Goal: Information Seeking & Learning: Learn about a topic

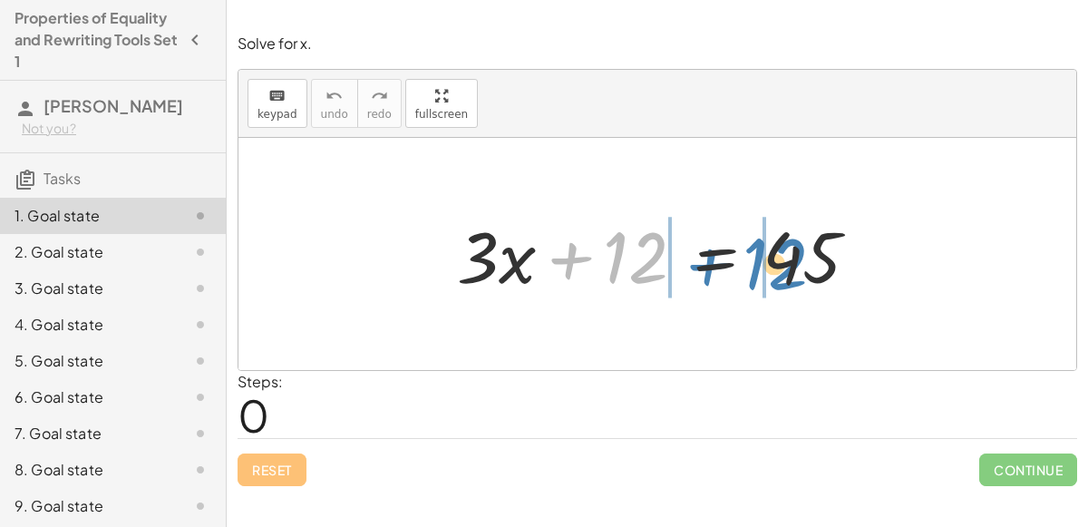
drag, startPoint x: 632, startPoint y: 250, endPoint x: 772, endPoint y: 257, distance: 139.8
click at [772, 257] on div at bounding box center [665, 254] width 434 height 93
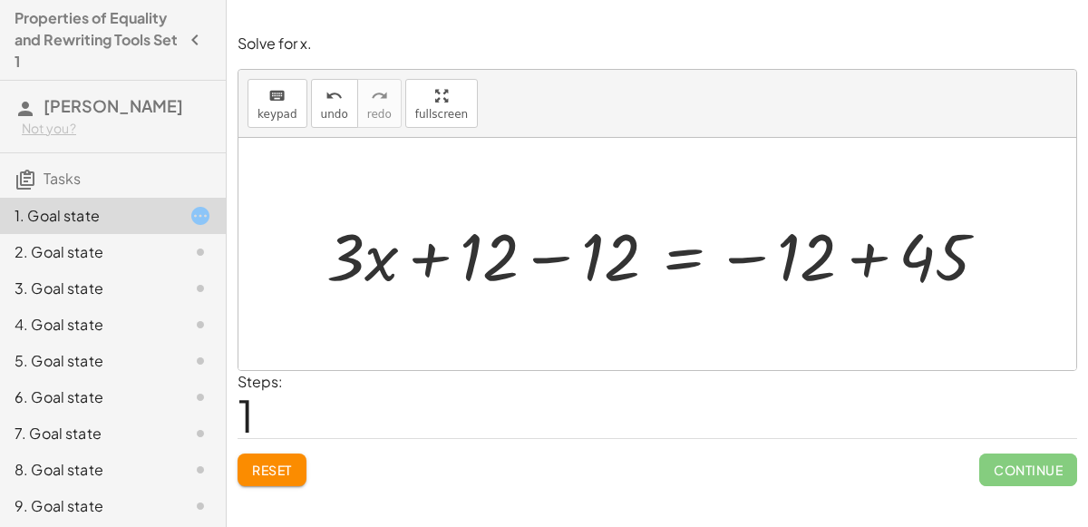
click at [437, 265] on div at bounding box center [664, 254] width 694 height 86
click at [437, 258] on div at bounding box center [664, 254] width 694 height 86
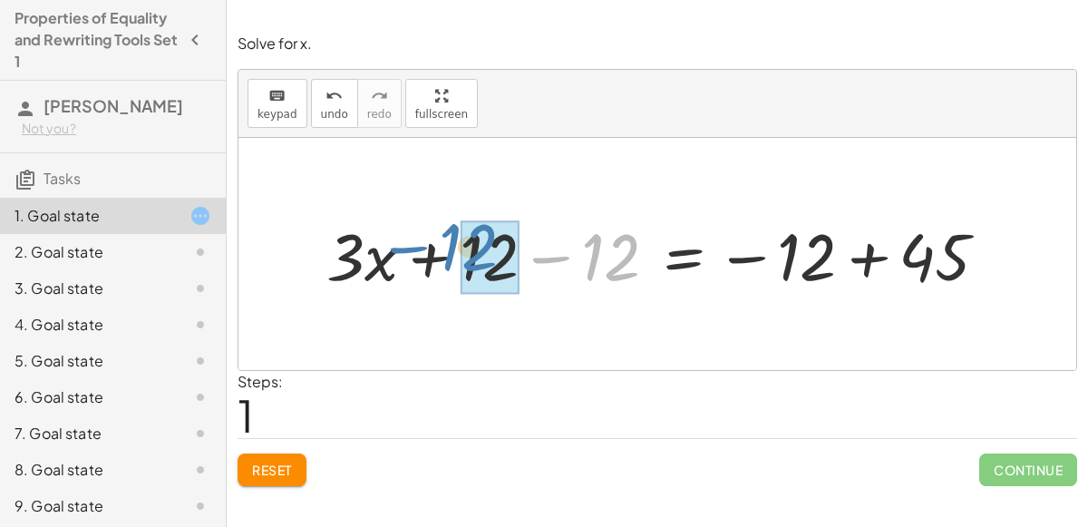
drag, startPoint x: 610, startPoint y: 266, endPoint x: 467, endPoint y: 258, distance: 143.5
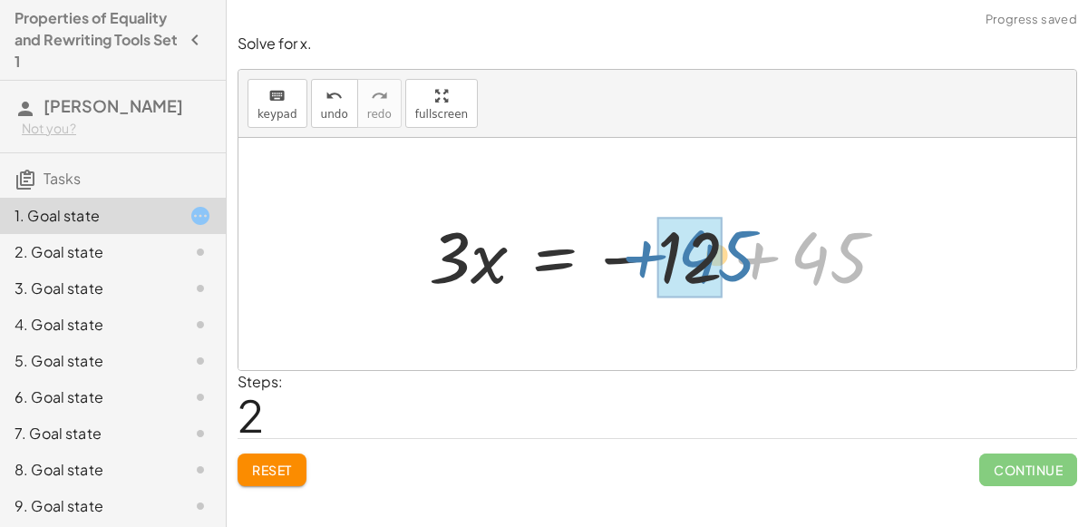
drag, startPoint x: 844, startPoint y: 266, endPoint x: 723, endPoint y: 265, distance: 121.5
click at [723, 265] on div at bounding box center [665, 254] width 490 height 93
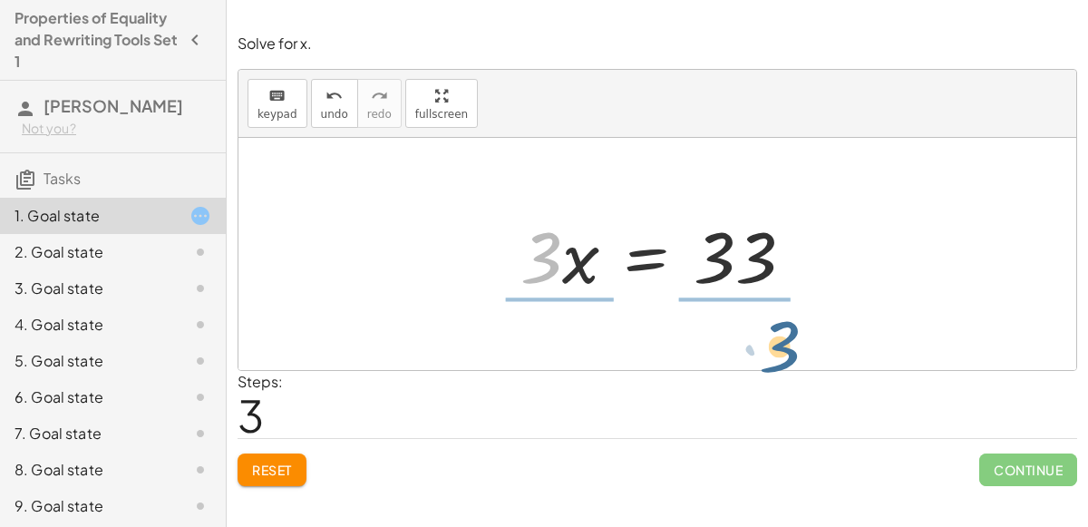
drag, startPoint x: 550, startPoint y: 253, endPoint x: 788, endPoint y: 342, distance: 254.6
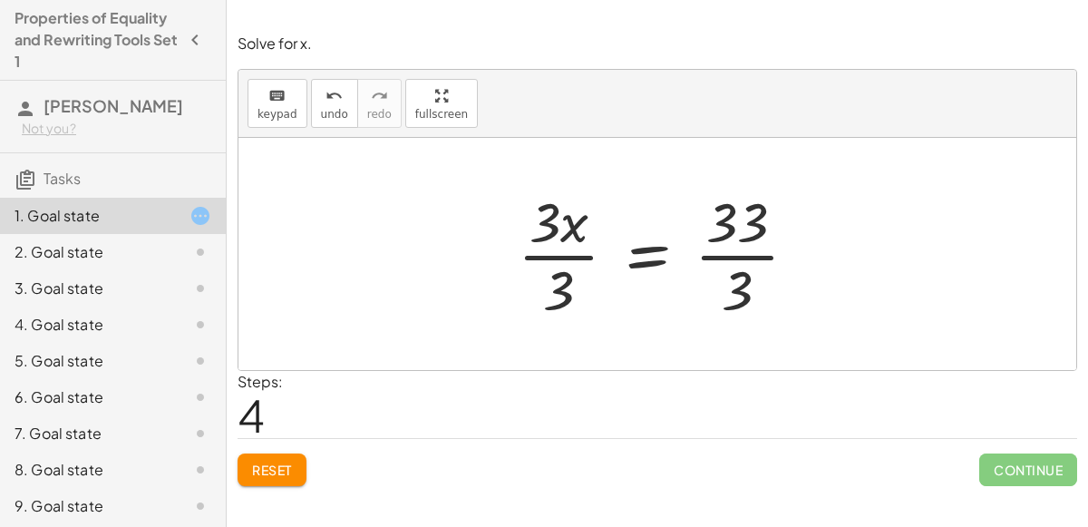
click at [549, 267] on div at bounding box center [665, 254] width 312 height 140
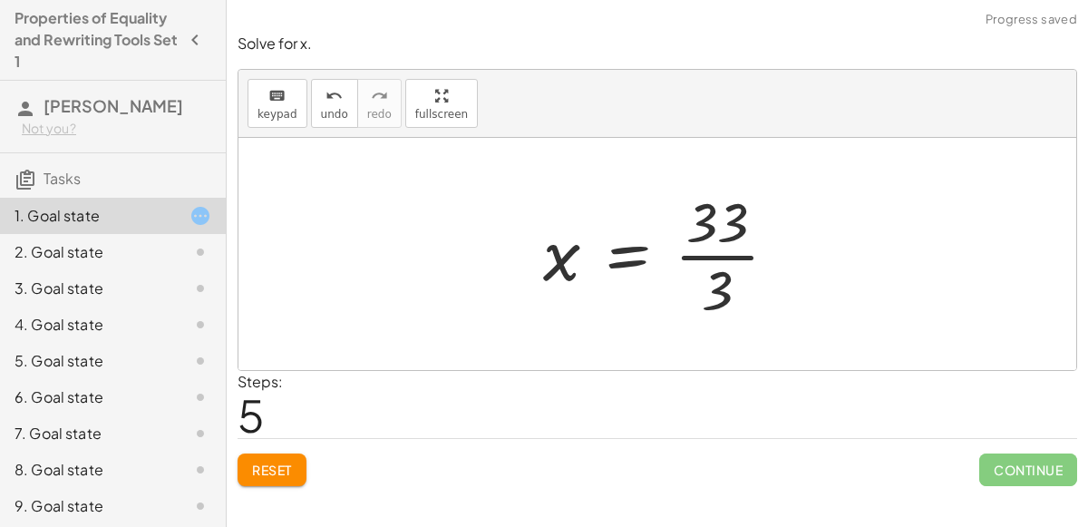
click at [731, 253] on div at bounding box center [667, 254] width 267 height 140
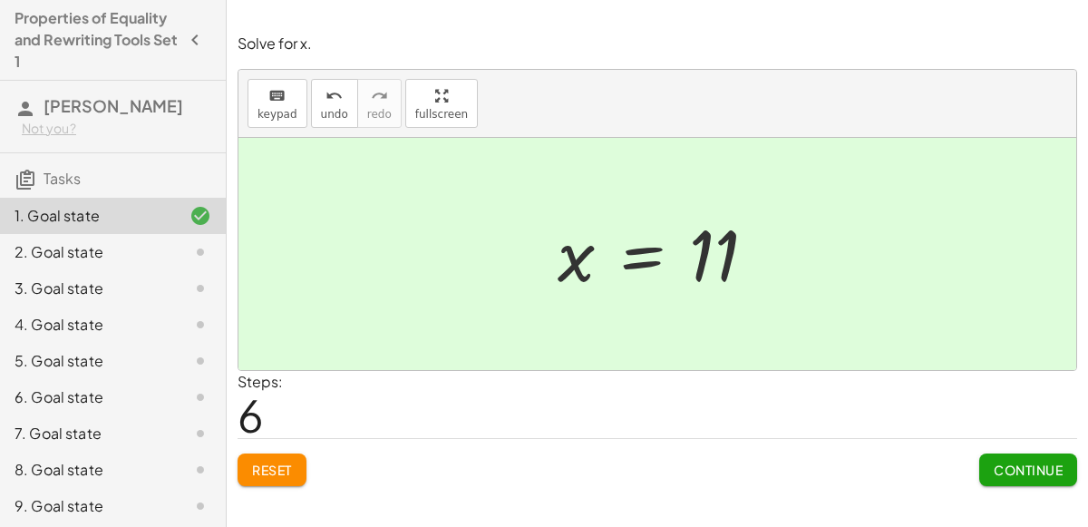
click at [1019, 463] on span "Continue" at bounding box center [1028, 470] width 69 height 16
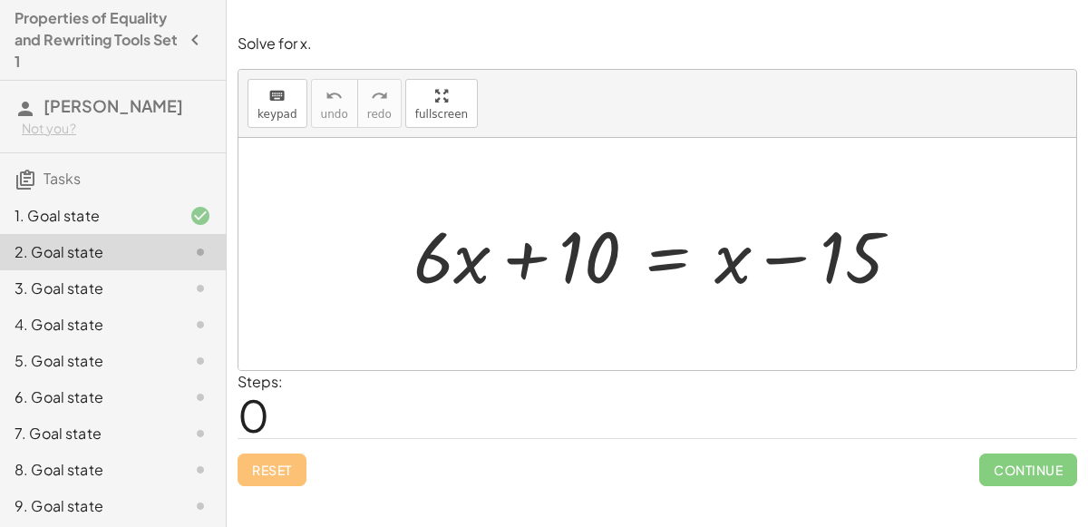
click at [186, 199] on div "1. Goal state" at bounding box center [113, 216] width 226 height 36
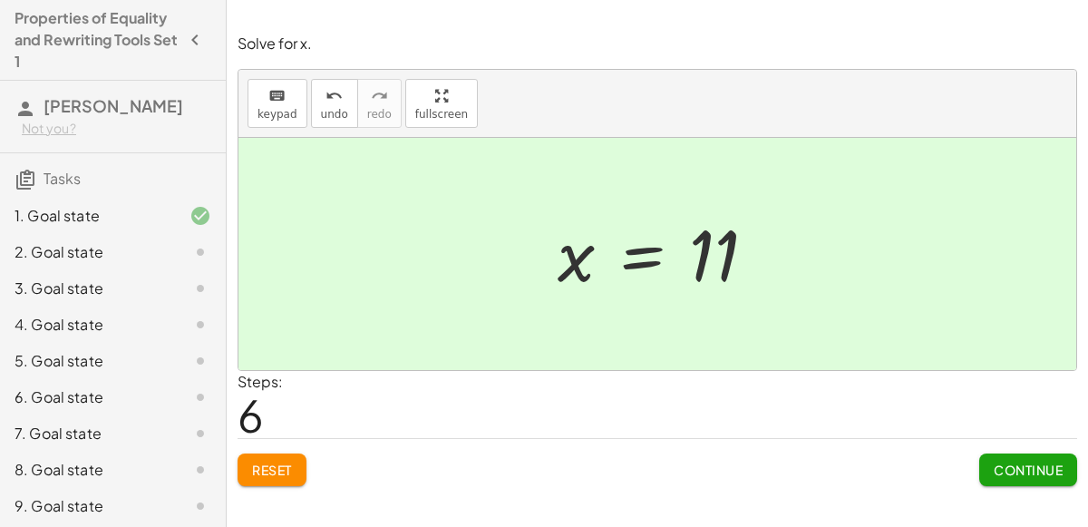
click at [183, 219] on div at bounding box center [186, 216] width 51 height 22
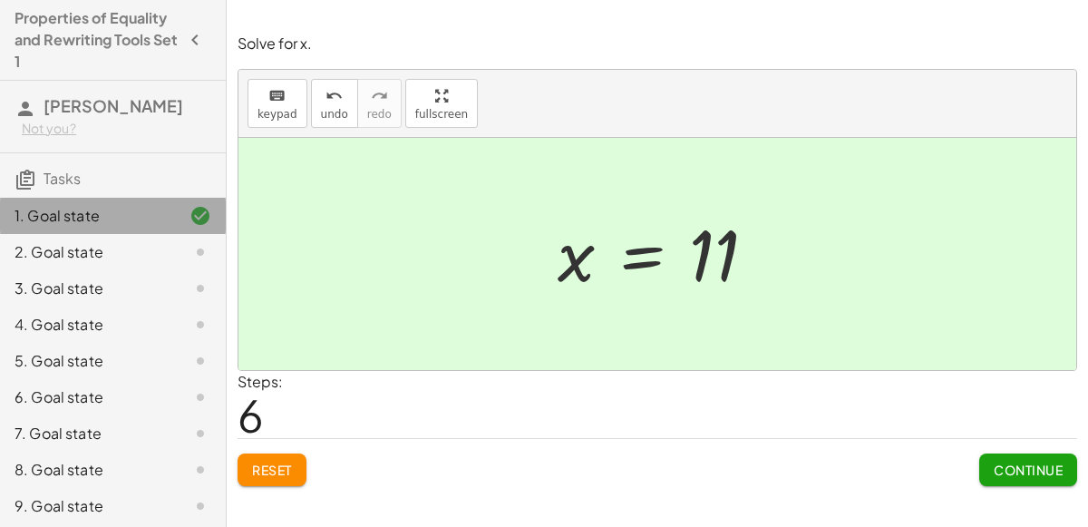
click at [180, 255] on div at bounding box center [186, 252] width 51 height 22
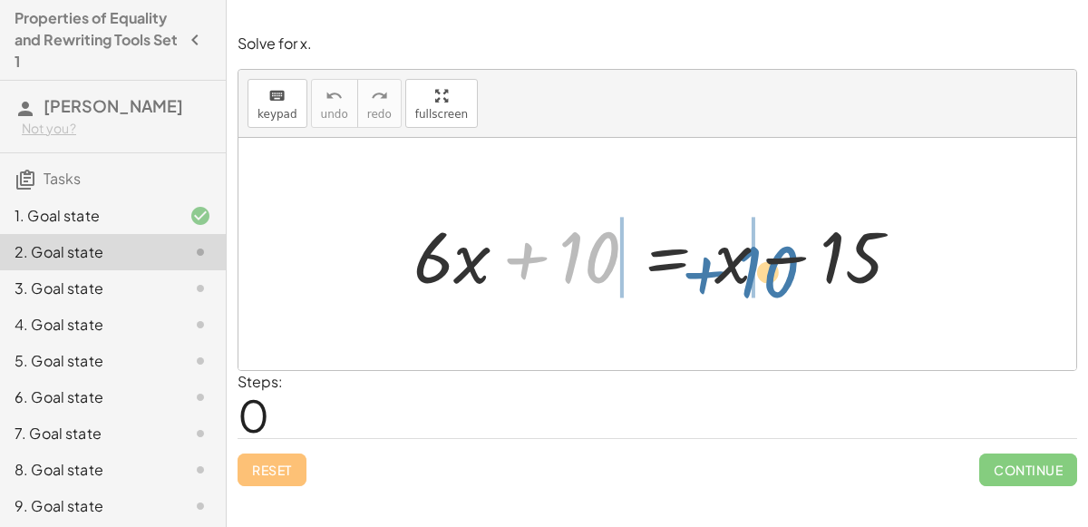
drag, startPoint x: 576, startPoint y: 233, endPoint x: 754, endPoint y: 248, distance: 178.4
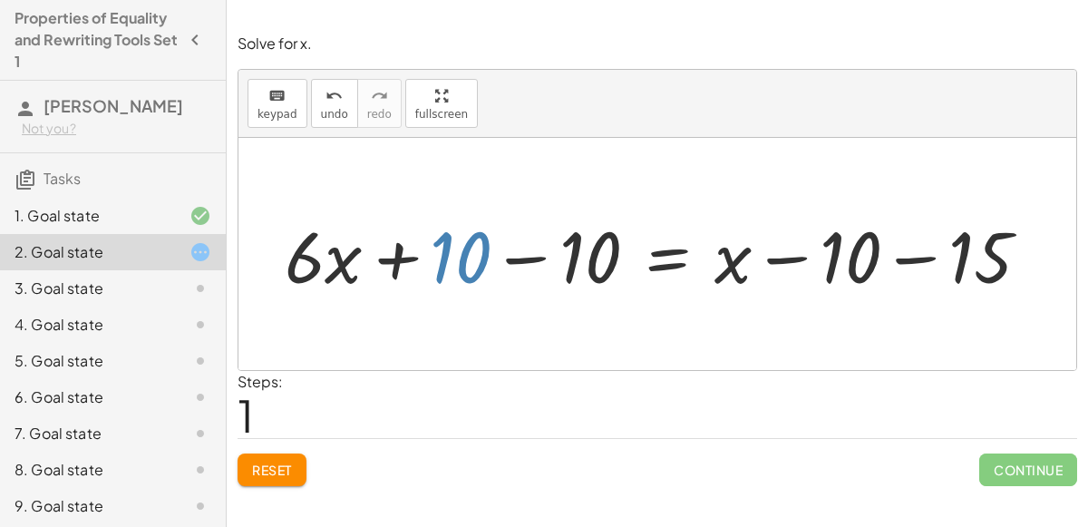
click at [441, 263] on div at bounding box center [665, 254] width 778 height 93
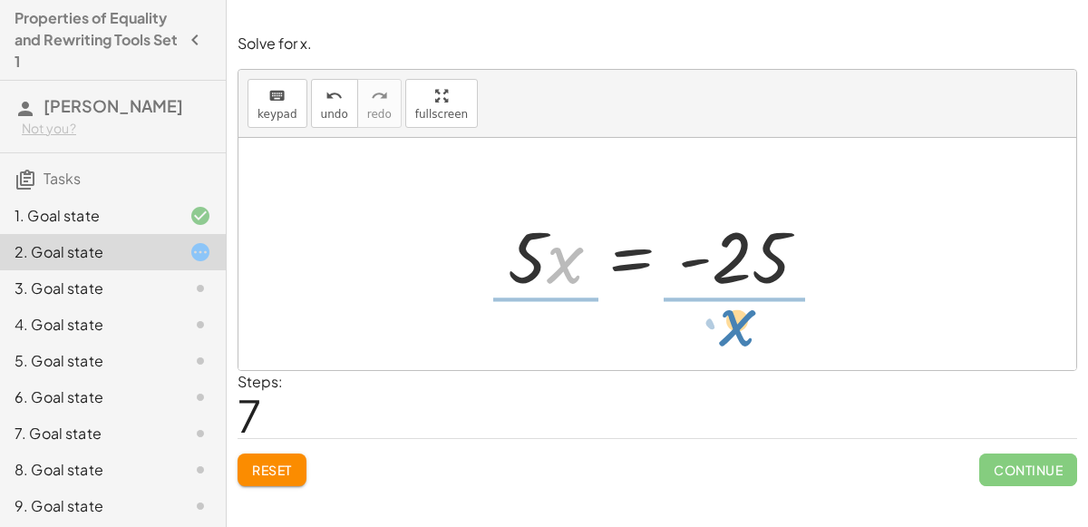
drag, startPoint x: 550, startPoint y: 255, endPoint x: 721, endPoint y: 317, distance: 182.5
click at [721, 317] on div "+ · 6 · x + 10 = + x − 15 + · 6 · x + 10 − 10 = + x − 10 − 15 + · 6 · x + 0 = +…" at bounding box center [658, 254] width 838 height 232
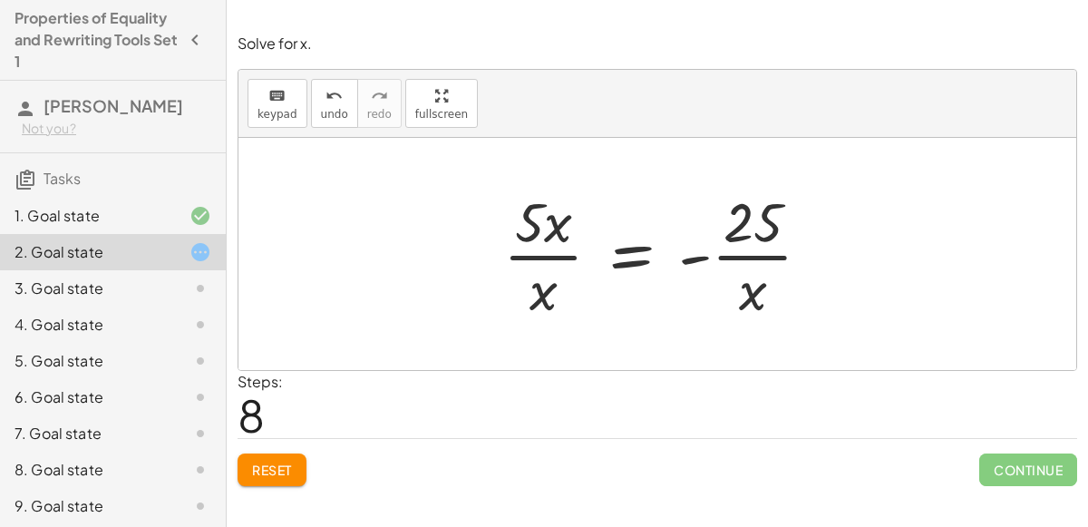
click at [528, 263] on div at bounding box center [664, 254] width 341 height 140
click at [745, 259] on div at bounding box center [664, 254] width 341 height 140
click at [743, 251] on div at bounding box center [664, 254] width 341 height 140
click at [684, 252] on div at bounding box center [664, 254] width 341 height 140
drag, startPoint x: 524, startPoint y: 220, endPoint x: 767, endPoint y: 300, distance: 255.8
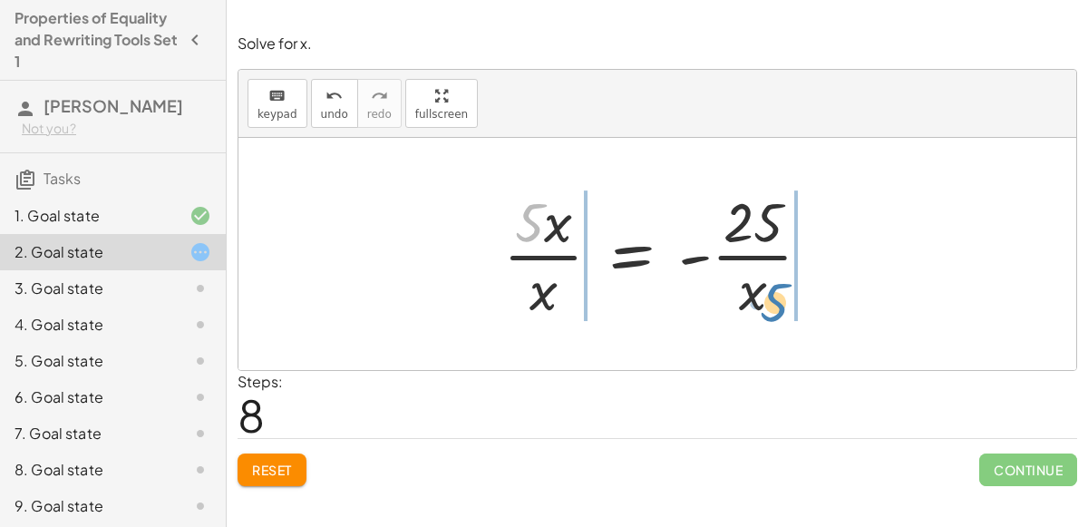
click at [767, 300] on div at bounding box center [664, 254] width 341 height 140
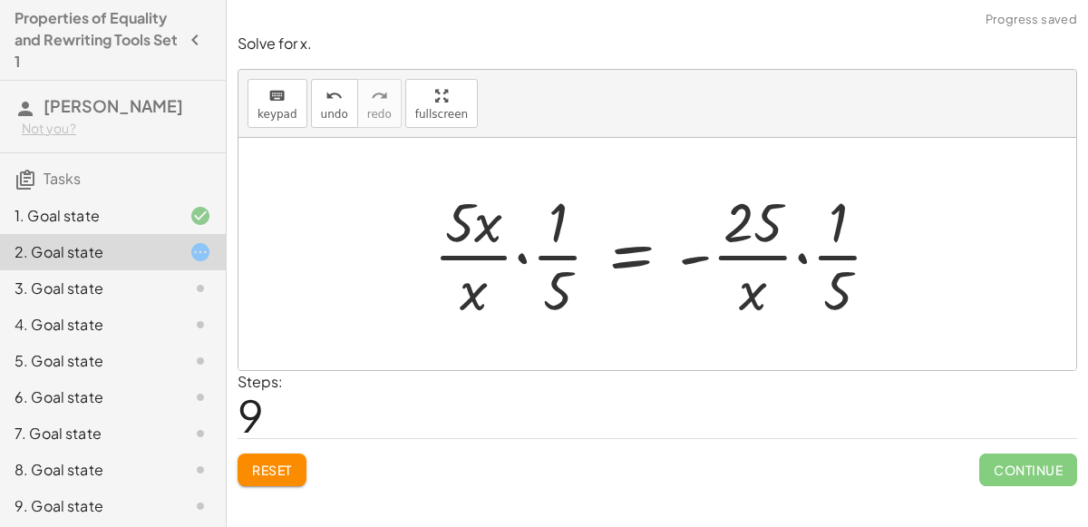
click at [529, 252] on div at bounding box center [664, 254] width 481 height 140
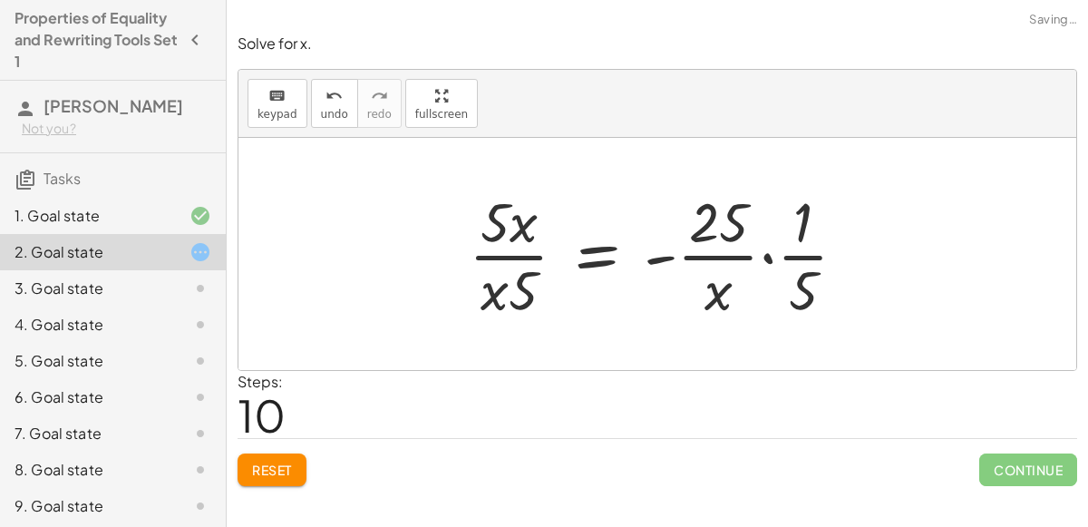
click at [751, 265] on div at bounding box center [665, 254] width 411 height 140
click at [770, 257] on div at bounding box center [665, 254] width 411 height 140
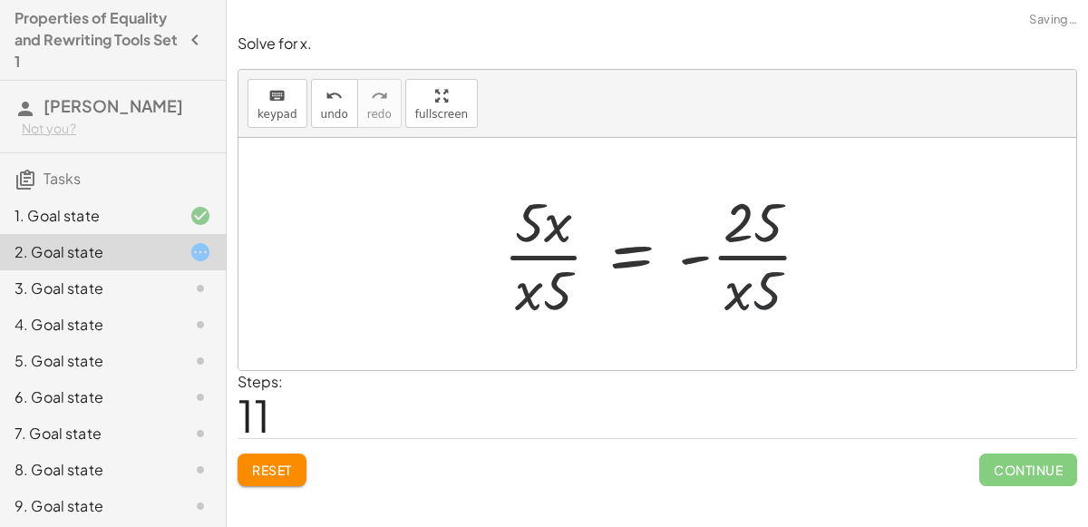
click at [770, 294] on div at bounding box center [664, 254] width 341 height 140
click at [744, 258] on div at bounding box center [664, 254] width 341 height 140
drag, startPoint x: 770, startPoint y: 285, endPoint x: 708, endPoint y: 294, distance: 62.3
click at [708, 294] on div at bounding box center [664, 254] width 341 height 140
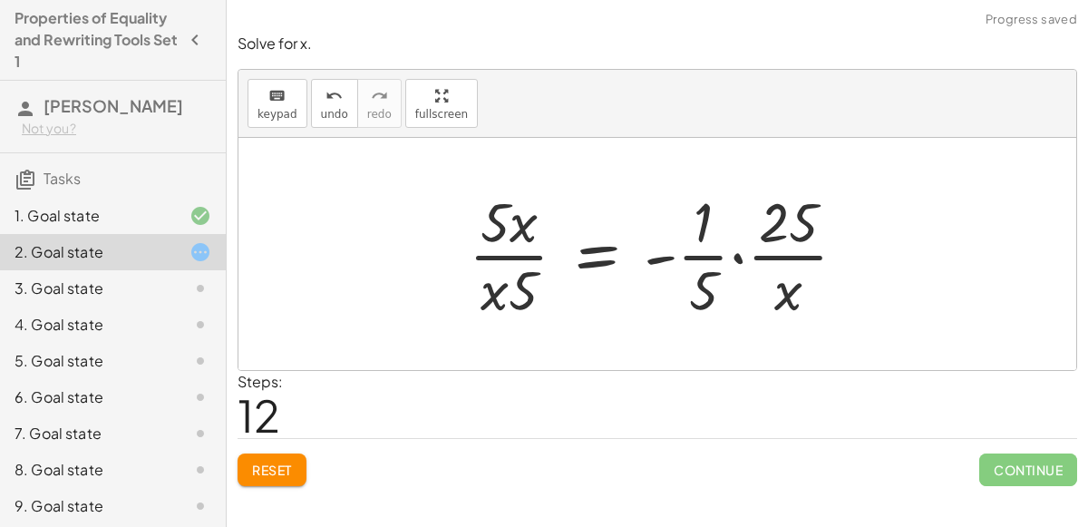
click at [744, 261] on div at bounding box center [665, 254] width 411 height 140
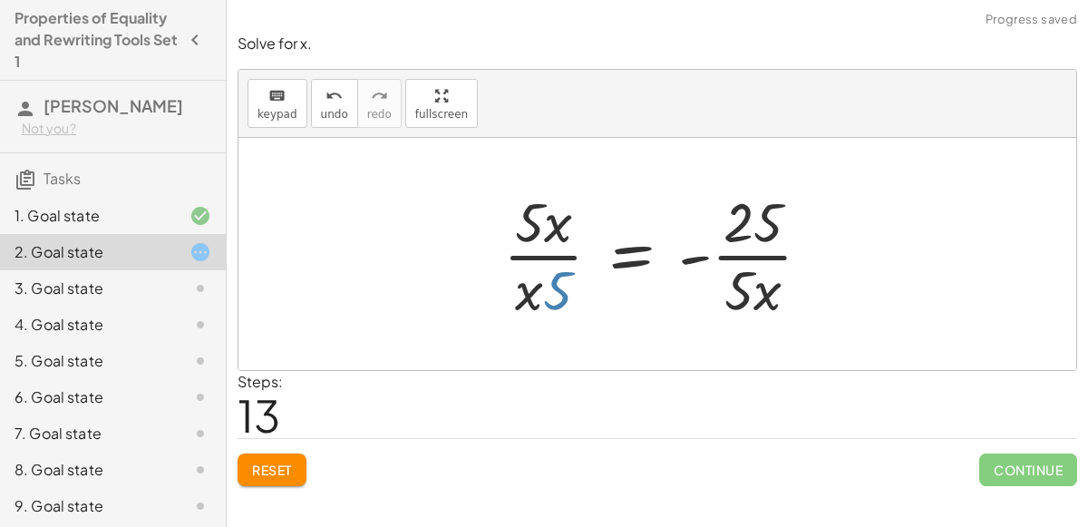
click at [555, 298] on div at bounding box center [664, 254] width 341 height 140
drag, startPoint x: 555, startPoint y: 298, endPoint x: 487, endPoint y: 288, distance: 68.9
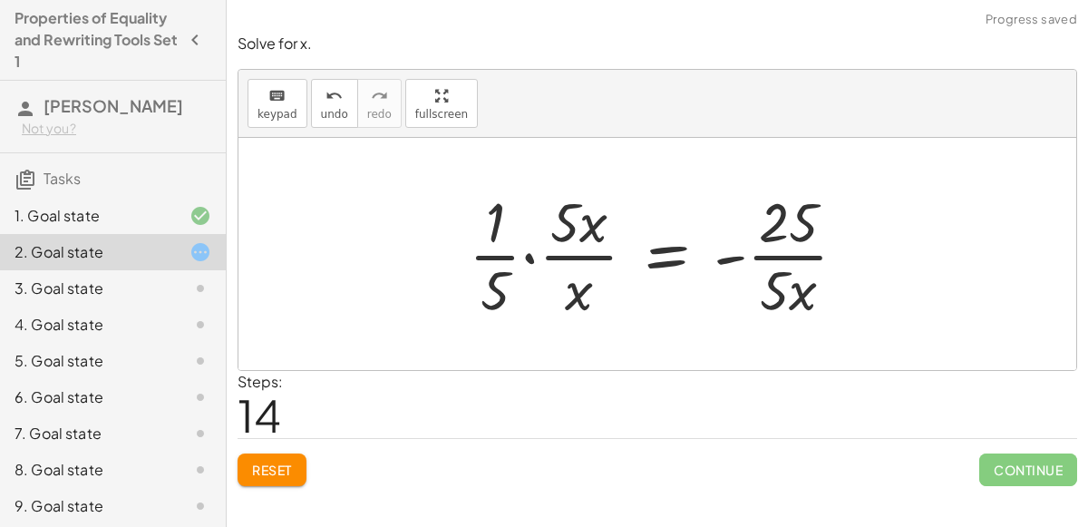
click at [495, 257] on div at bounding box center [665, 254] width 411 height 140
click at [521, 258] on div at bounding box center [665, 254] width 411 height 140
click at [529, 258] on div at bounding box center [665, 254] width 411 height 140
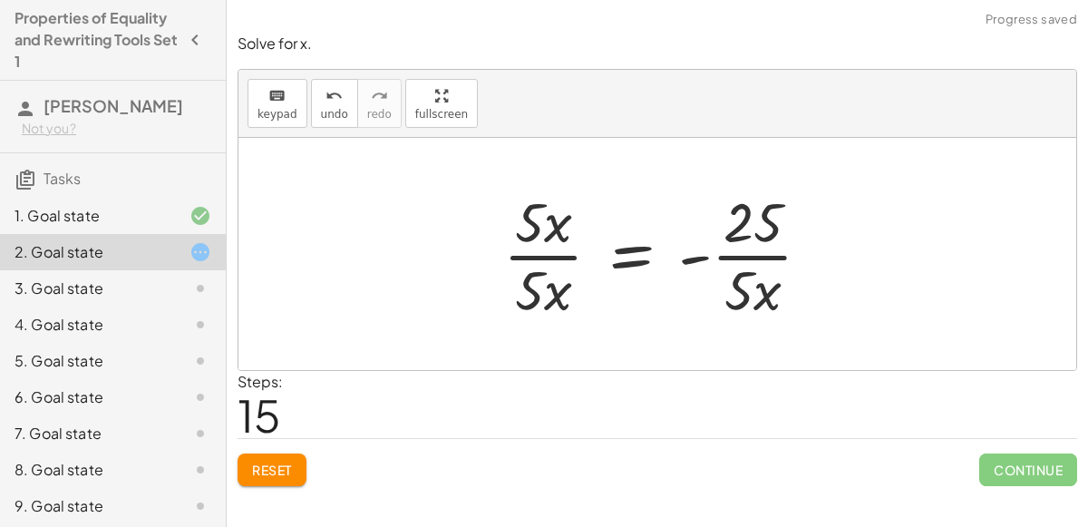
click at [541, 256] on div at bounding box center [664, 254] width 341 height 140
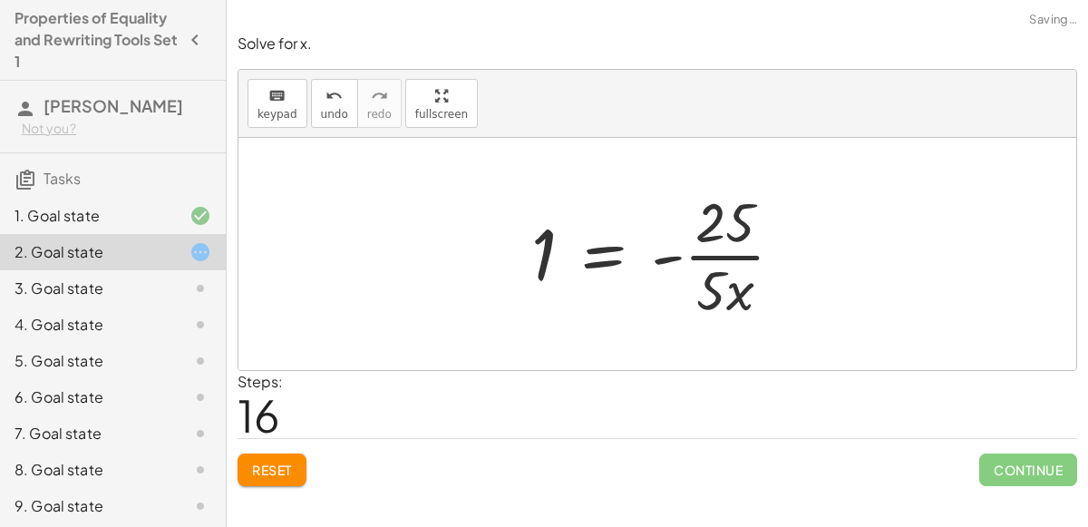
click at [717, 260] on div at bounding box center [664, 254] width 285 height 140
click at [667, 262] on div at bounding box center [664, 254] width 285 height 140
click at [714, 253] on div at bounding box center [664, 254] width 285 height 140
click at [675, 258] on div at bounding box center [664, 254] width 285 height 140
click at [546, 256] on div at bounding box center [664, 254] width 285 height 140
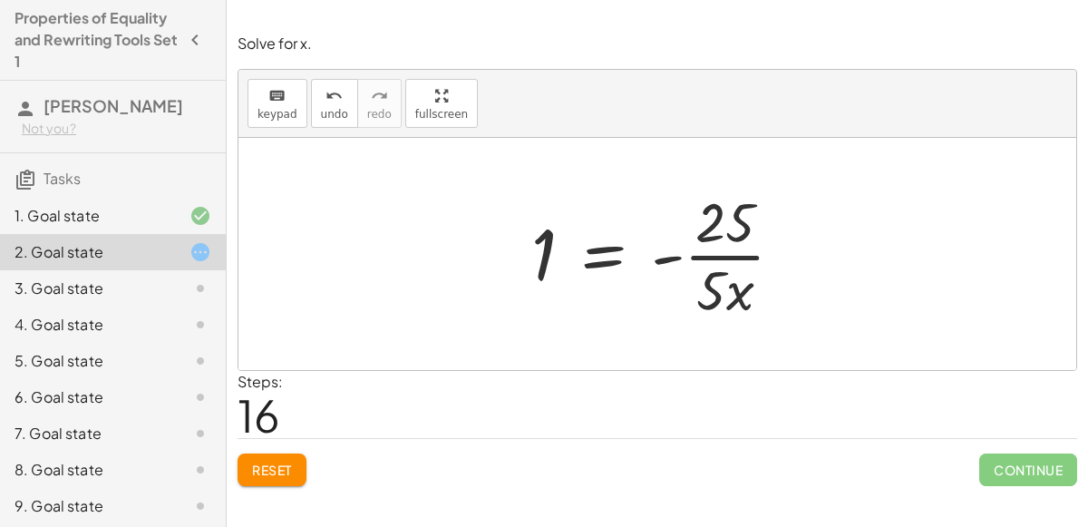
click at [611, 258] on div at bounding box center [664, 254] width 285 height 140
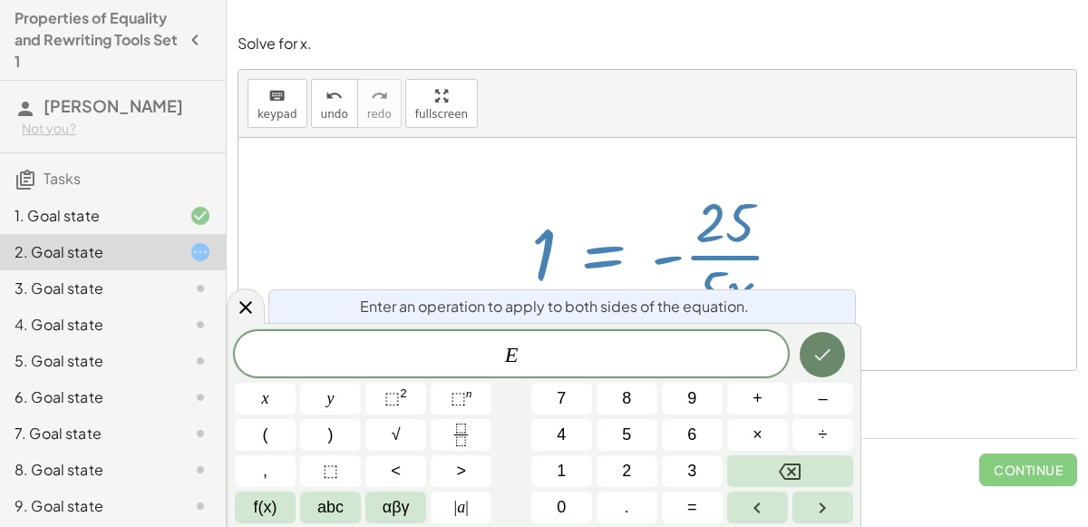
click at [808, 344] on button "Done" at bounding box center [822, 354] width 45 height 45
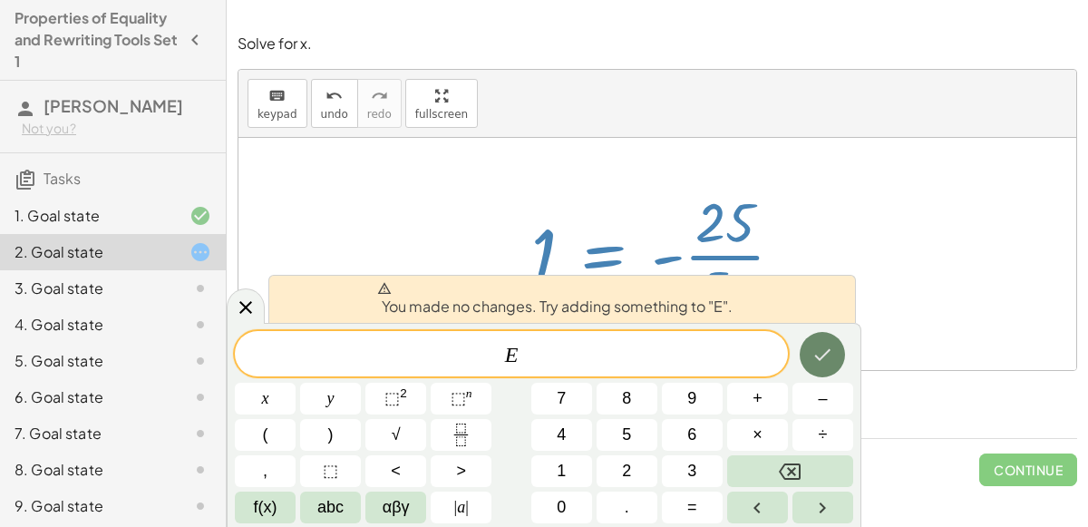
click at [820, 352] on icon "Done" at bounding box center [823, 355] width 22 height 22
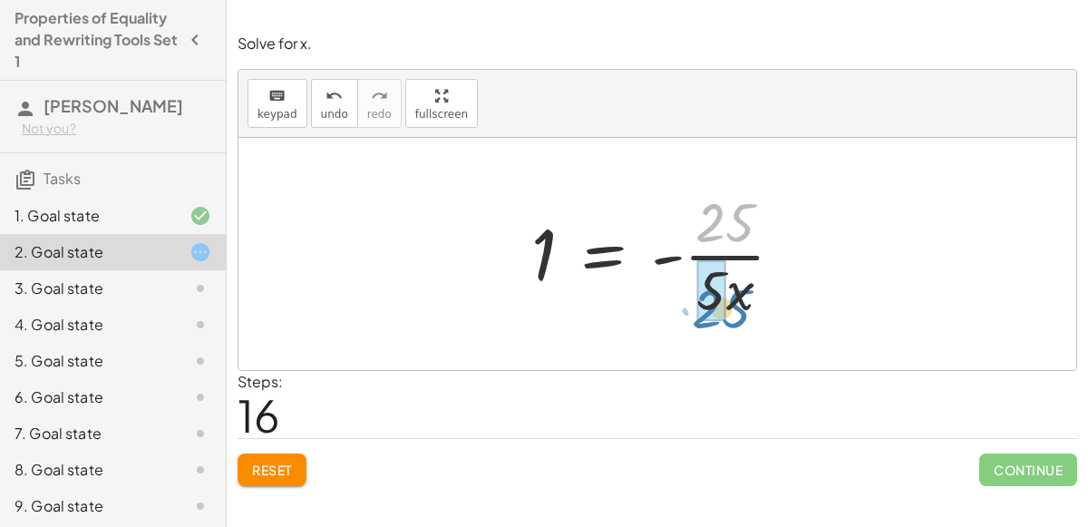
drag, startPoint x: 734, startPoint y: 211, endPoint x: 729, endPoint y: 297, distance: 85.4
click at [729, 297] on div at bounding box center [664, 254] width 285 height 140
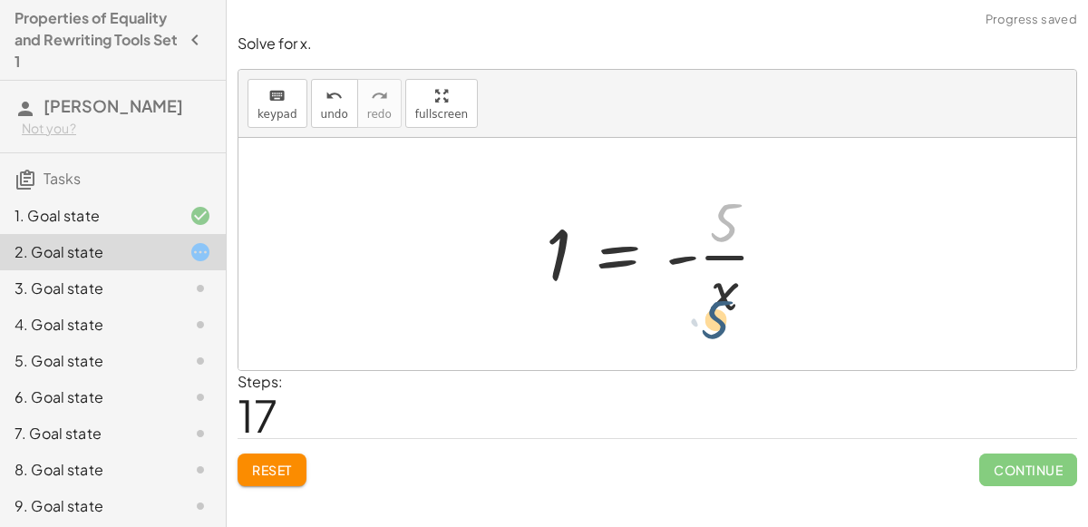
drag, startPoint x: 725, startPoint y: 223, endPoint x: 715, endPoint y: 318, distance: 95.8
click at [715, 318] on div at bounding box center [664, 254] width 255 height 140
drag, startPoint x: 680, startPoint y: 253, endPoint x: 544, endPoint y: 261, distance: 136.3
click at [544, 261] on div at bounding box center [664, 254] width 255 height 140
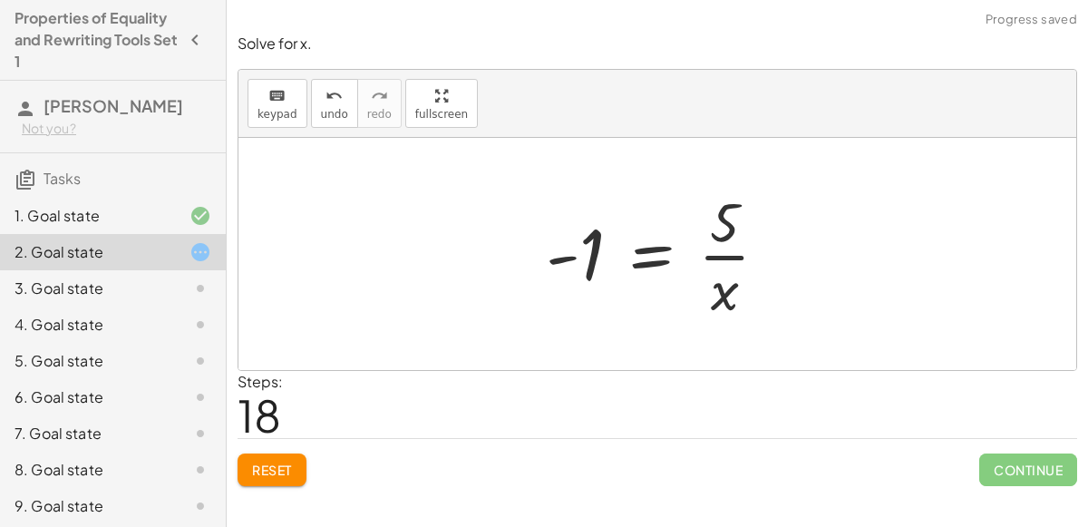
click at [663, 259] on div at bounding box center [664, 254] width 255 height 140
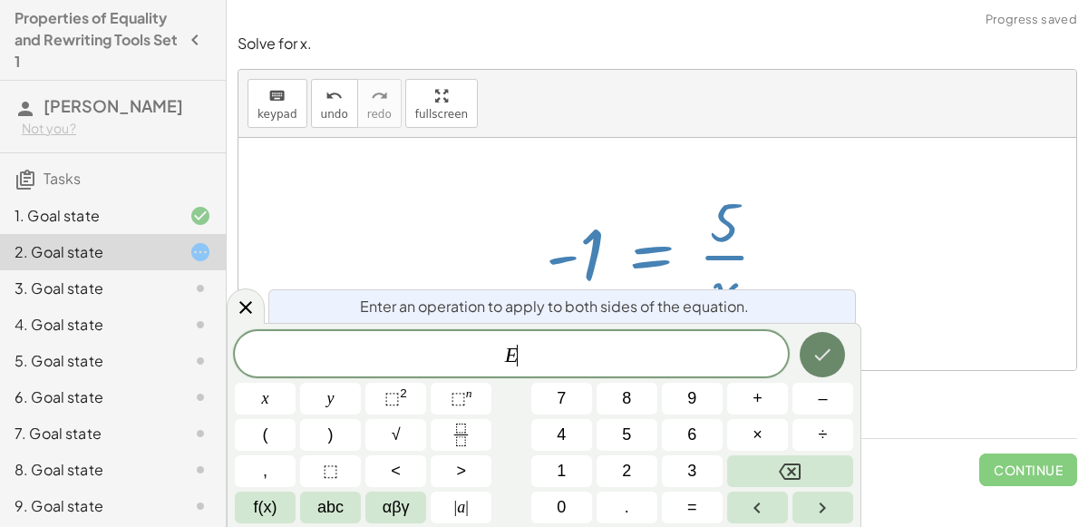
click at [814, 342] on button "Done" at bounding box center [822, 354] width 45 height 45
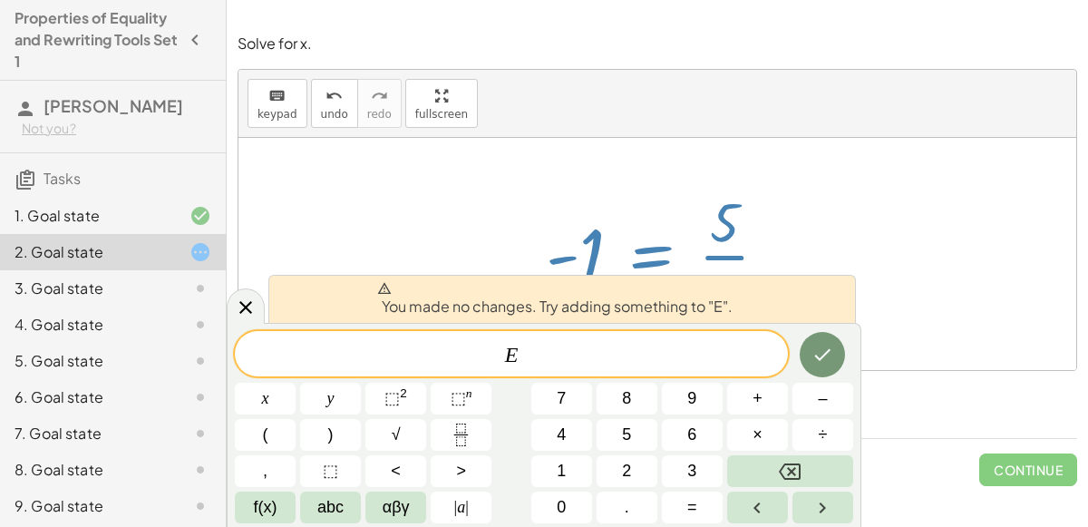
click at [750, 224] on div at bounding box center [664, 254] width 255 height 140
click at [241, 318] on div at bounding box center [246, 305] width 38 height 35
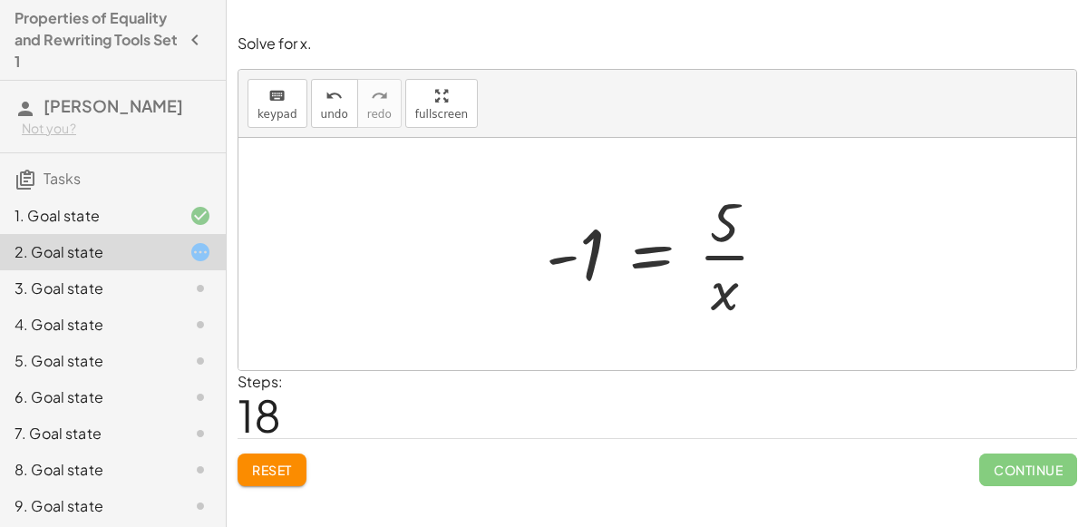
click at [732, 276] on div at bounding box center [664, 254] width 255 height 140
drag, startPoint x: 724, startPoint y: 303, endPoint x: 770, endPoint y: 244, distance: 74.9
click at [770, 244] on div at bounding box center [664, 254] width 255 height 140
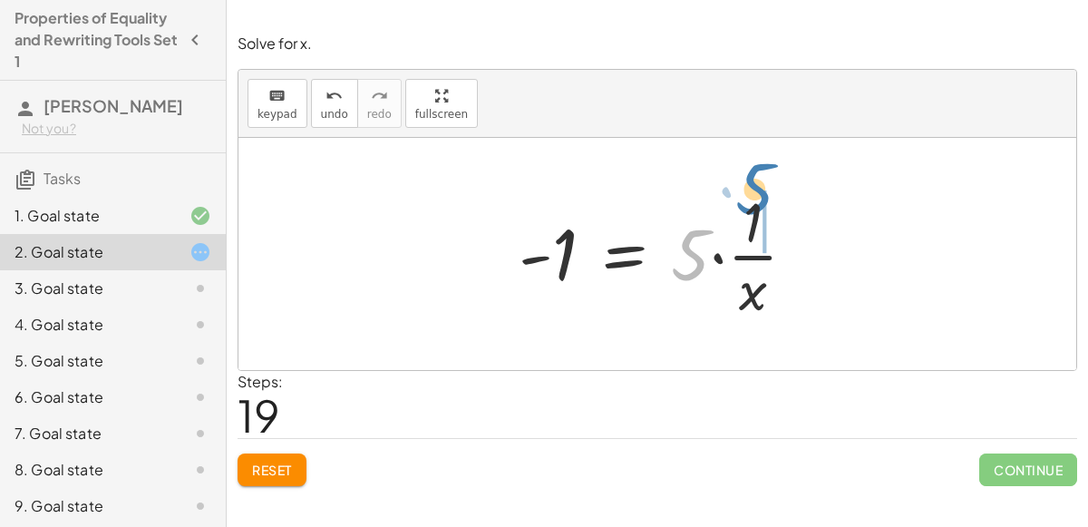
drag, startPoint x: 682, startPoint y: 257, endPoint x: 745, endPoint y: 190, distance: 91.8
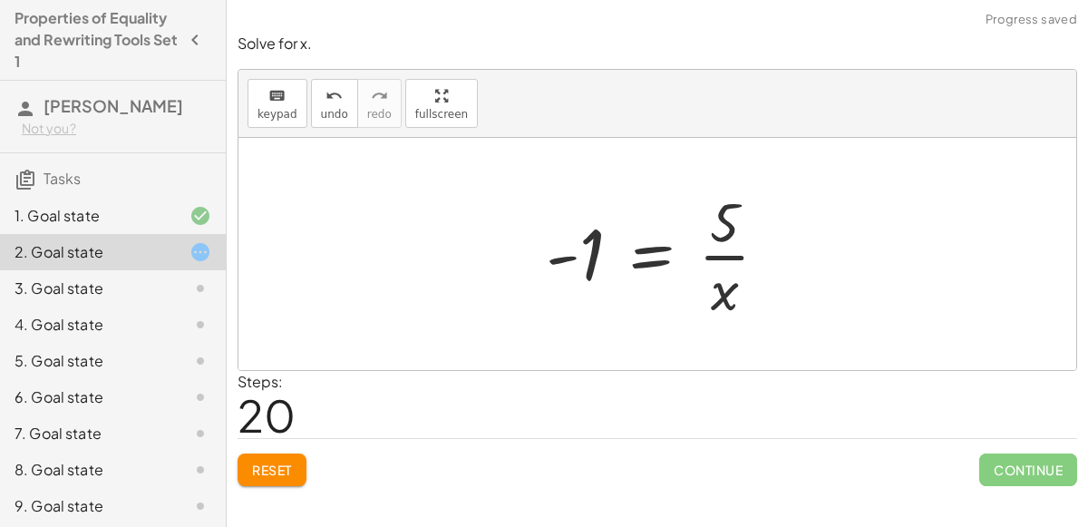
click at [727, 256] on div at bounding box center [664, 254] width 255 height 140
drag, startPoint x: 590, startPoint y: 257, endPoint x: 726, endPoint y: 278, distance: 137.6
click at [726, 278] on div at bounding box center [664, 254] width 255 height 140
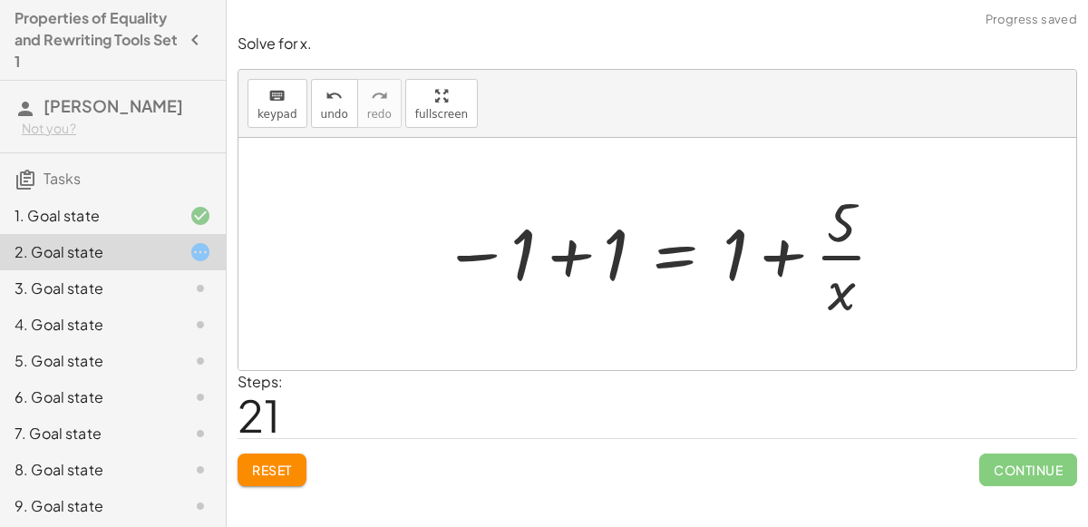
click at [774, 264] on div at bounding box center [665, 254] width 463 height 140
click at [562, 268] on div at bounding box center [665, 254] width 463 height 140
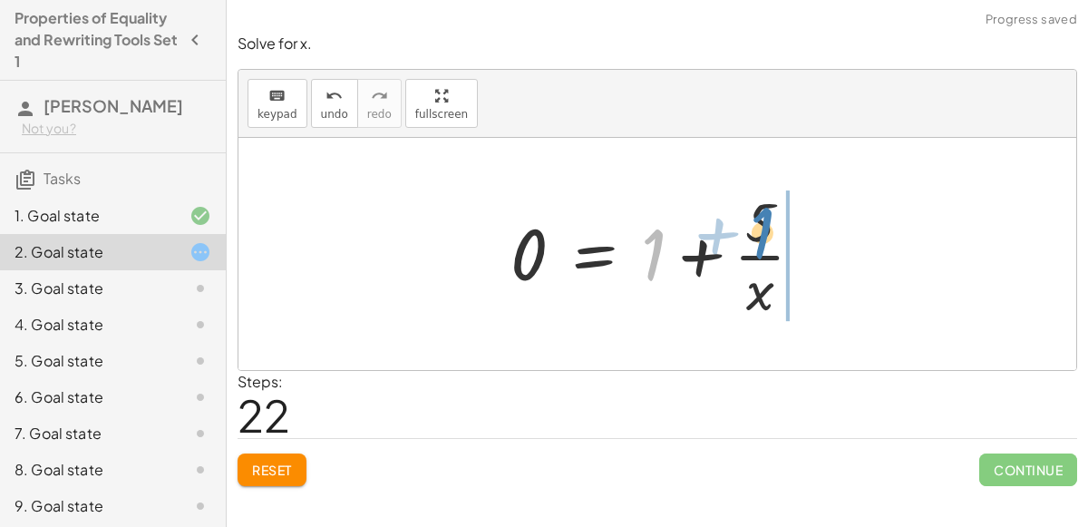
drag, startPoint x: 641, startPoint y: 254, endPoint x: 751, endPoint y: 233, distance: 111.7
click at [751, 233] on div at bounding box center [665, 254] width 326 height 140
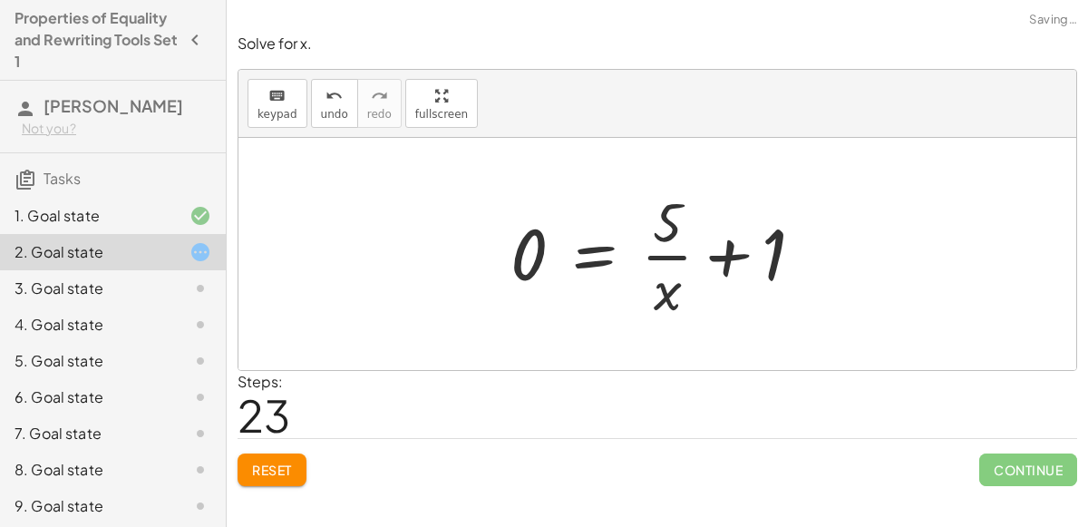
click at [735, 250] on div at bounding box center [665, 254] width 326 height 140
drag, startPoint x: 767, startPoint y: 249, endPoint x: 558, endPoint y: 257, distance: 209.7
click at [558, 257] on div at bounding box center [665, 254] width 326 height 140
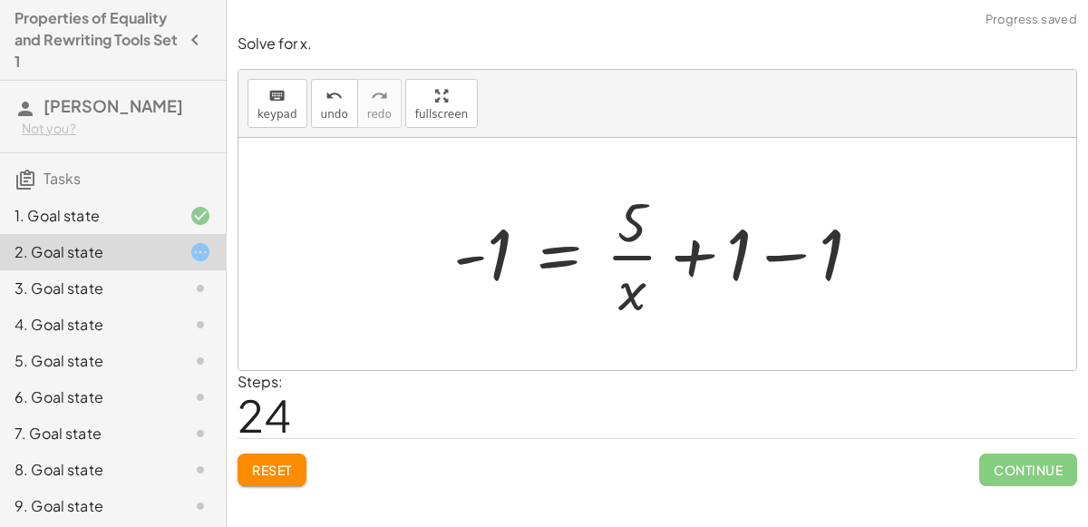
click at [793, 248] on div at bounding box center [664, 254] width 441 height 140
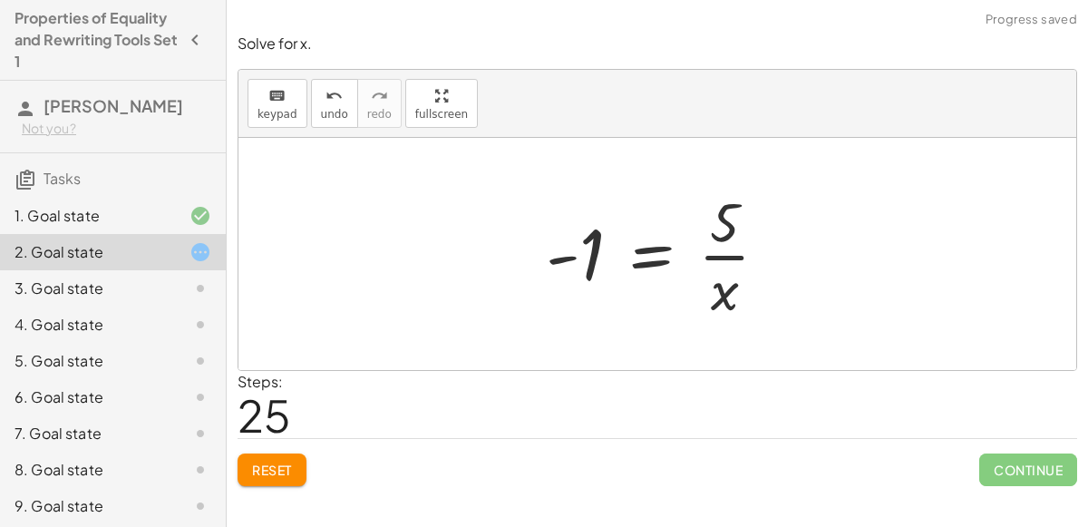
click at [729, 258] on div at bounding box center [664, 254] width 255 height 140
drag, startPoint x: 716, startPoint y: 298, endPoint x: 783, endPoint y: 237, distance: 91.1
click at [783, 237] on div at bounding box center [664, 254] width 255 height 140
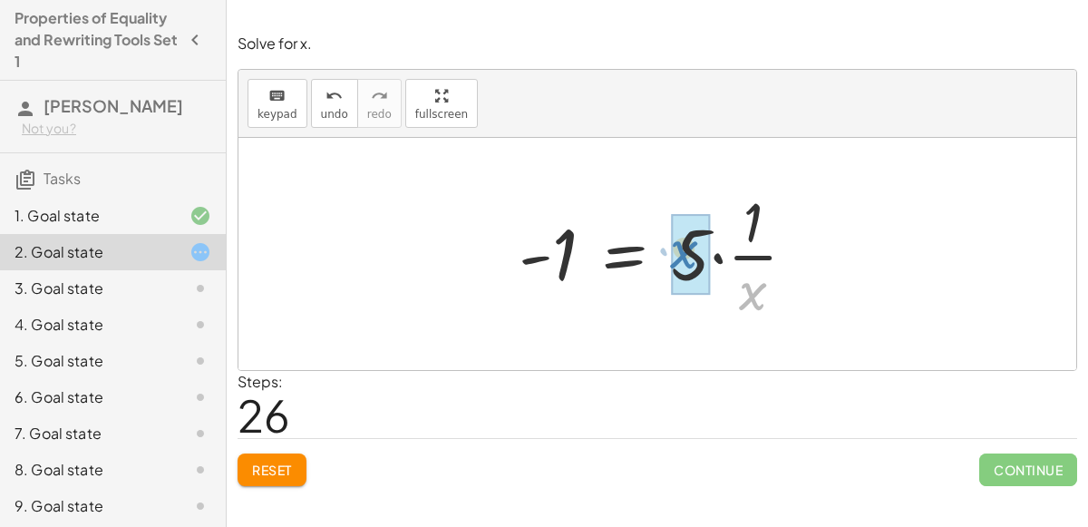
drag, startPoint x: 752, startPoint y: 288, endPoint x: 684, endPoint y: 247, distance: 79.8
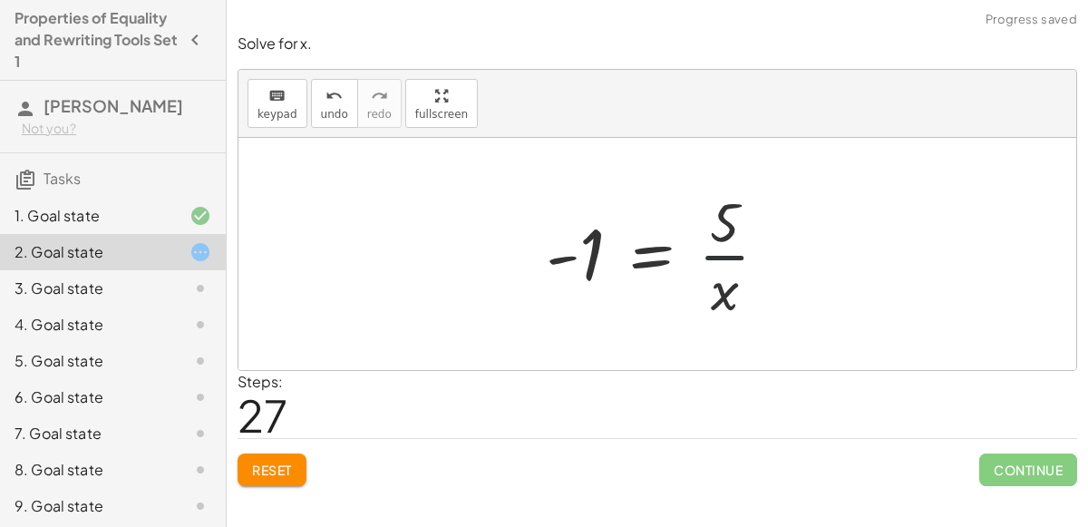
click at [716, 256] on div at bounding box center [664, 254] width 255 height 140
click at [716, 258] on div at bounding box center [664, 254] width 255 height 140
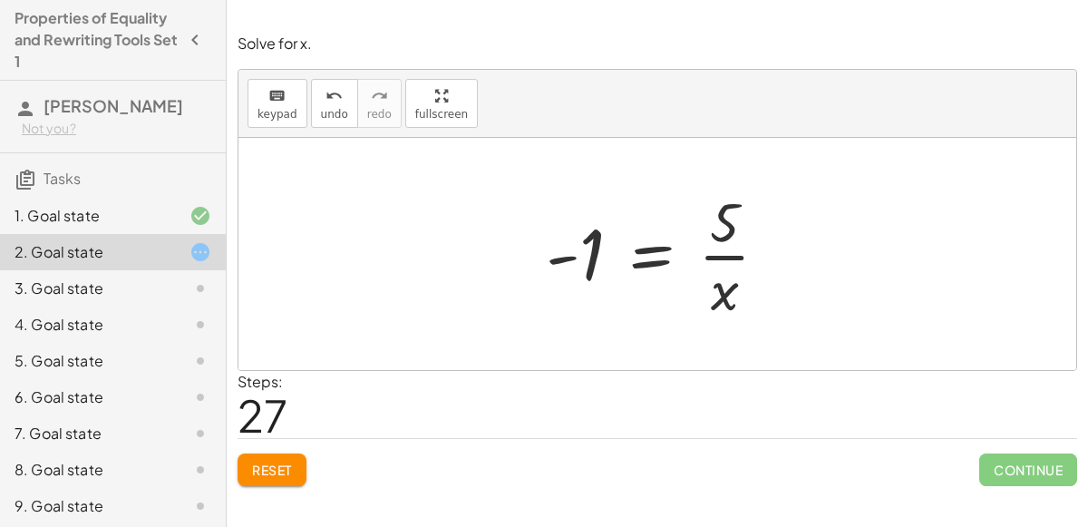
click at [139, 288] on div "3. Goal state" at bounding box center [88, 289] width 146 height 22
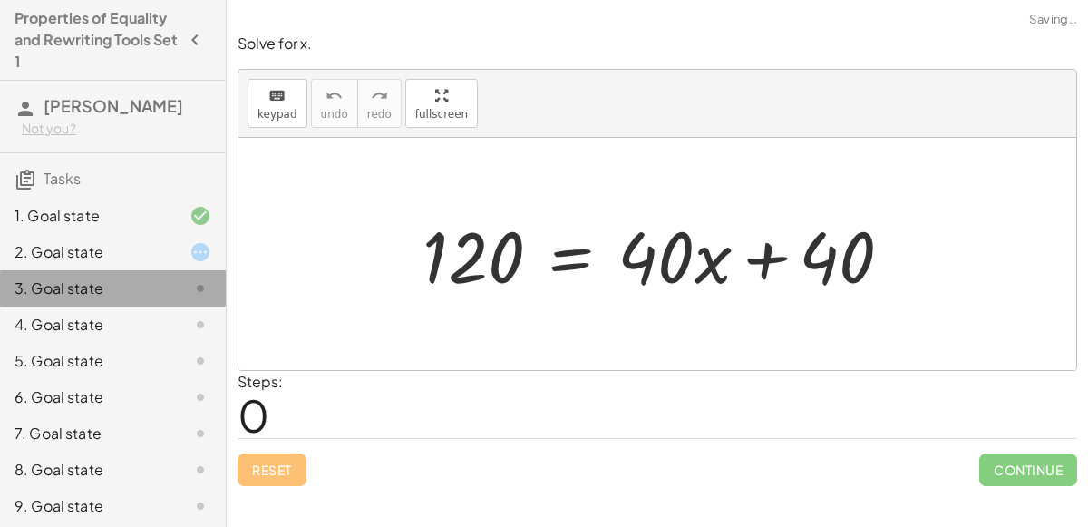
click at [128, 287] on div "3. Goal state" at bounding box center [88, 289] width 146 height 22
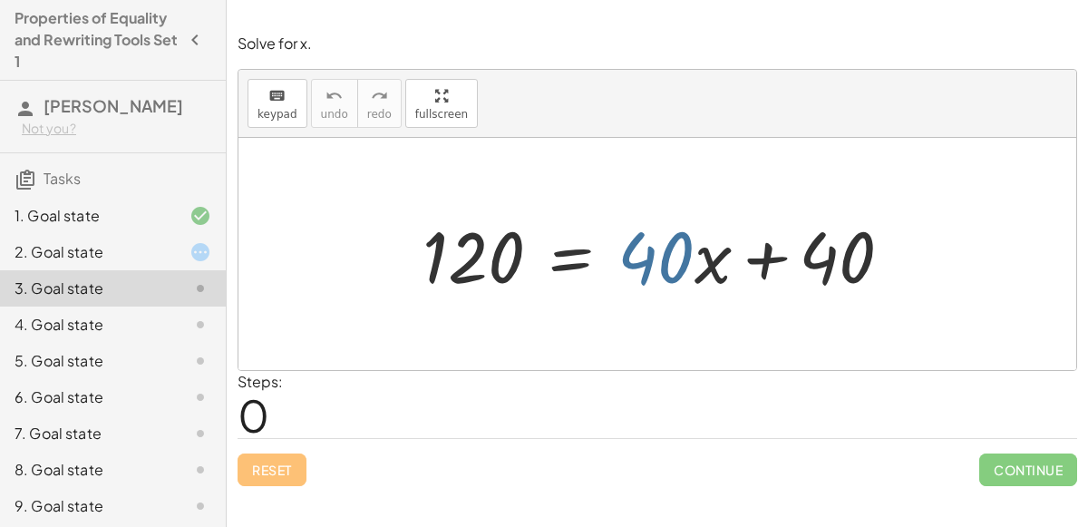
click at [687, 265] on div at bounding box center [665, 254] width 502 height 93
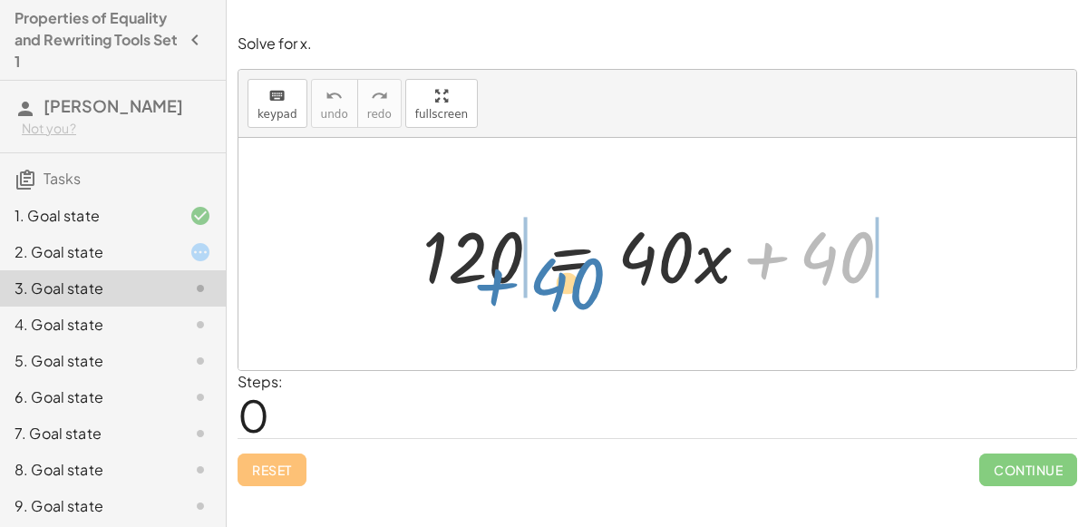
drag, startPoint x: 852, startPoint y: 249, endPoint x: 581, endPoint y: 276, distance: 271.6
click at [581, 276] on div at bounding box center [665, 254] width 502 height 93
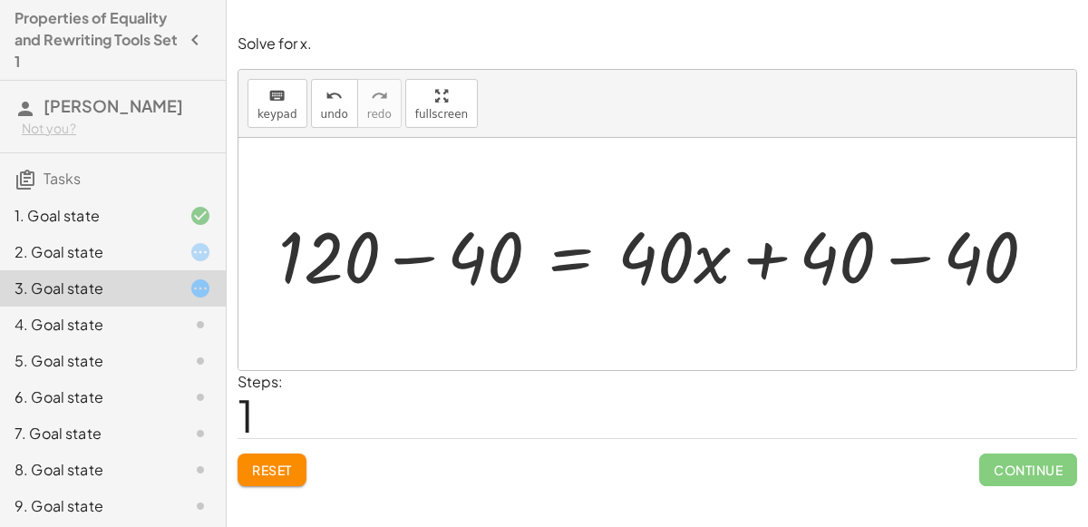
click at [397, 262] on div at bounding box center [664, 254] width 791 height 93
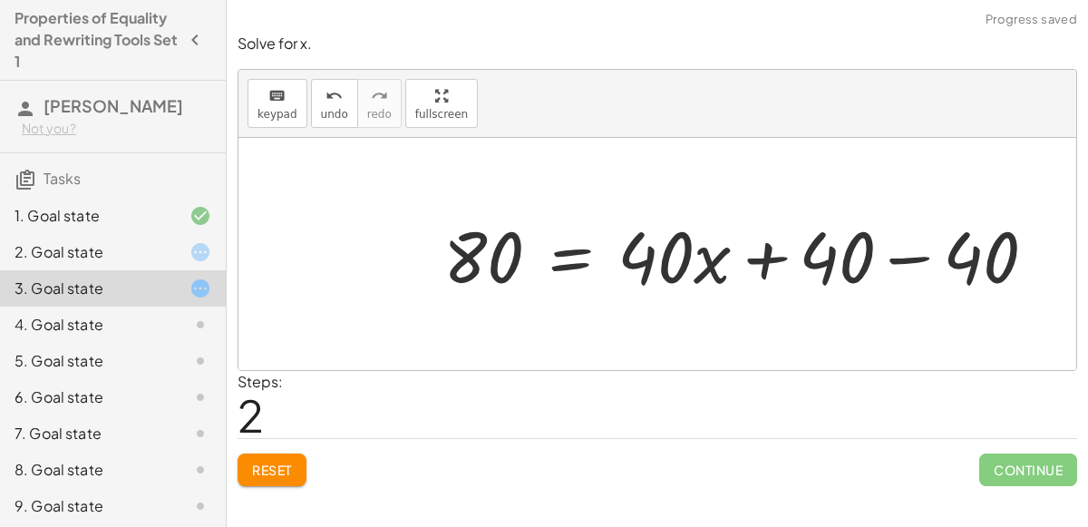
click at [881, 257] on div at bounding box center [747, 254] width 626 height 93
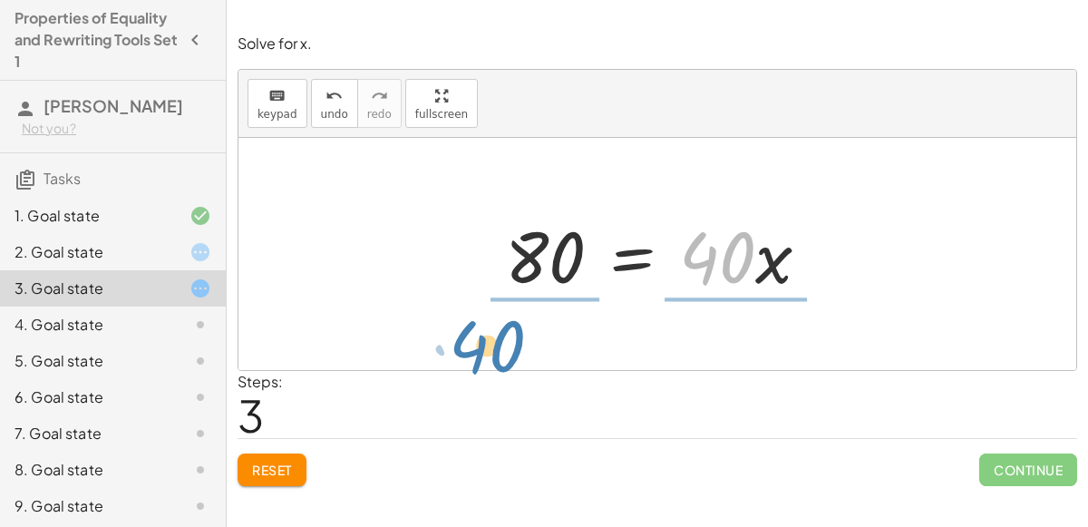
drag, startPoint x: 718, startPoint y: 259, endPoint x: 525, endPoint y: 343, distance: 210.4
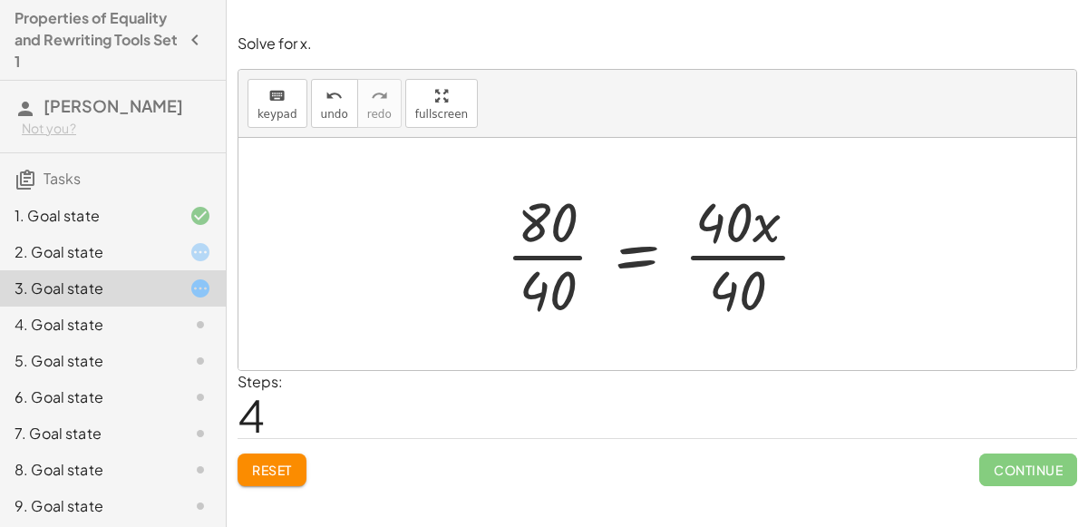
click at [548, 259] on div at bounding box center [665, 254] width 336 height 140
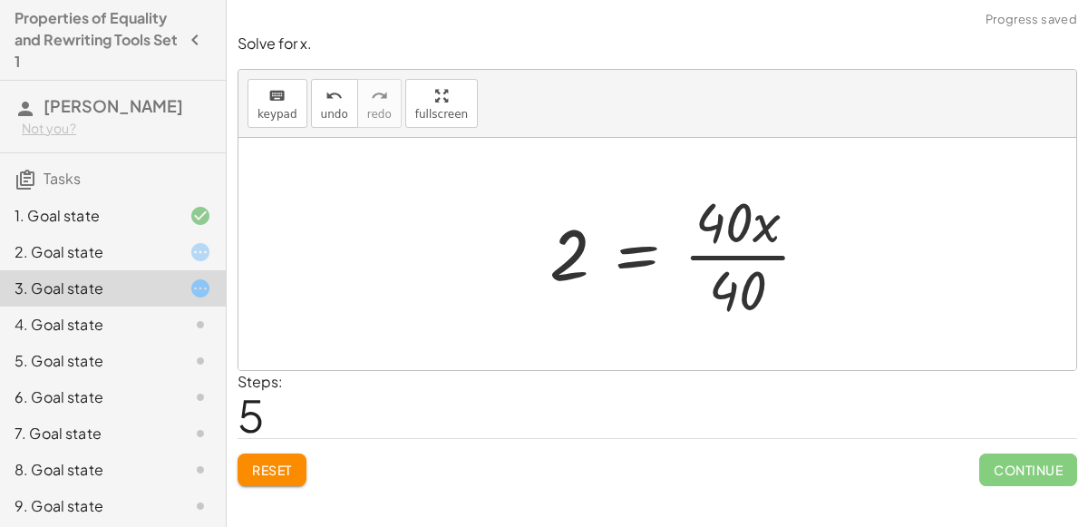
click at [727, 260] on div at bounding box center [687, 254] width 293 height 140
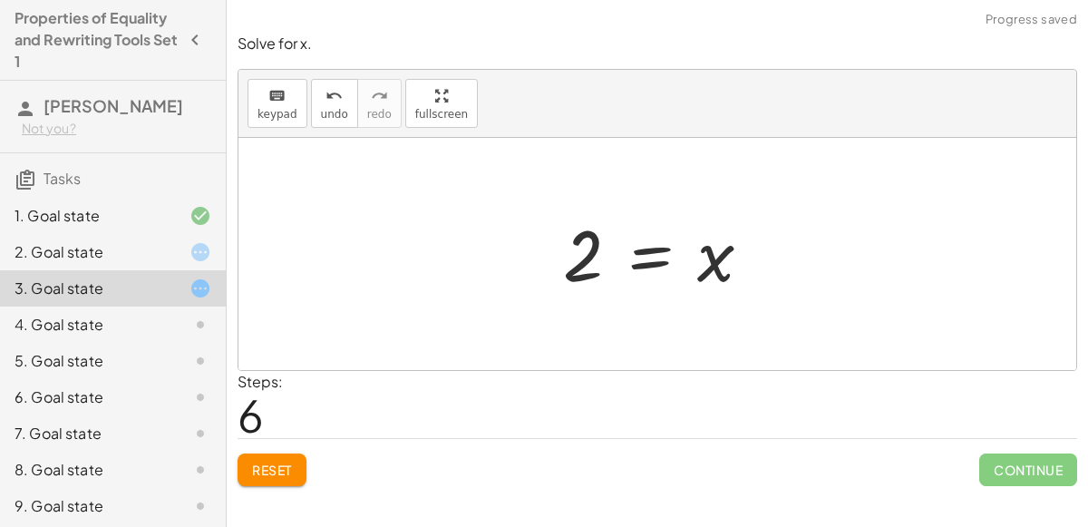
click at [565, 274] on div at bounding box center [664, 255] width 221 height 90
click at [631, 259] on div at bounding box center [664, 255] width 221 height 90
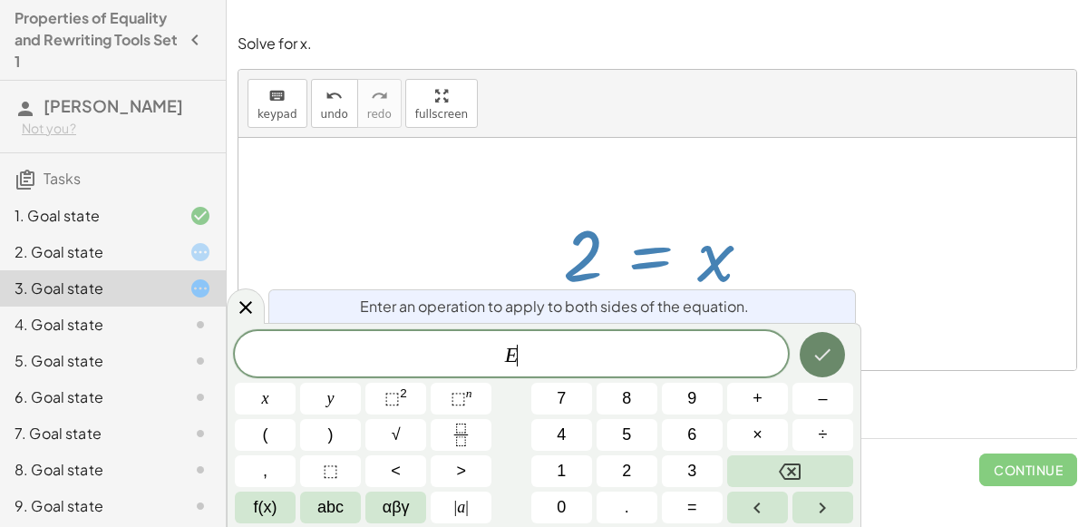
click at [813, 366] on icon "Done" at bounding box center [823, 355] width 22 height 22
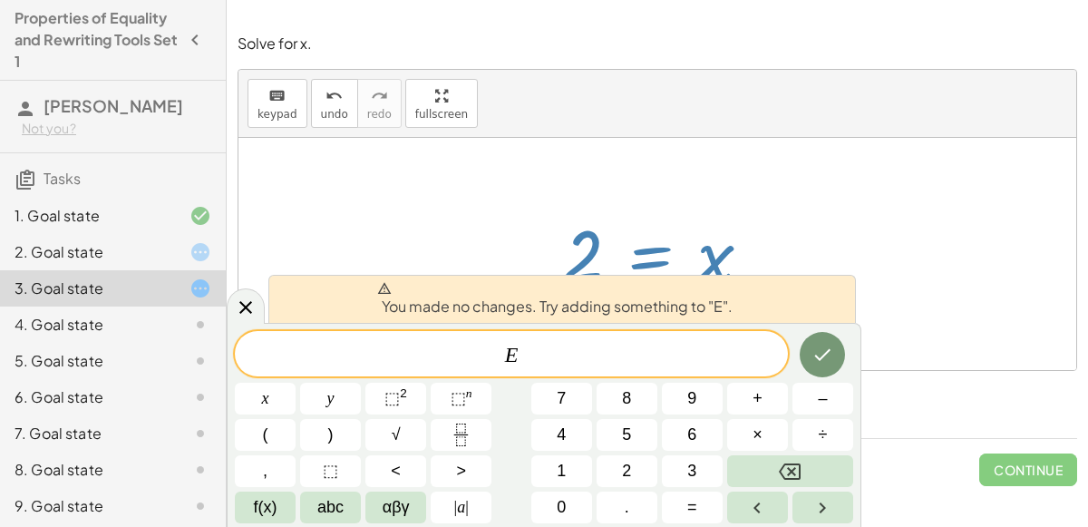
click at [878, 216] on div at bounding box center [658, 254] width 838 height 232
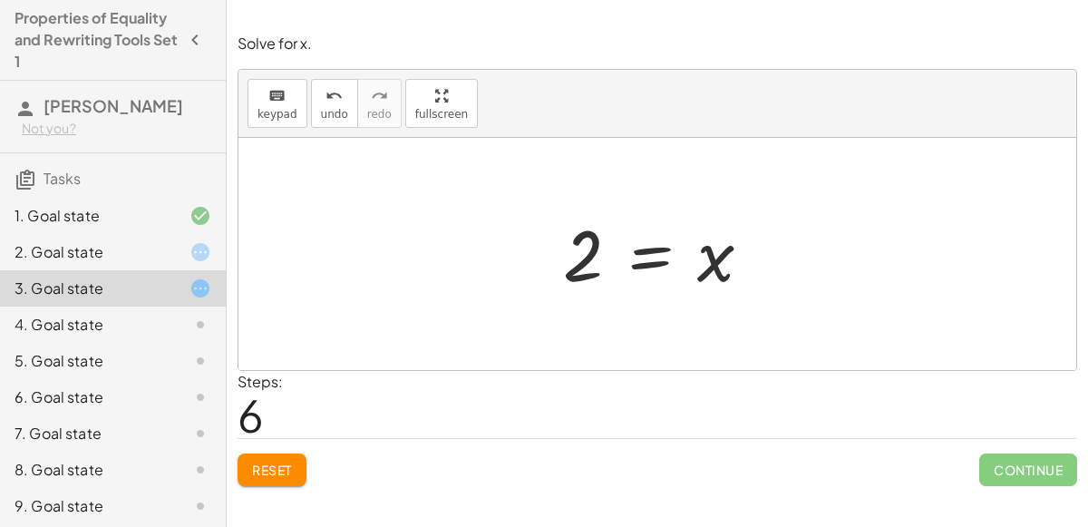
click at [775, 278] on div "120 = + · 40 · x + 40 + 120 − 40 = + · 40 · x + 40 − 40 80 = + · 40 · x + 40 − …" at bounding box center [658, 254] width 244 height 99
drag, startPoint x: 725, startPoint y: 261, endPoint x: 528, endPoint y: 270, distance: 197.0
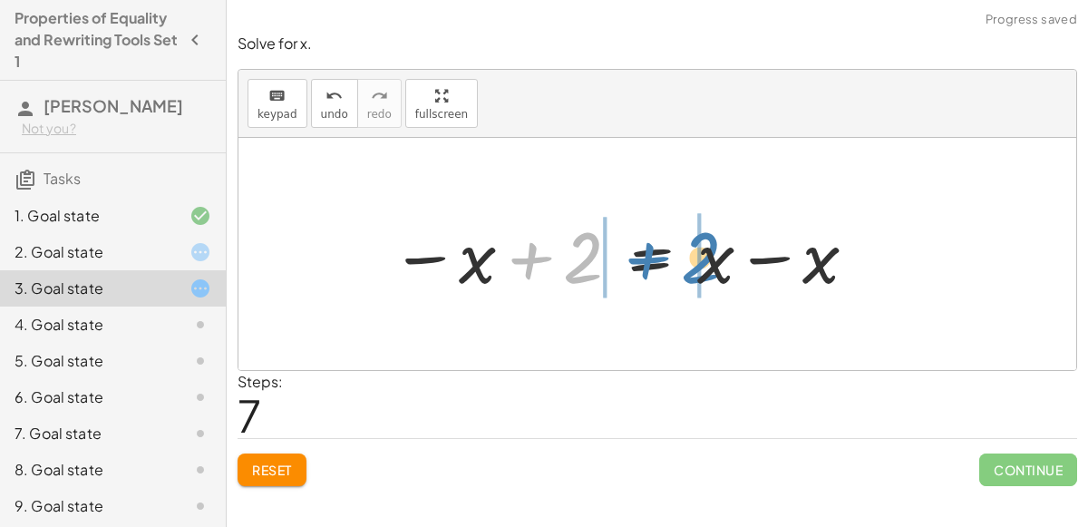
drag, startPoint x: 570, startPoint y: 263, endPoint x: 685, endPoint y: 262, distance: 115.2
click at [685, 262] on div at bounding box center [625, 254] width 487 height 93
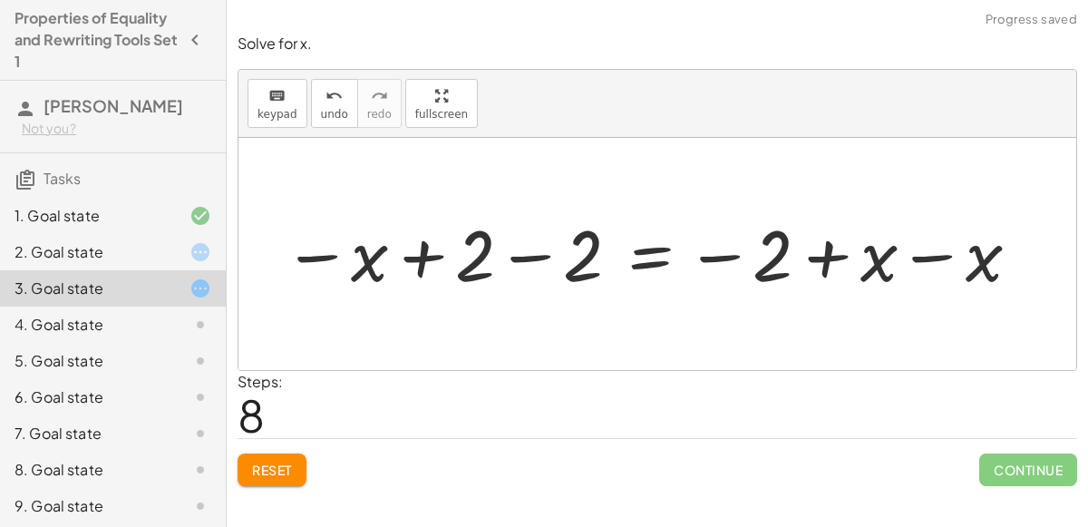
click at [931, 258] on div at bounding box center [652, 255] width 757 height 90
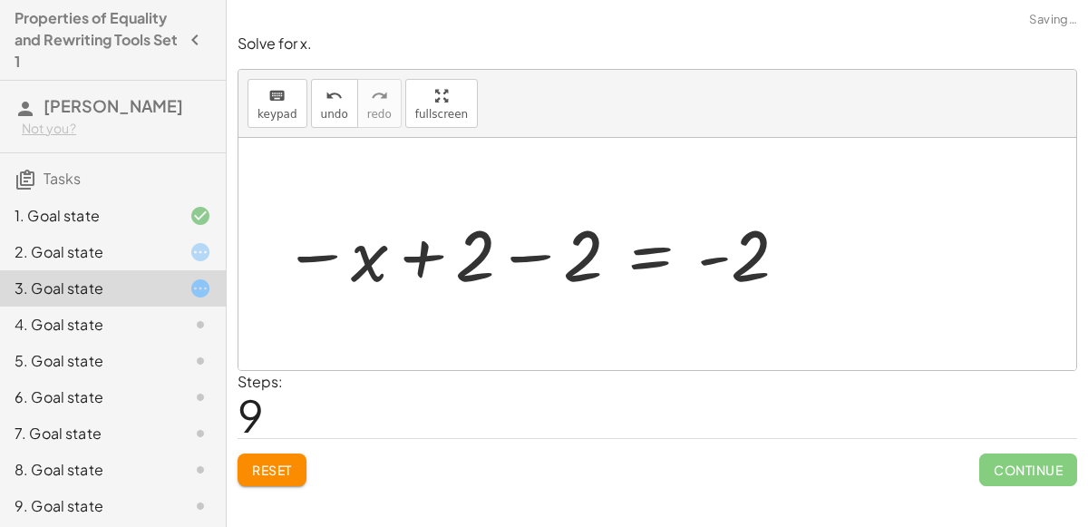
click at [534, 255] on div at bounding box center [536, 255] width 525 height 90
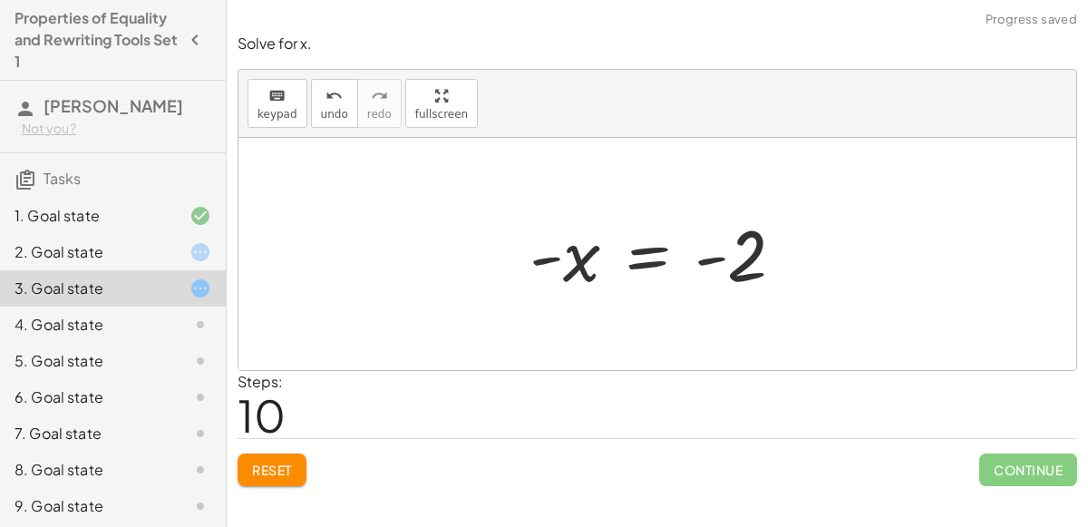
click at [528, 264] on div at bounding box center [665, 255] width 288 height 90
click at [710, 268] on div at bounding box center [665, 255] width 288 height 90
drag, startPoint x: 557, startPoint y: 258, endPoint x: 706, endPoint y: 280, distance: 150.5
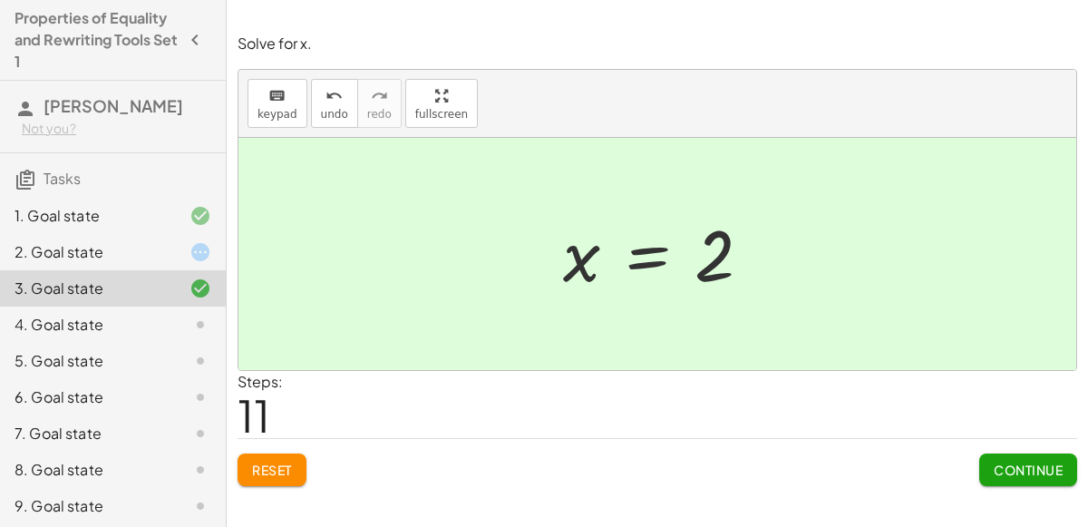
click at [1063, 476] on button "Continue" at bounding box center [1029, 469] width 98 height 33
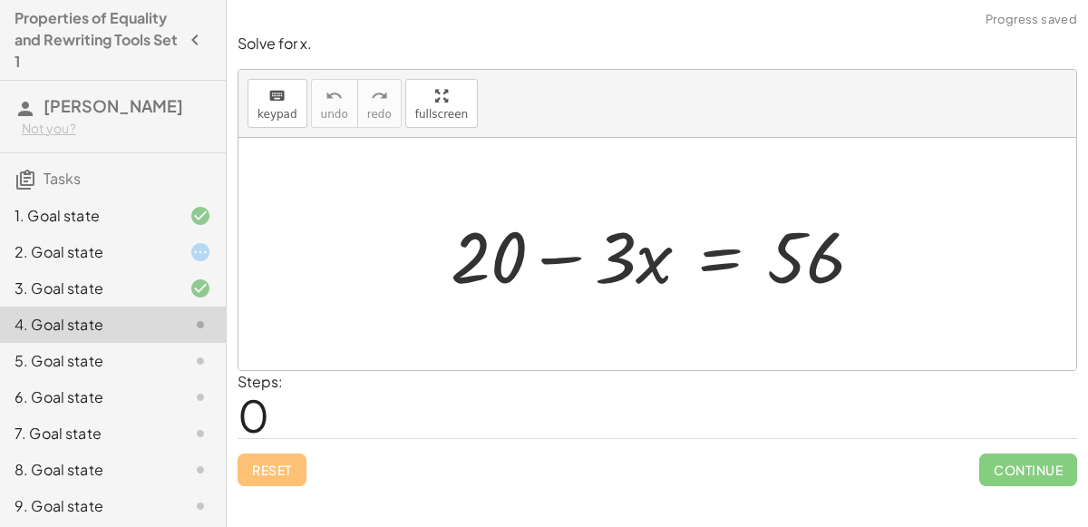
click at [35, 249] on div "2. Goal state" at bounding box center [88, 252] width 146 height 22
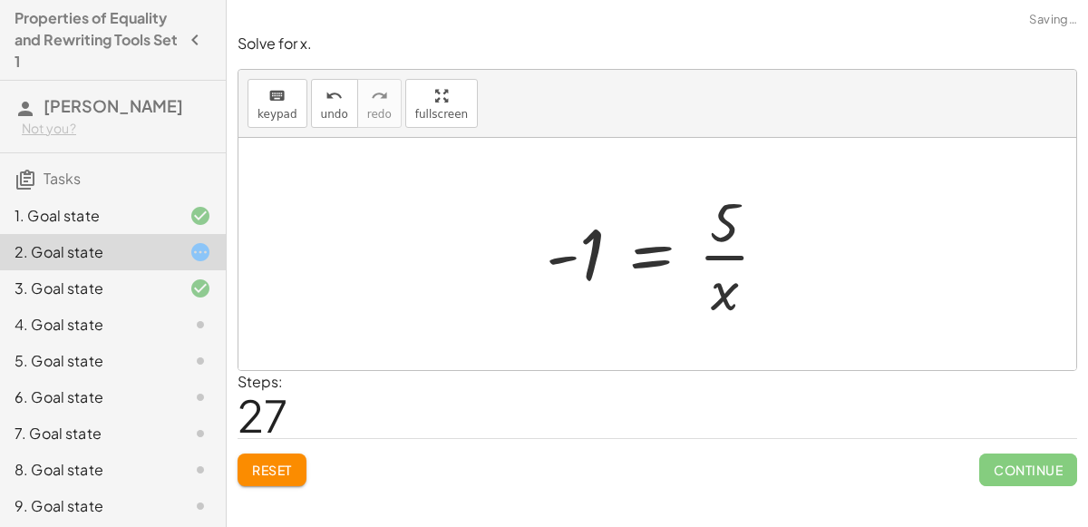
click at [286, 468] on span "Reset" at bounding box center [272, 470] width 40 height 16
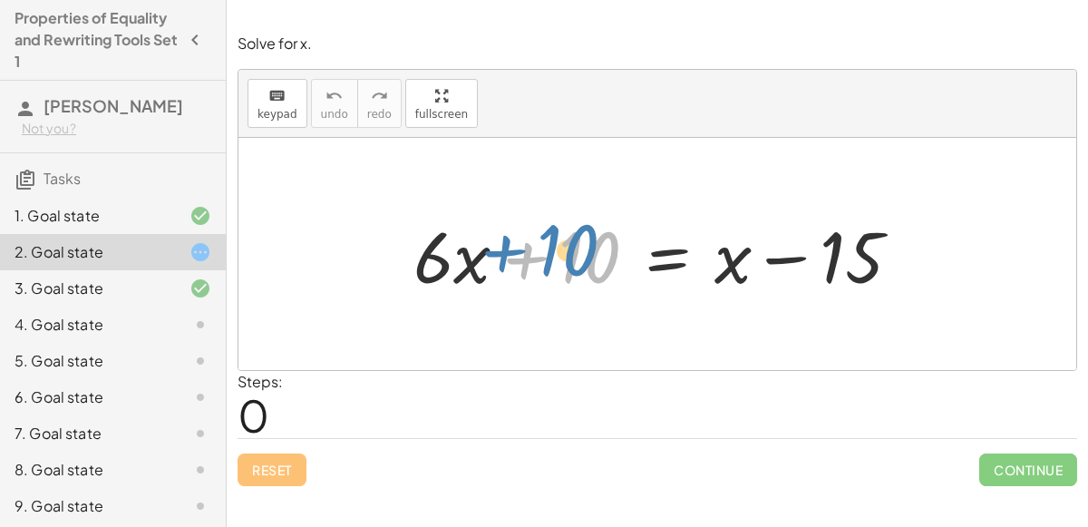
drag, startPoint x: 608, startPoint y: 262, endPoint x: 584, endPoint y: 255, distance: 24.7
click at [584, 255] on div at bounding box center [665, 254] width 520 height 93
click at [794, 261] on div at bounding box center [665, 254] width 520 height 93
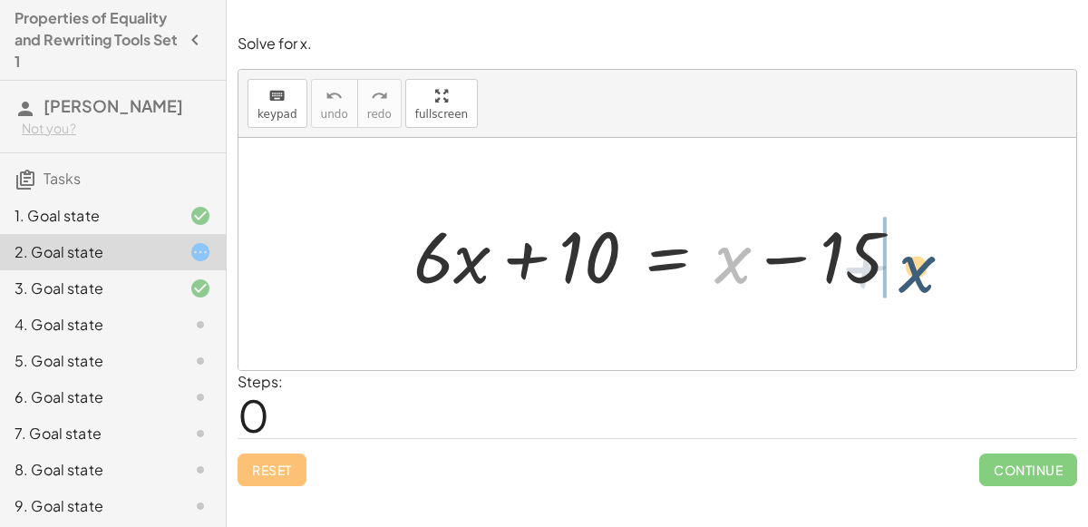
drag, startPoint x: 735, startPoint y: 260, endPoint x: 919, endPoint y: 269, distance: 184.3
click at [919, 269] on div at bounding box center [665, 254] width 520 height 93
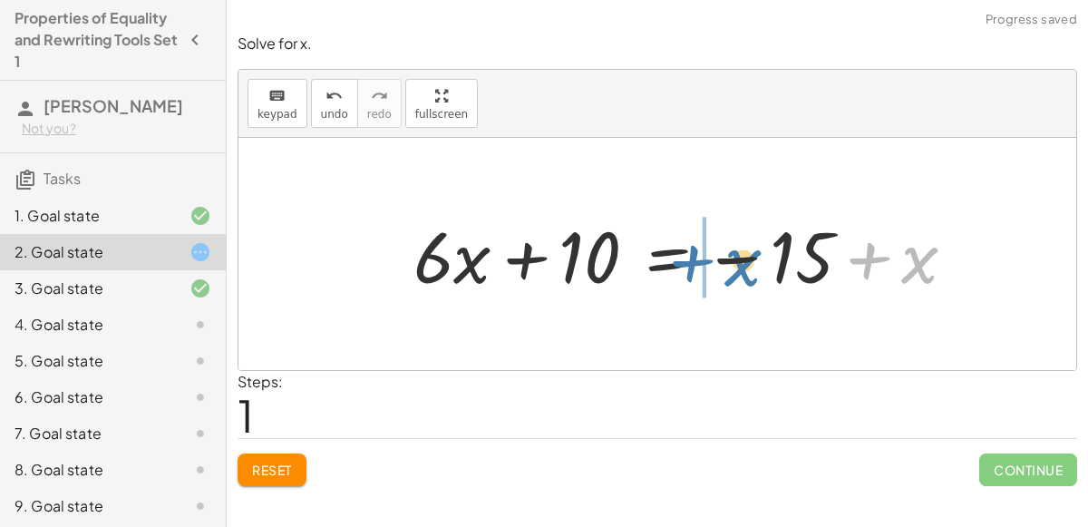
drag, startPoint x: 903, startPoint y: 262, endPoint x: 726, endPoint y: 265, distance: 177.8
click at [726, 265] on div at bounding box center [693, 254] width 576 height 93
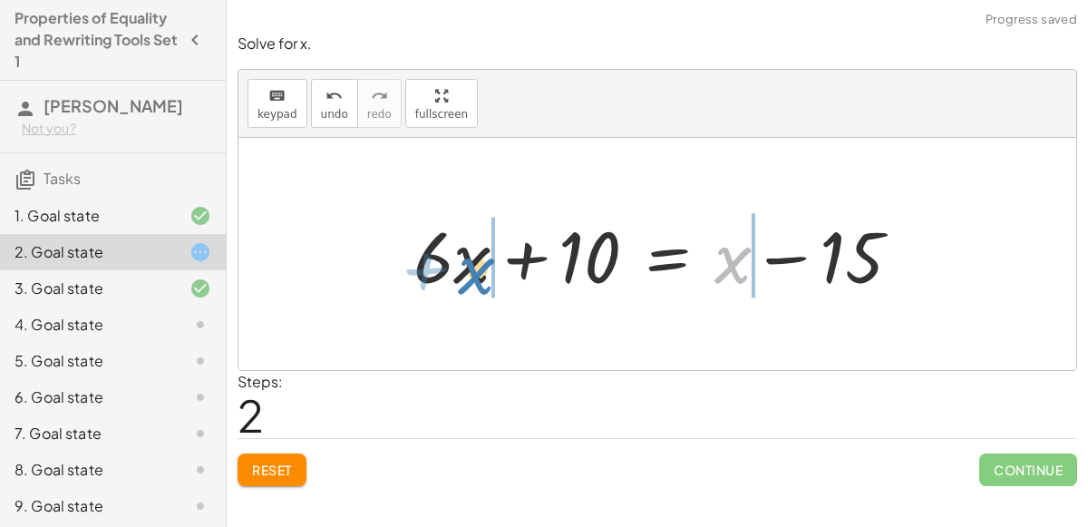
drag, startPoint x: 733, startPoint y: 266, endPoint x: 476, endPoint y: 277, distance: 256.9
click at [476, 277] on div at bounding box center [665, 254] width 520 height 93
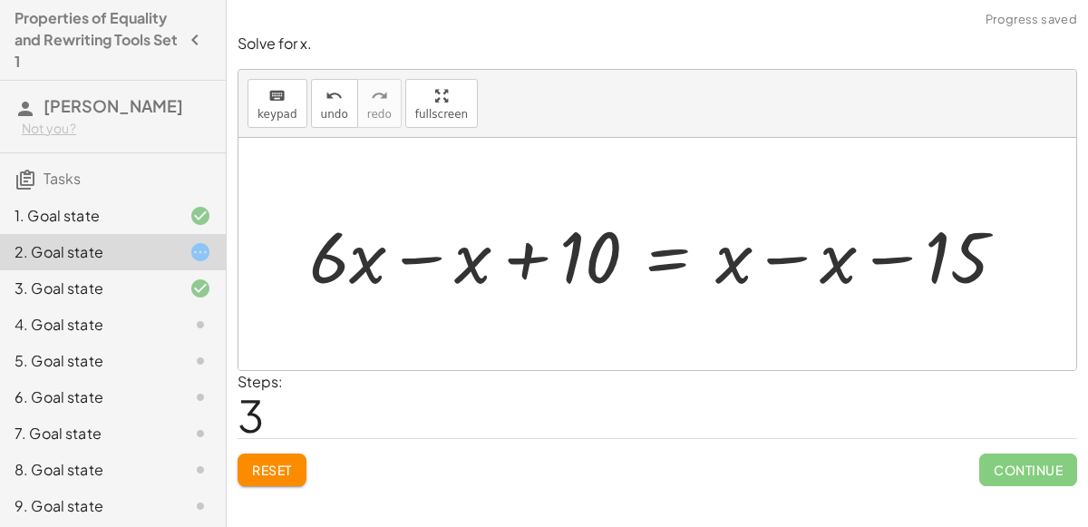
click at [283, 471] on span "Reset" at bounding box center [272, 470] width 40 height 16
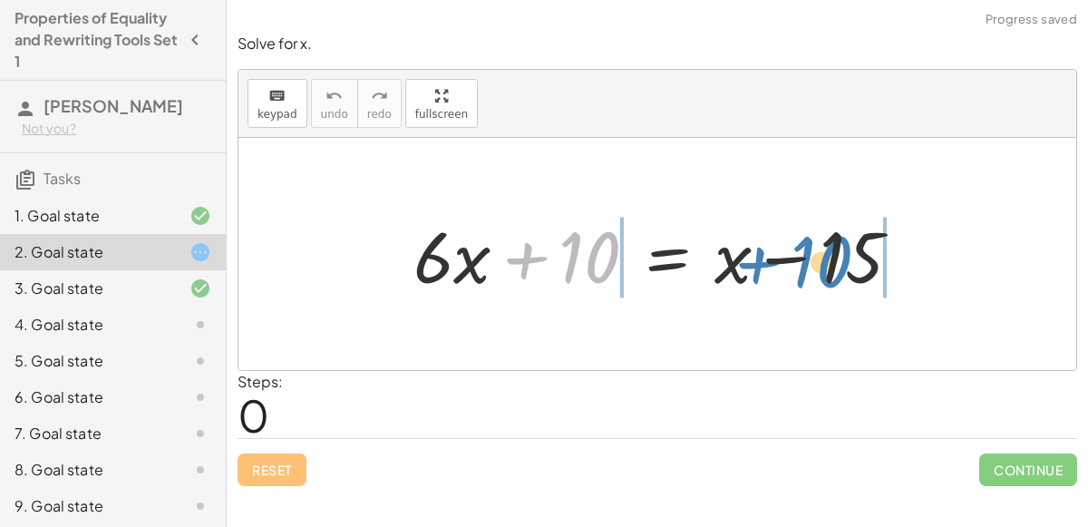
drag, startPoint x: 579, startPoint y: 256, endPoint x: 811, endPoint y: 260, distance: 232.2
click at [811, 260] on div at bounding box center [665, 254] width 520 height 93
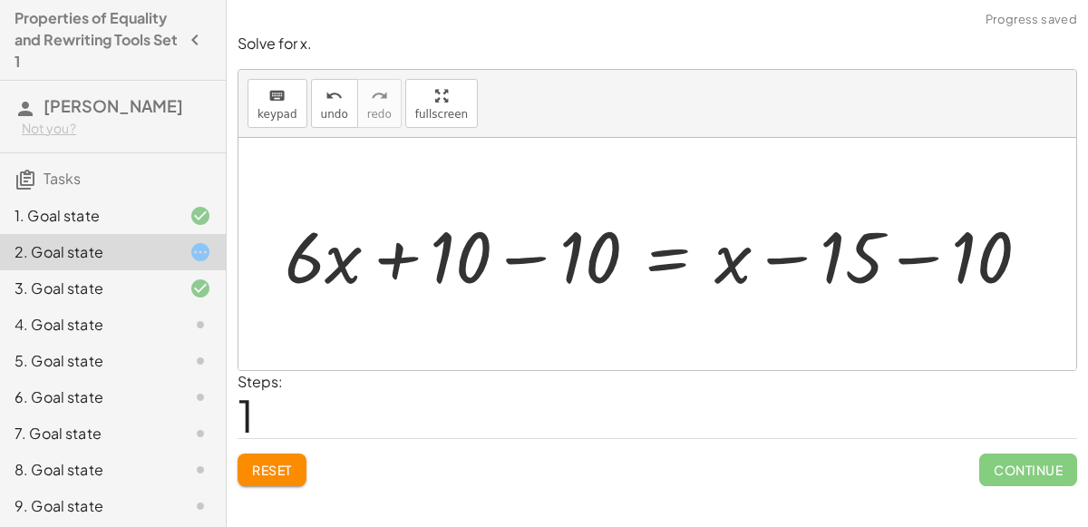
click at [514, 260] on div at bounding box center [665, 254] width 778 height 93
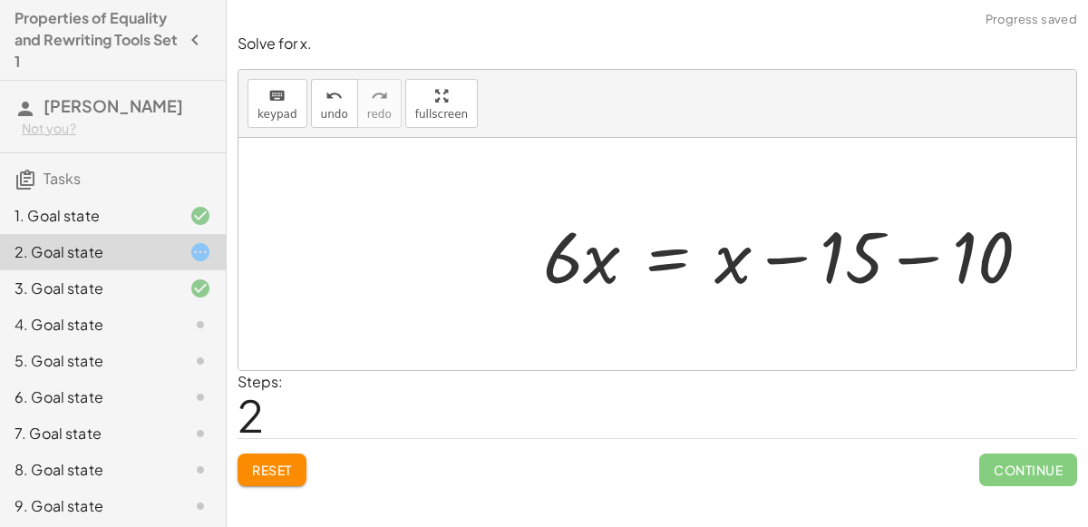
click at [923, 254] on div at bounding box center [794, 254] width 520 height 93
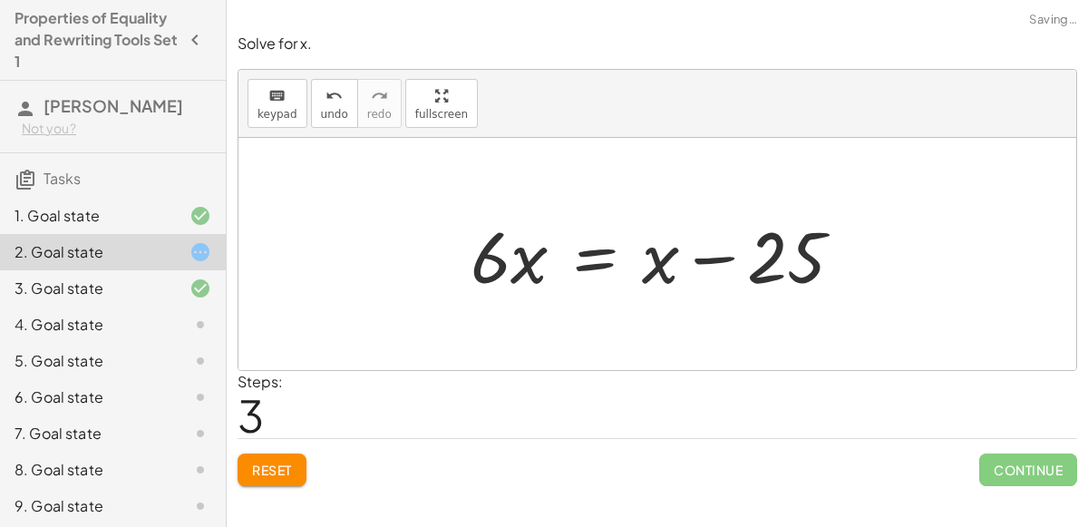
click at [726, 253] on div at bounding box center [664, 254] width 405 height 93
drag, startPoint x: 664, startPoint y: 260, endPoint x: 569, endPoint y: 250, distance: 95.8
click at [569, 250] on div at bounding box center [664, 254] width 405 height 93
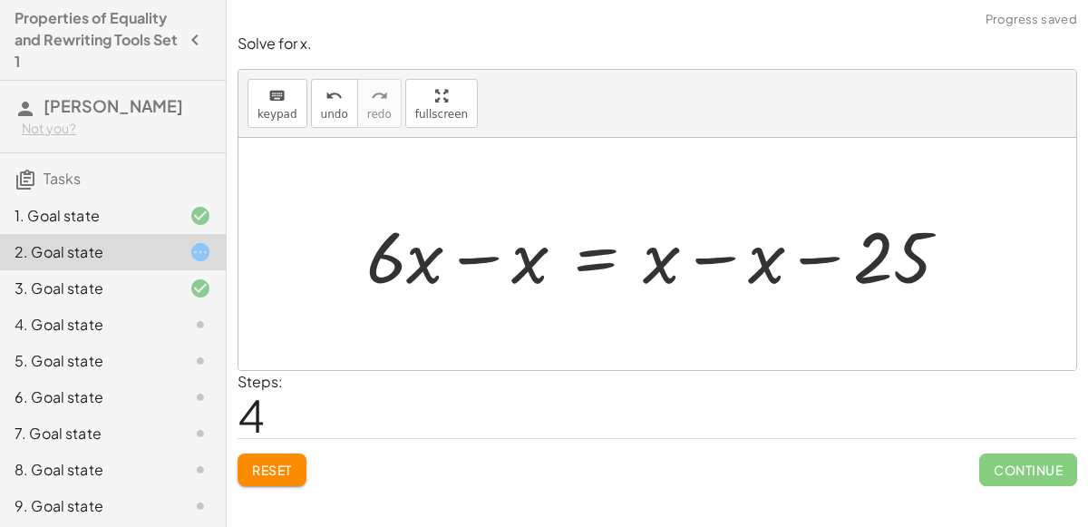
click at [473, 259] on div at bounding box center [665, 254] width 616 height 93
click at [798, 251] on div at bounding box center [717, 254] width 509 height 93
click at [705, 258] on div at bounding box center [717, 254] width 509 height 93
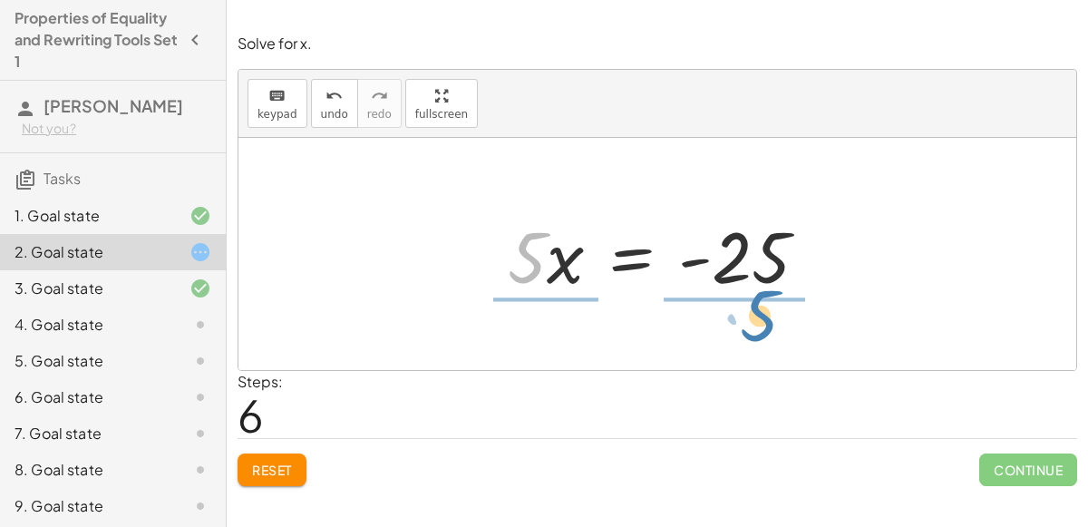
drag, startPoint x: 540, startPoint y: 259, endPoint x: 773, endPoint y: 317, distance: 240.2
click at [773, 317] on div "+ · 6 · x + 10 = + x − 15 + · 6 · x + 10 − 10 = + x − 15 − 10 + · 6 · x + 0 = +…" at bounding box center [658, 254] width 838 height 232
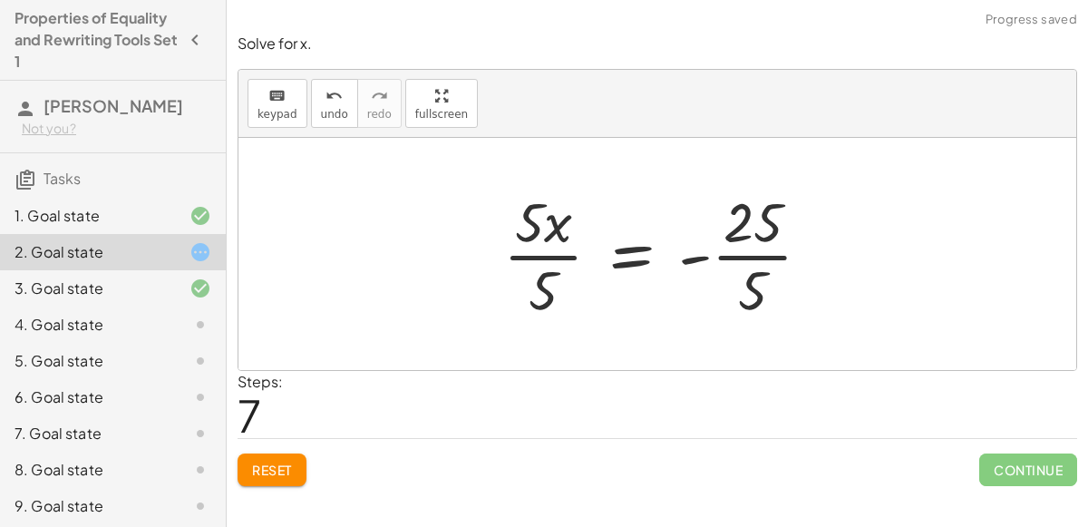
click at [557, 254] on div at bounding box center [664, 254] width 341 height 140
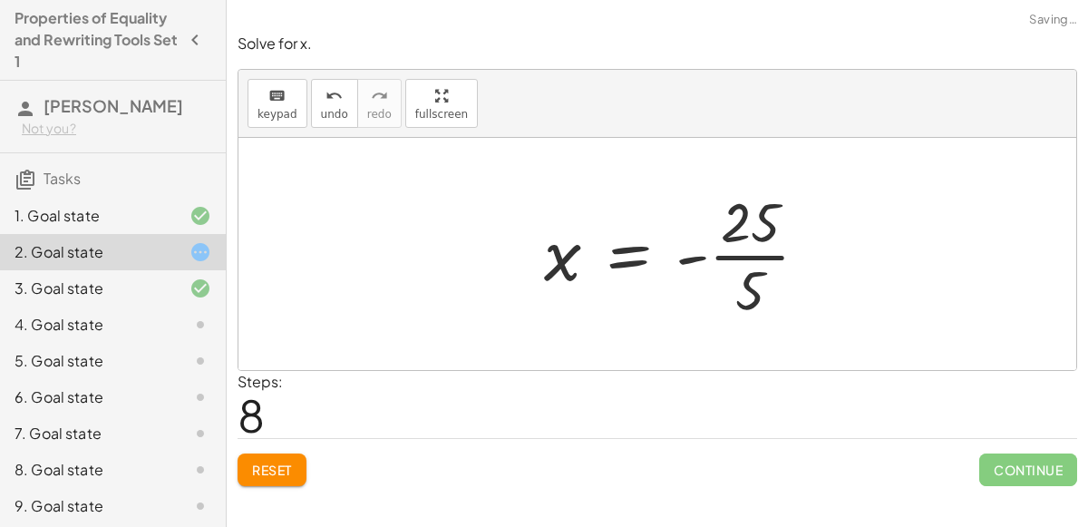
click at [755, 254] on div at bounding box center [683, 254] width 297 height 140
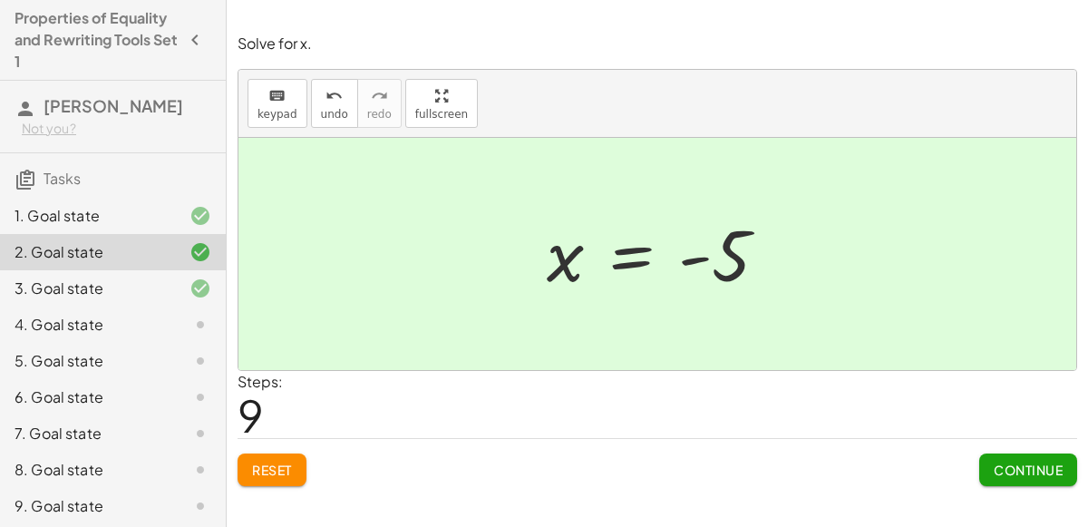
click at [1030, 464] on span "Continue" at bounding box center [1028, 470] width 69 height 16
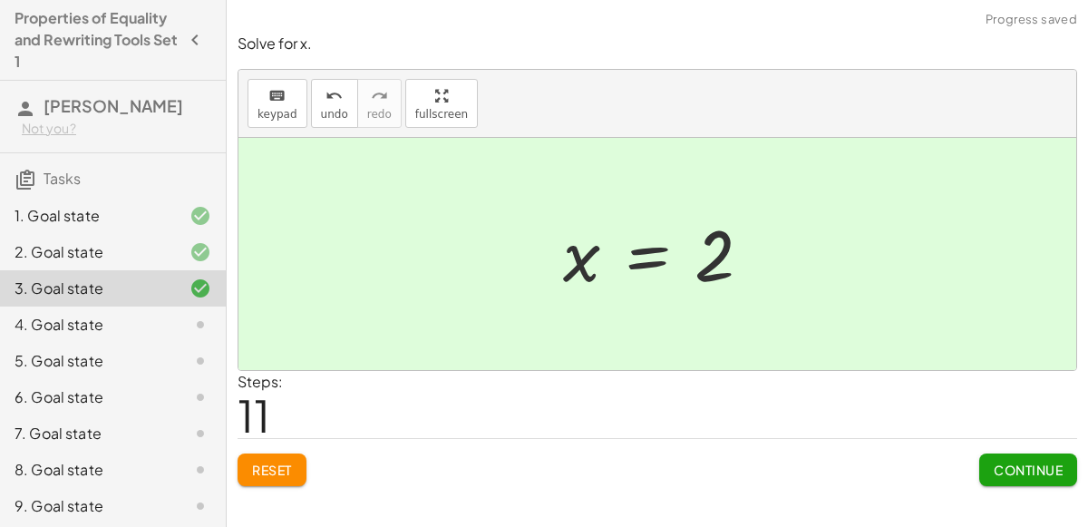
click at [1032, 464] on span "Continue" at bounding box center [1028, 470] width 69 height 16
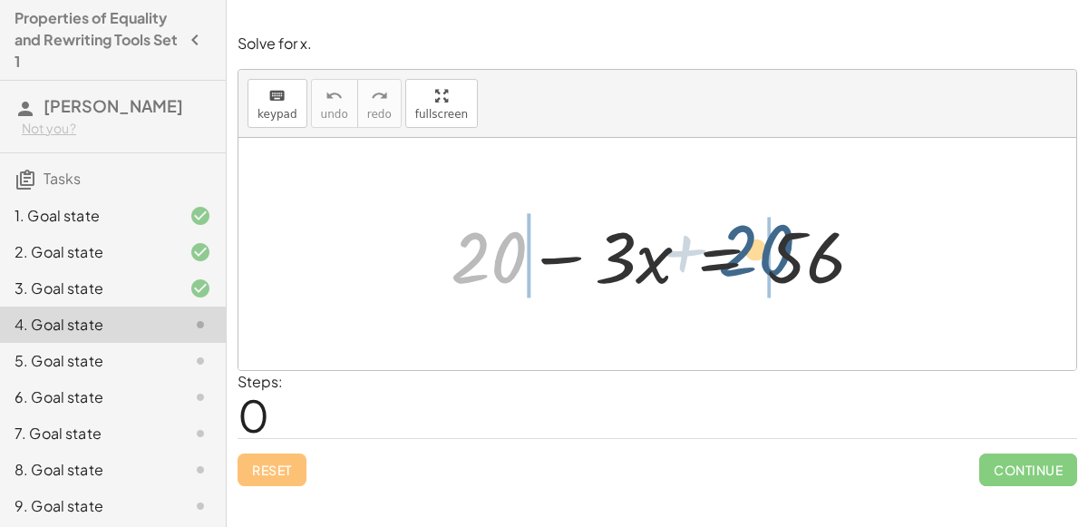
drag, startPoint x: 483, startPoint y: 276, endPoint x: 759, endPoint y: 272, distance: 275.7
click at [759, 272] on div at bounding box center [665, 254] width 446 height 93
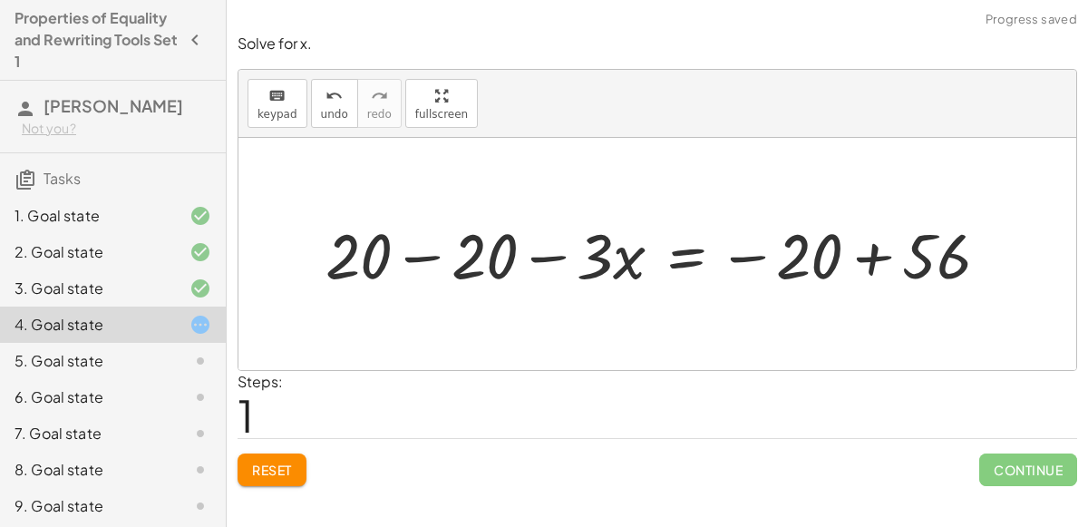
click at [409, 258] on div at bounding box center [665, 253] width 696 height 83
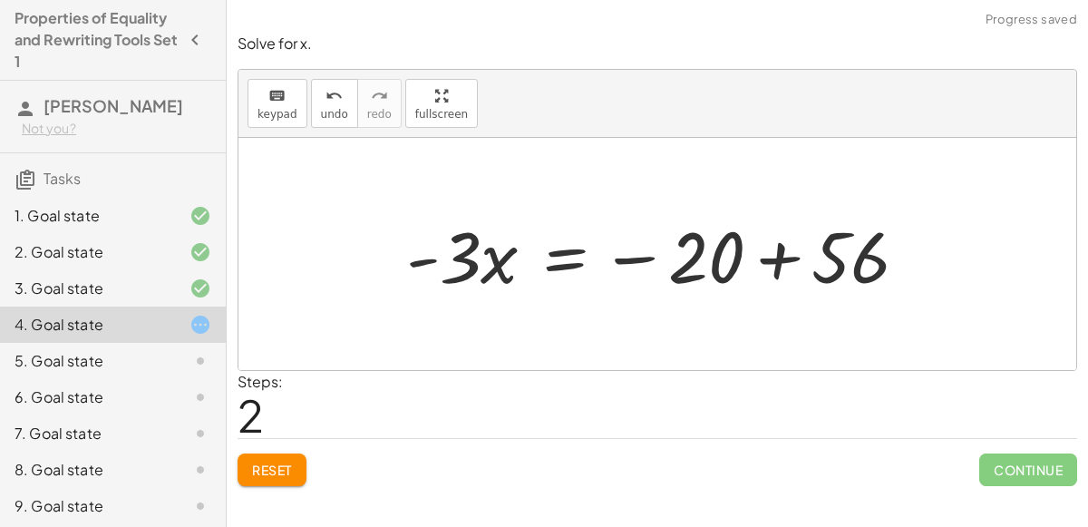
click at [782, 268] on div at bounding box center [664, 254] width 535 height 93
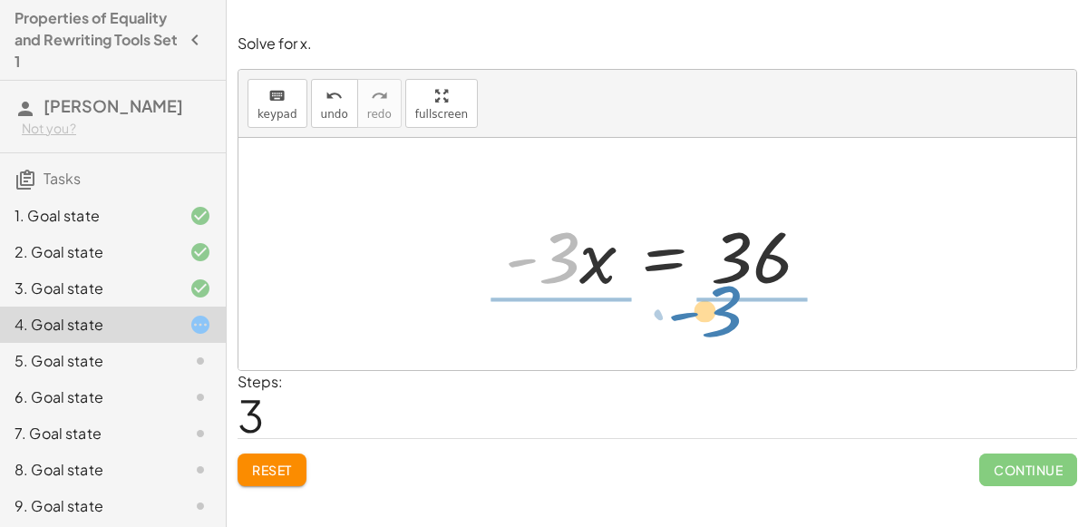
drag, startPoint x: 577, startPoint y: 261, endPoint x: 741, endPoint y: 315, distance: 172.7
click at [741, 315] on div "+ 20 − · 3 · x = 56 + 20 − 20 − · 3 · x = − 20 + 56 + 0 − · 3 · x = − 20 + 56 ·…" at bounding box center [658, 254] width 838 height 232
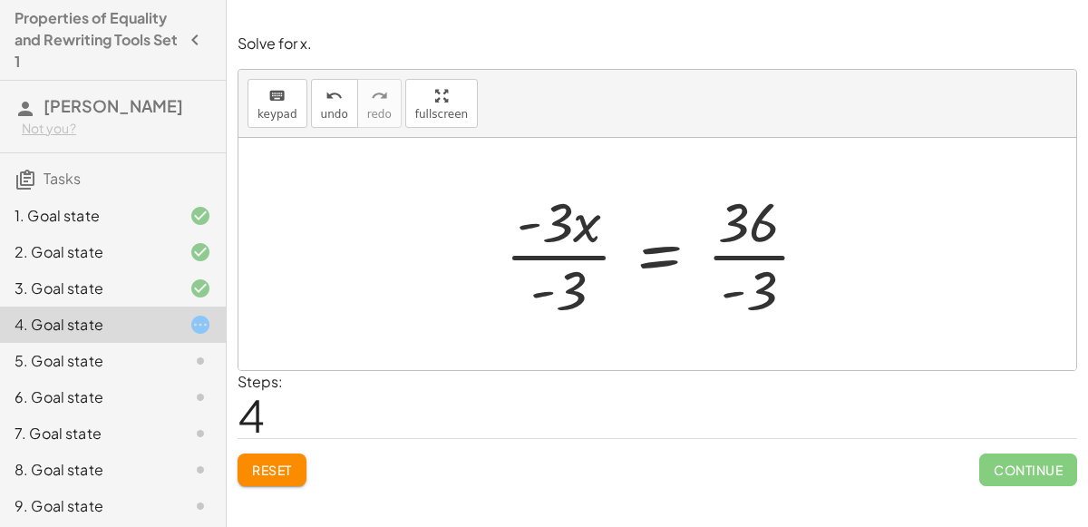
click at [556, 252] on div at bounding box center [664, 254] width 336 height 140
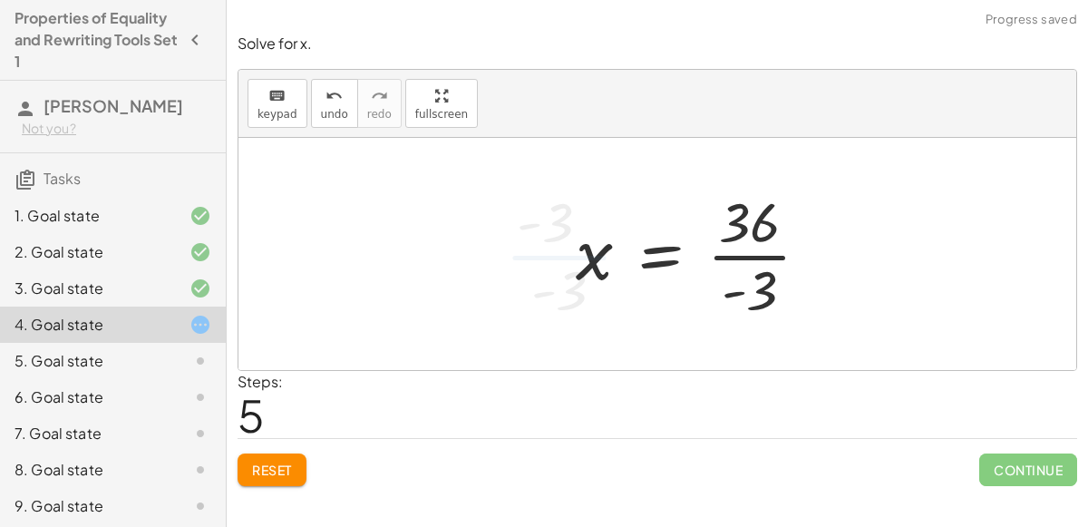
click at [738, 244] on div at bounding box center [700, 254] width 267 height 140
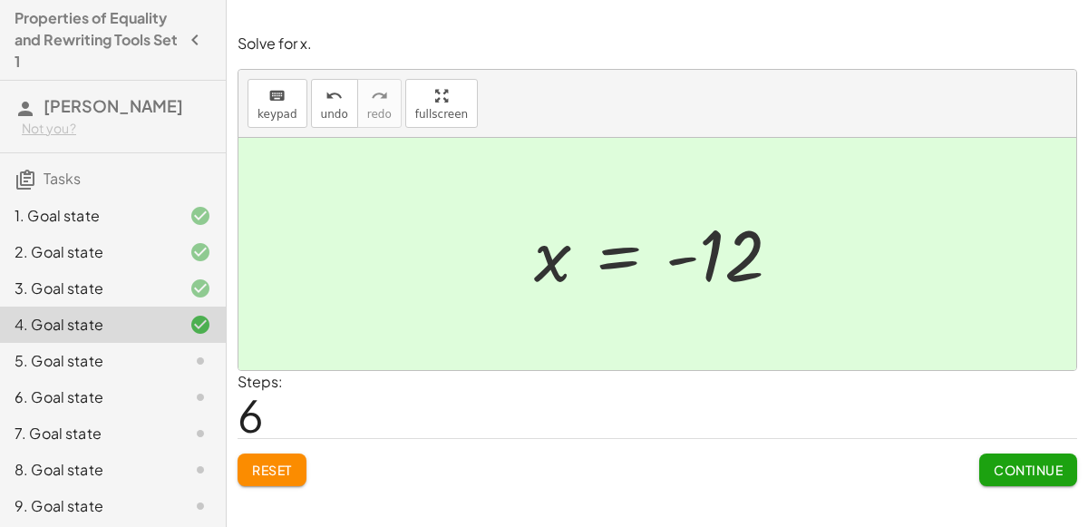
click at [998, 462] on span "Continue" at bounding box center [1028, 470] width 69 height 16
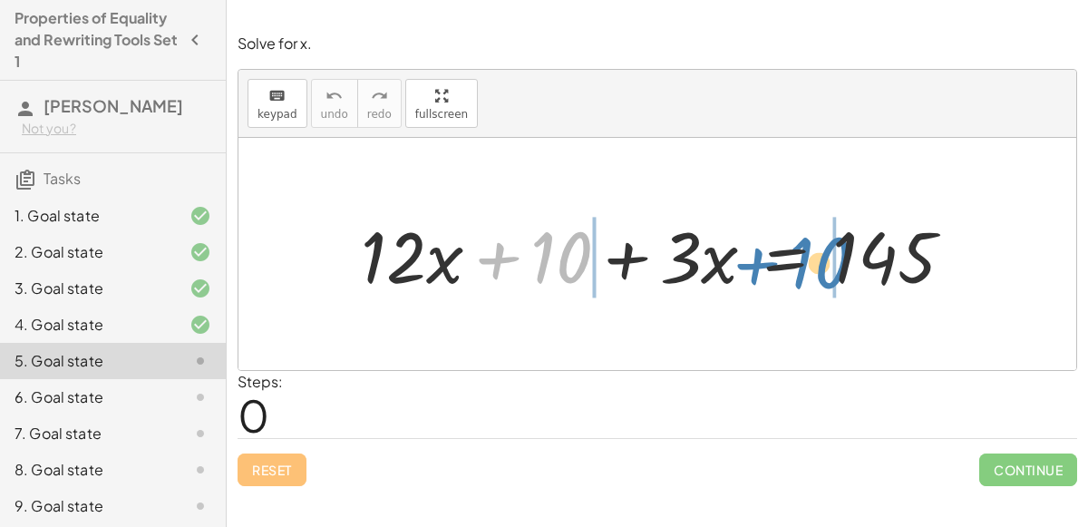
drag, startPoint x: 531, startPoint y: 271, endPoint x: 792, endPoint y: 278, distance: 261.3
click at [792, 278] on div at bounding box center [665, 254] width 626 height 93
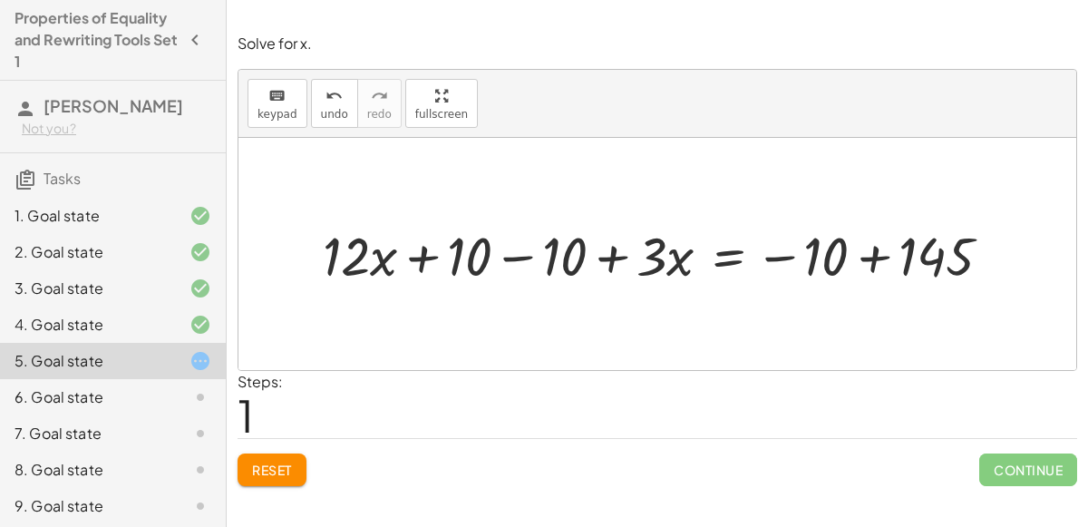
click at [502, 256] on div at bounding box center [665, 254] width 702 height 71
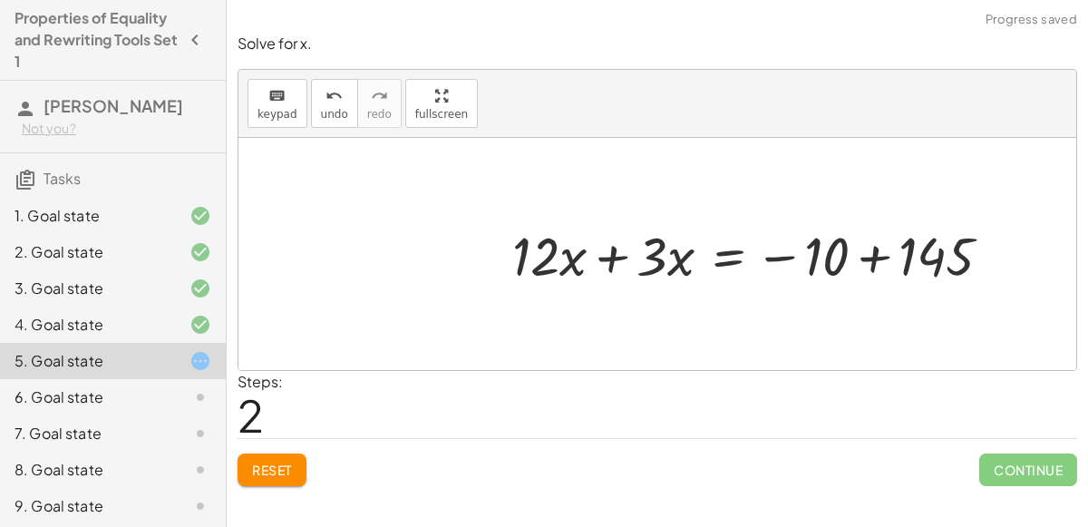
click at [614, 262] on div at bounding box center [759, 254] width 512 height 71
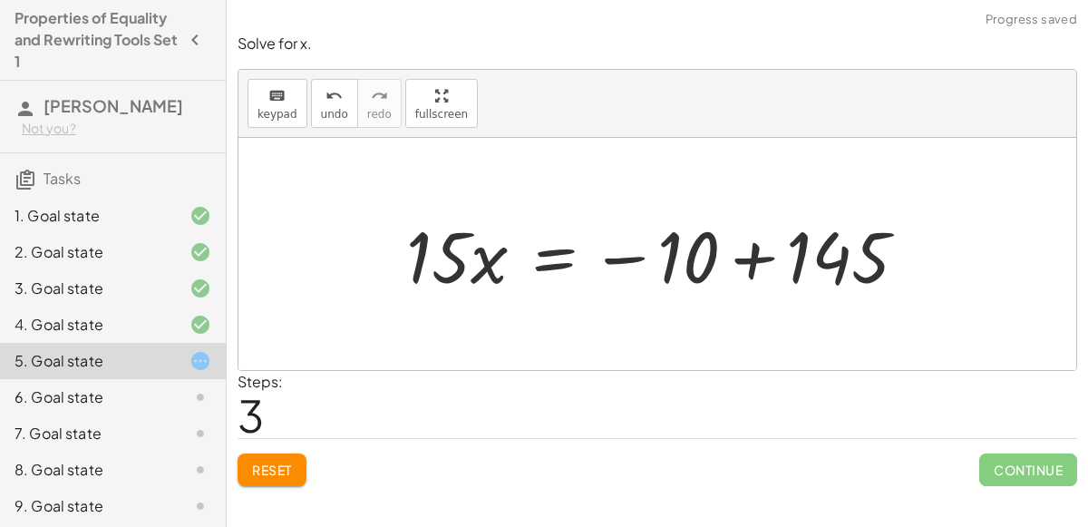
click at [755, 255] on div at bounding box center [664, 254] width 534 height 93
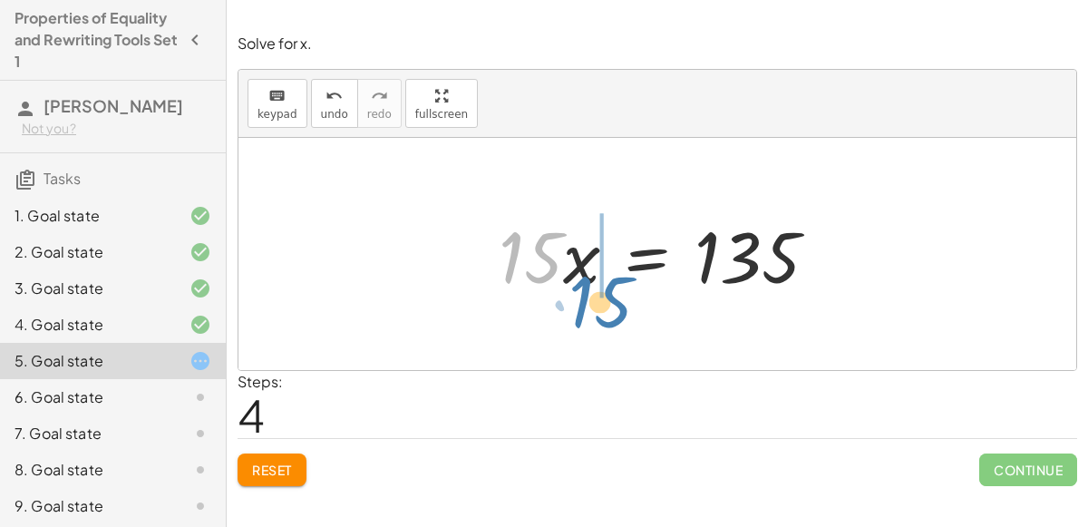
drag, startPoint x: 514, startPoint y: 277, endPoint x: 555, endPoint y: 297, distance: 45.8
click at [555, 297] on div at bounding box center [665, 254] width 351 height 93
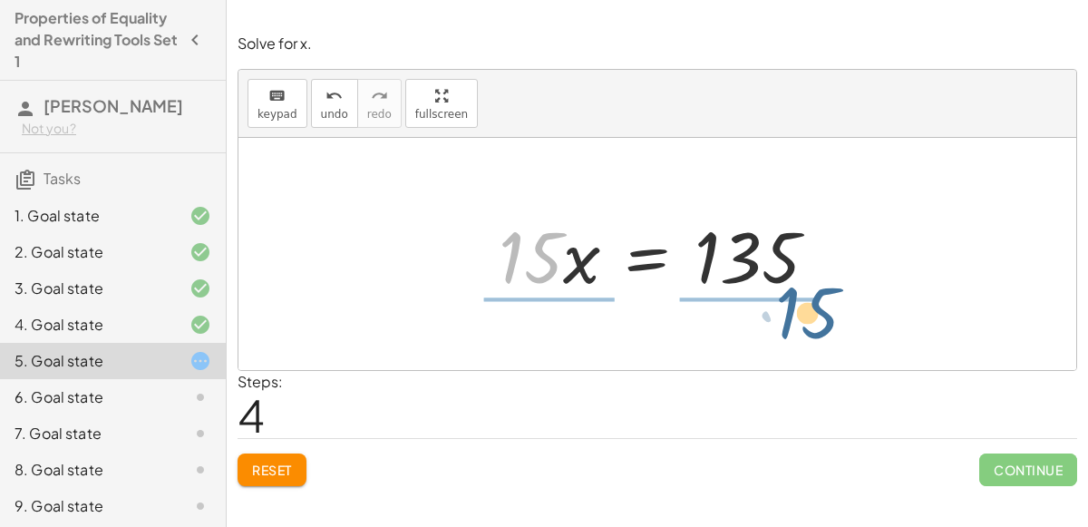
drag, startPoint x: 538, startPoint y: 266, endPoint x: 814, endPoint y: 321, distance: 282.1
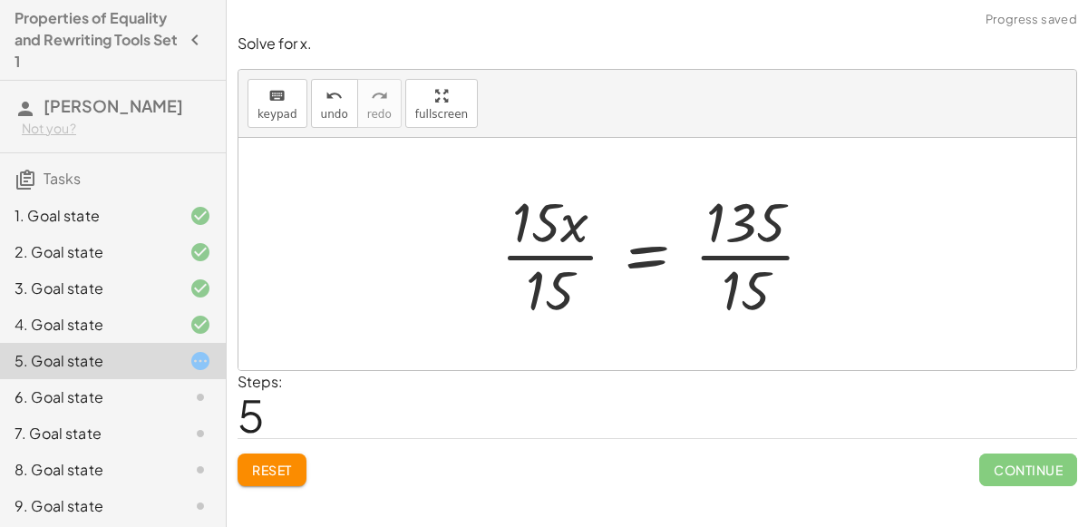
click at [510, 250] on div at bounding box center [665, 254] width 346 height 140
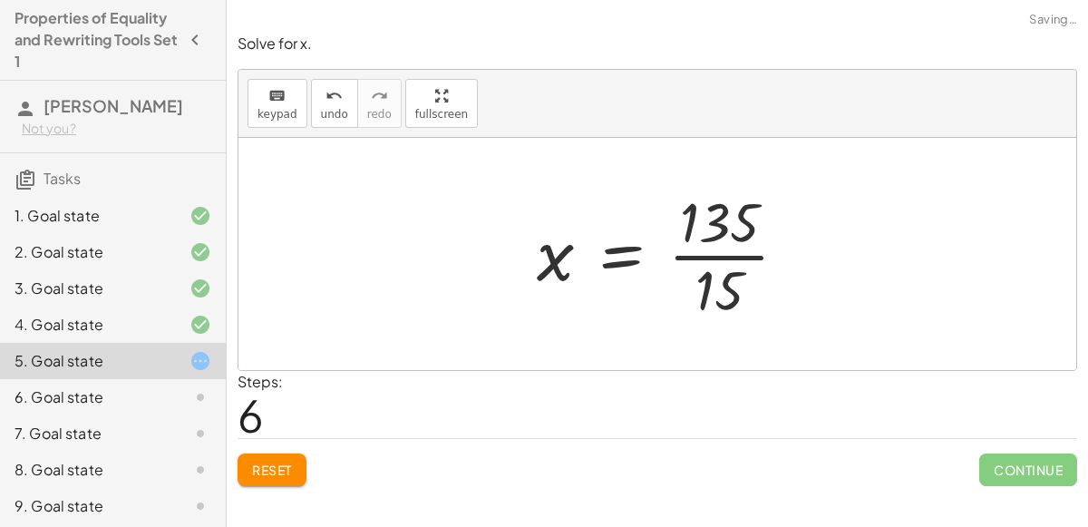
click at [755, 254] on div at bounding box center [670, 254] width 284 height 140
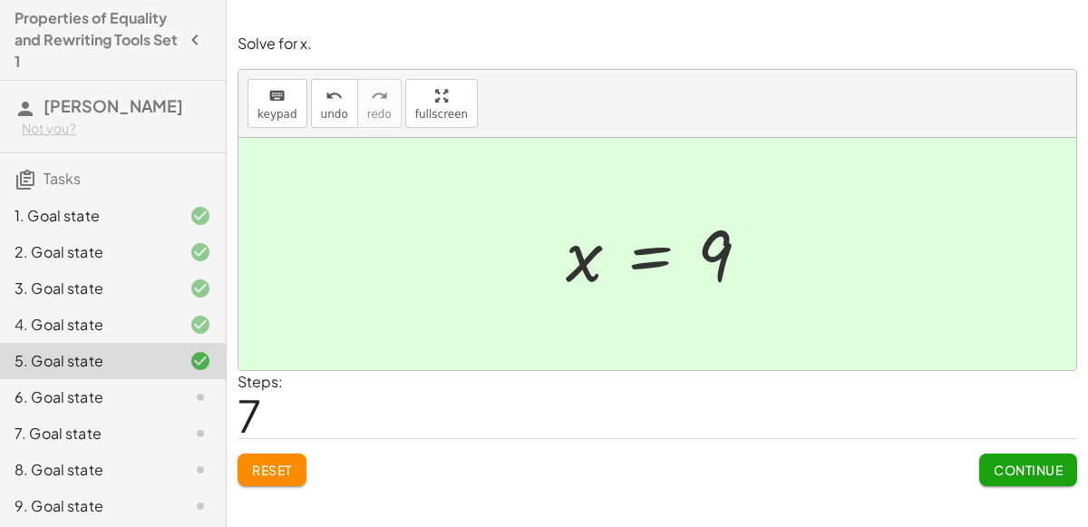
click at [999, 462] on span "Continue" at bounding box center [1028, 470] width 69 height 16
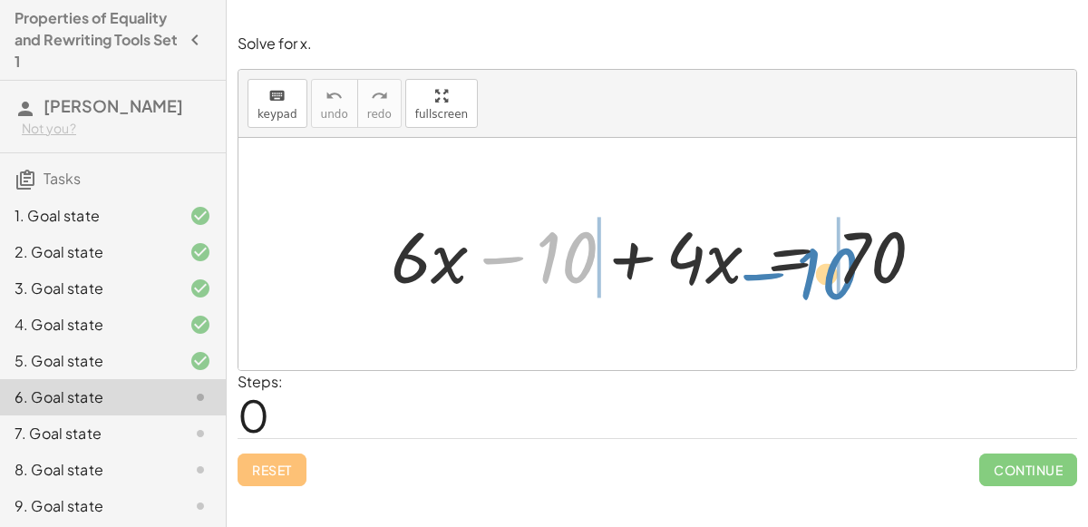
drag, startPoint x: 578, startPoint y: 242, endPoint x: 840, endPoint y: 258, distance: 262.6
click at [840, 258] on div at bounding box center [665, 254] width 566 height 93
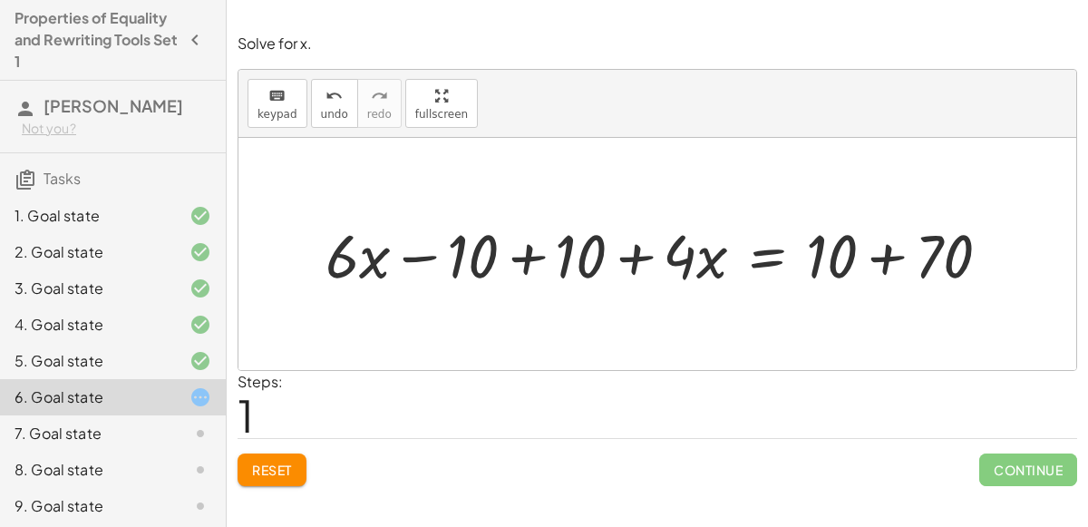
click at [527, 258] on div at bounding box center [665, 254] width 697 height 80
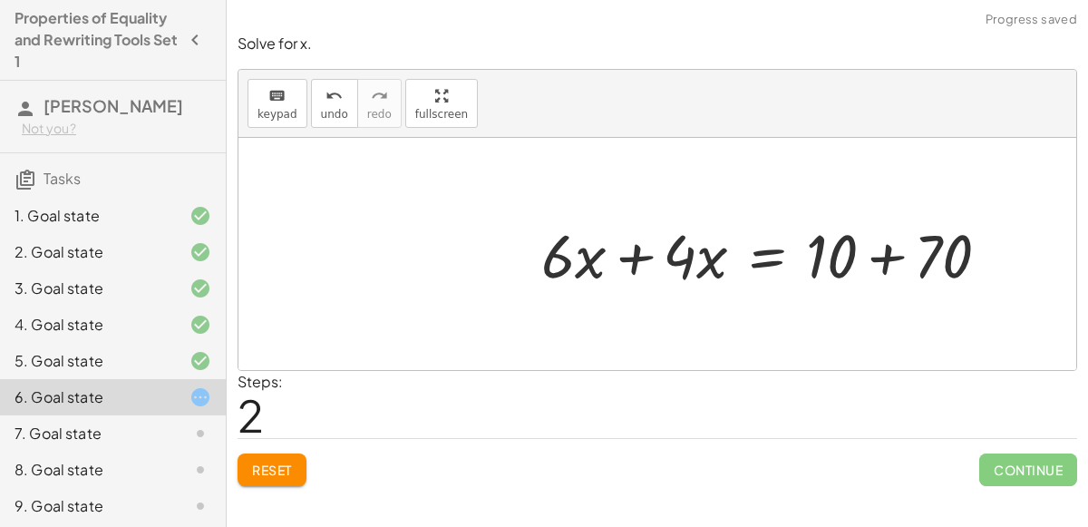
click at [621, 267] on div at bounding box center [773, 254] width 482 height 80
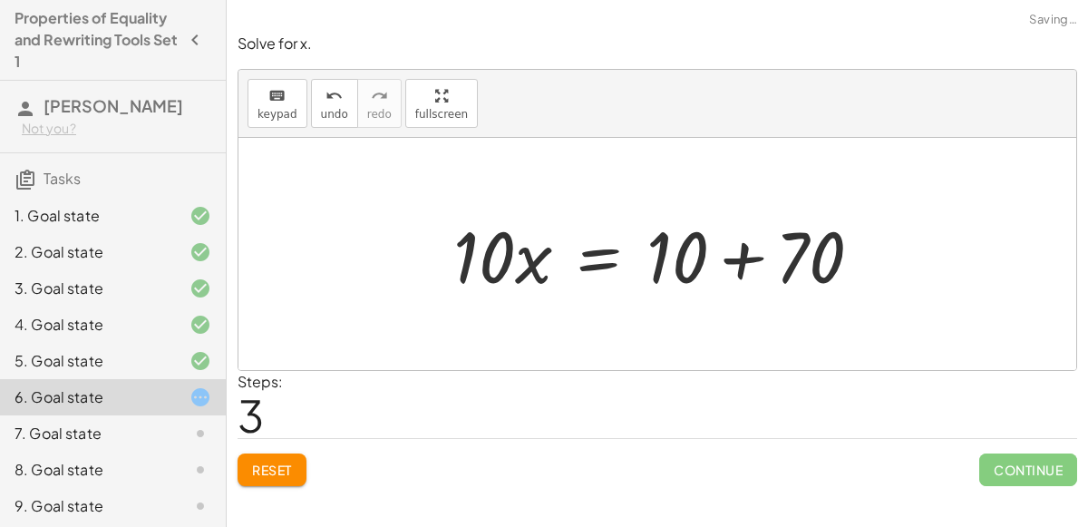
click at [743, 266] on div at bounding box center [665, 254] width 442 height 93
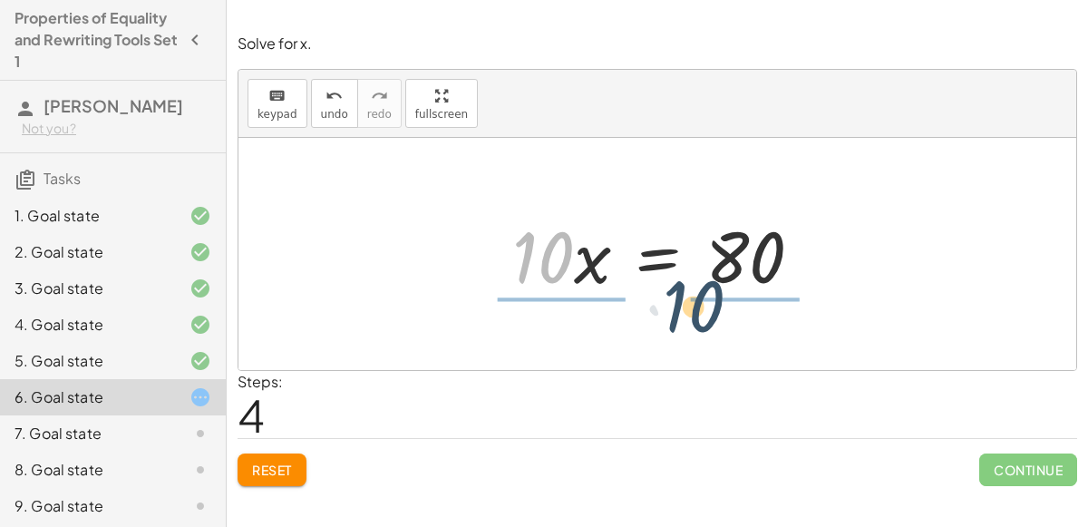
drag, startPoint x: 560, startPoint y: 248, endPoint x: 719, endPoint y: 297, distance: 167.2
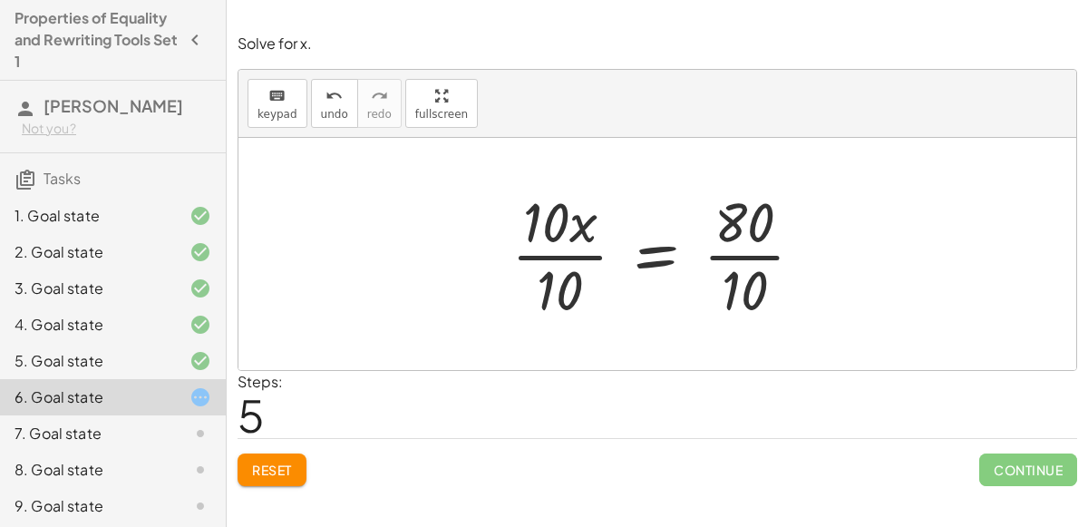
click at [746, 249] on div at bounding box center [665, 254] width 326 height 140
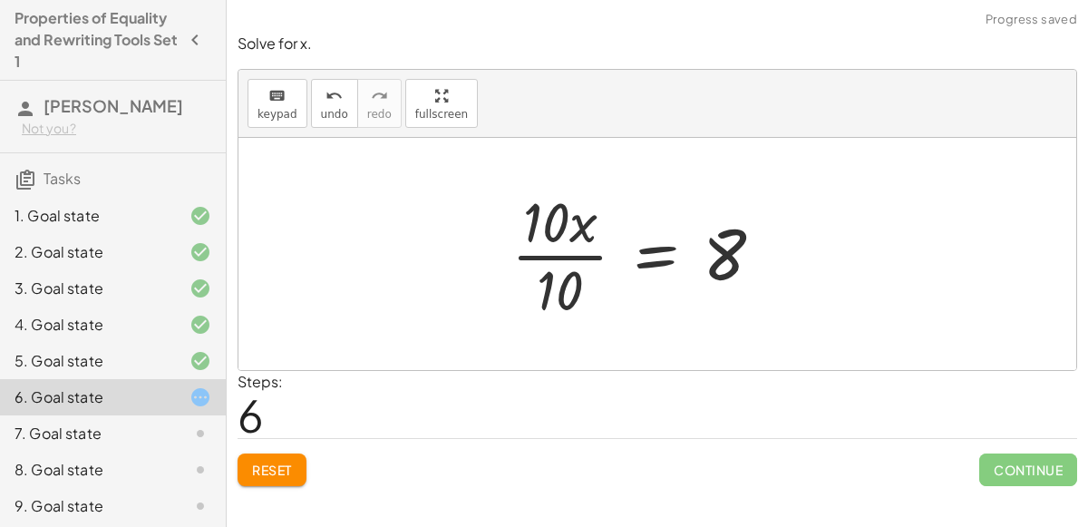
click at [600, 254] on div at bounding box center [645, 254] width 286 height 140
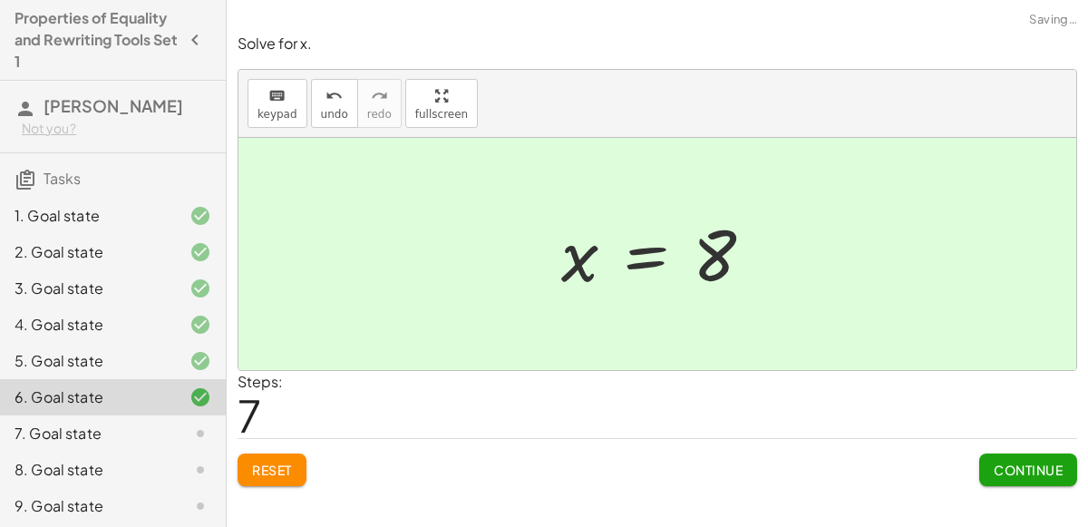
click at [1002, 464] on span "Continue" at bounding box center [1028, 470] width 69 height 16
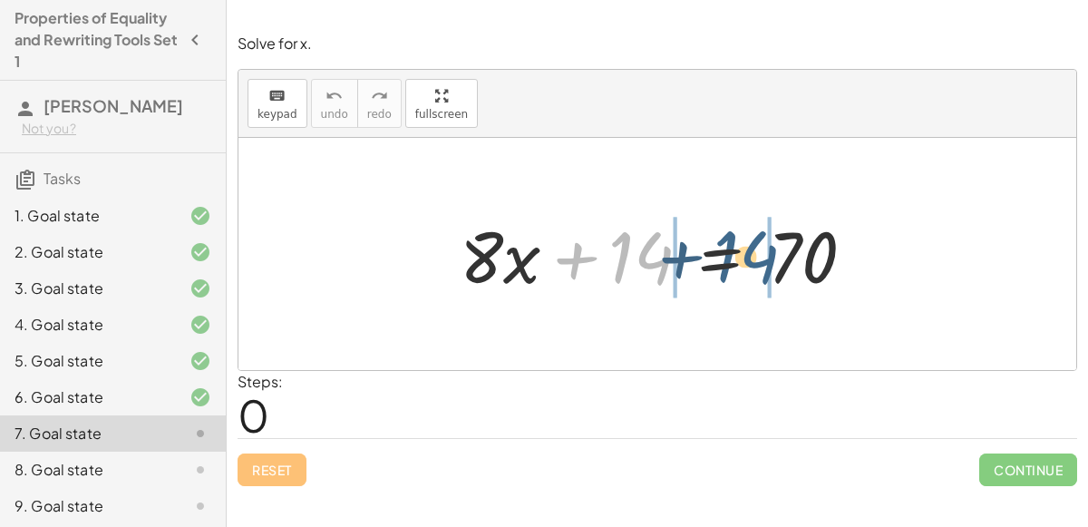
drag, startPoint x: 622, startPoint y: 258, endPoint x: 730, endPoint y: 258, distance: 107.9
click at [730, 258] on div at bounding box center [664, 254] width 427 height 93
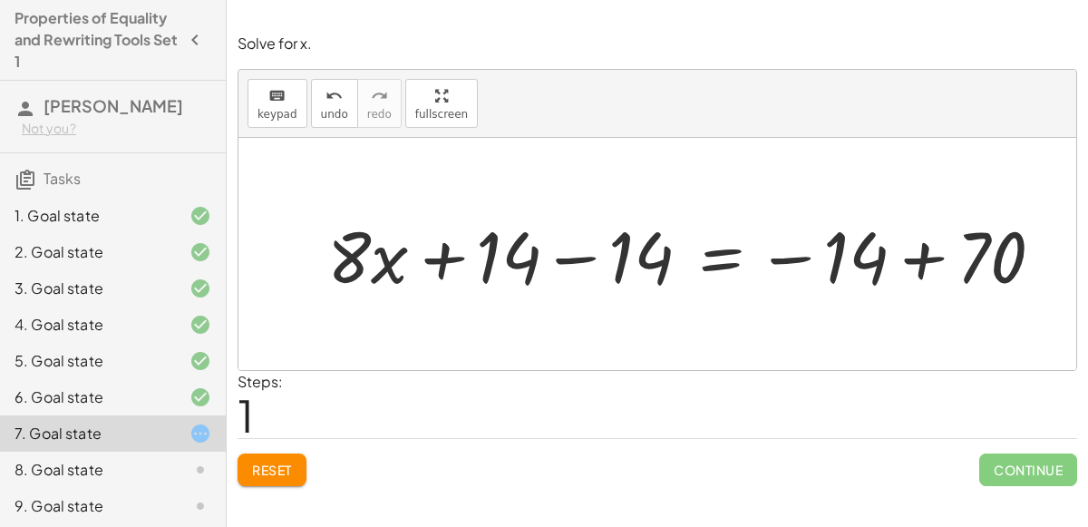
click at [296, 473] on button "Reset" at bounding box center [272, 469] width 69 height 33
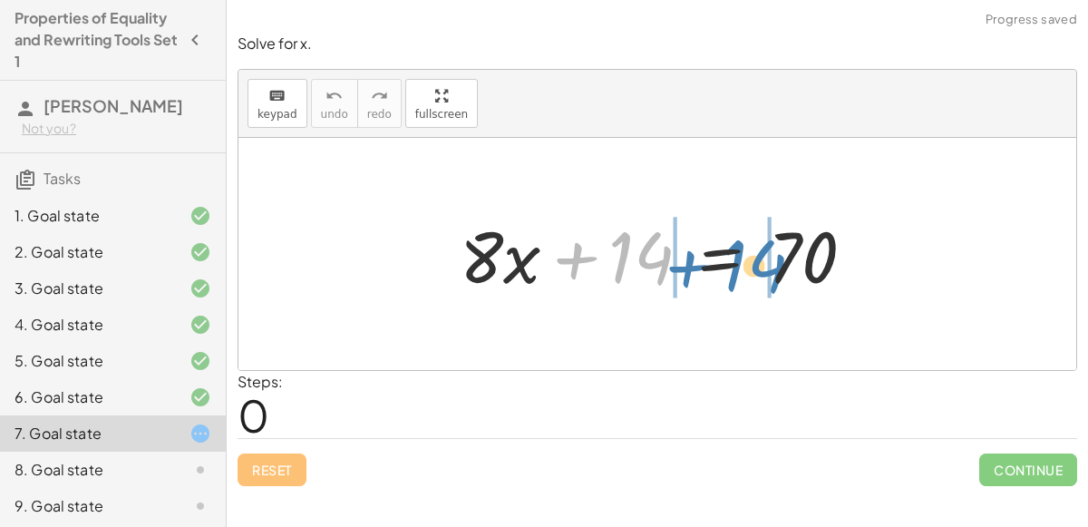
drag, startPoint x: 651, startPoint y: 238, endPoint x: 765, endPoint y: 246, distance: 113.7
click at [765, 246] on div at bounding box center [664, 254] width 427 height 93
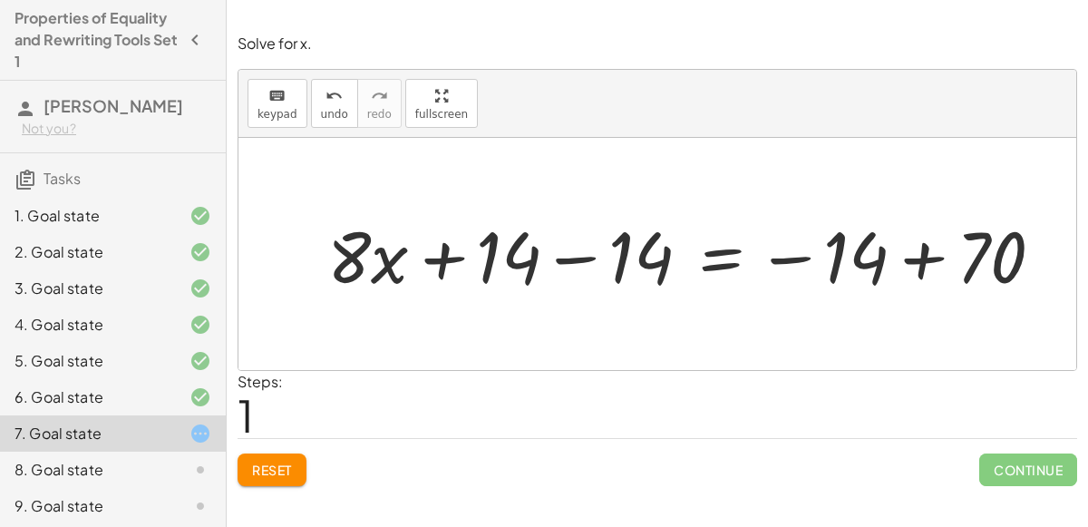
click at [559, 249] on div at bounding box center [692, 254] width 749 height 93
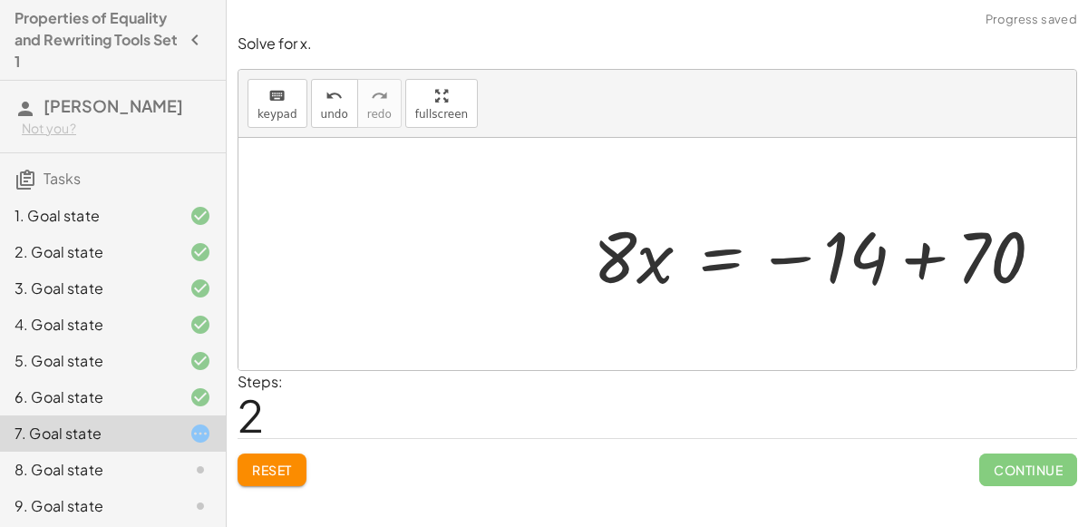
click at [913, 255] on div at bounding box center [825, 254] width 483 height 93
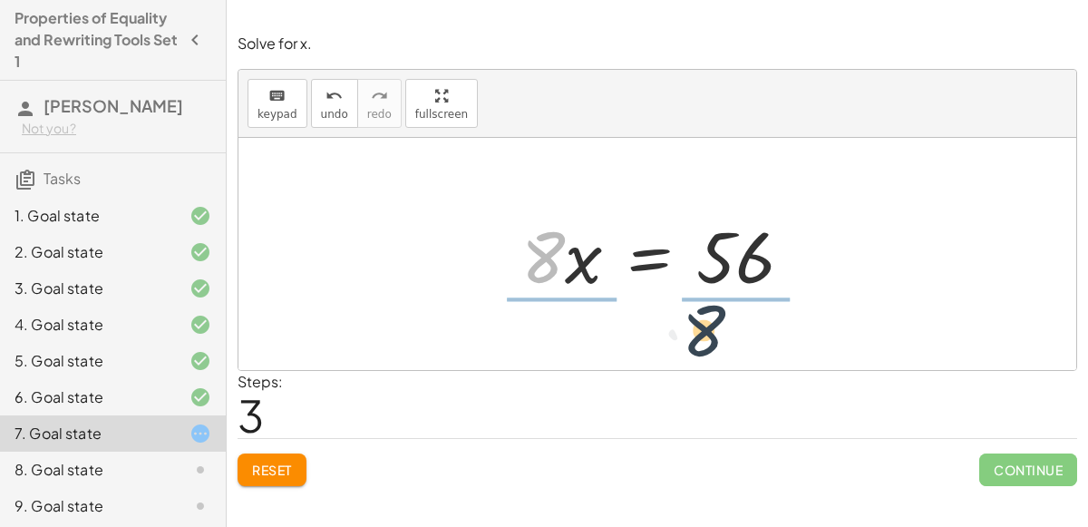
drag, startPoint x: 552, startPoint y: 249, endPoint x: 715, endPoint y: 321, distance: 177.5
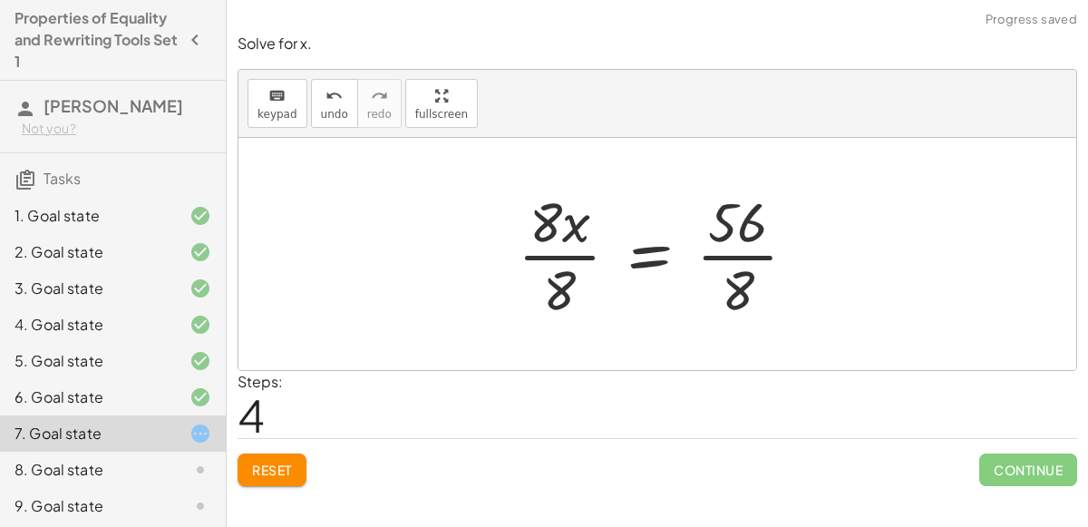
click at [571, 257] on div at bounding box center [664, 254] width 311 height 140
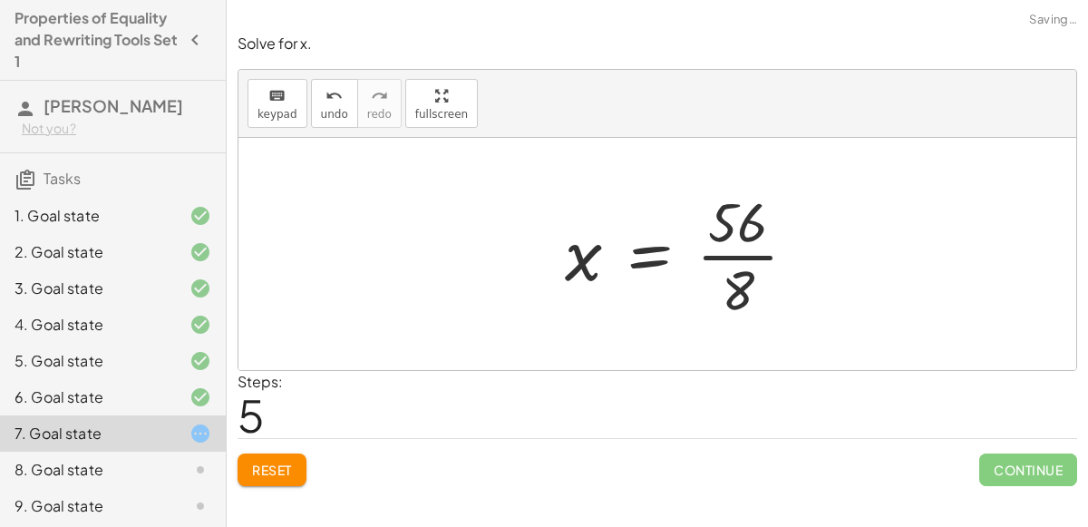
click at [772, 249] on div at bounding box center [688, 254] width 265 height 140
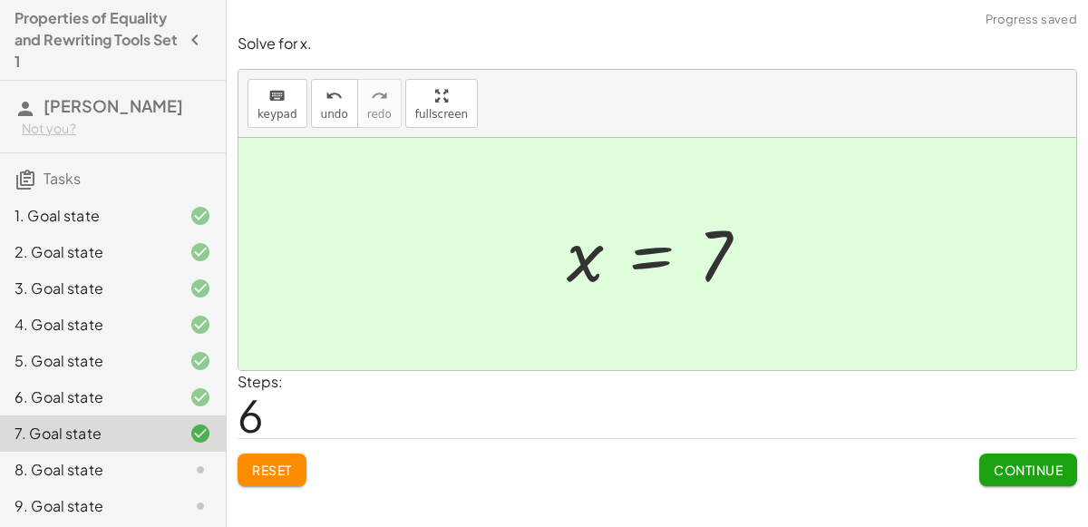
click at [1055, 456] on button "Continue" at bounding box center [1029, 469] width 98 height 33
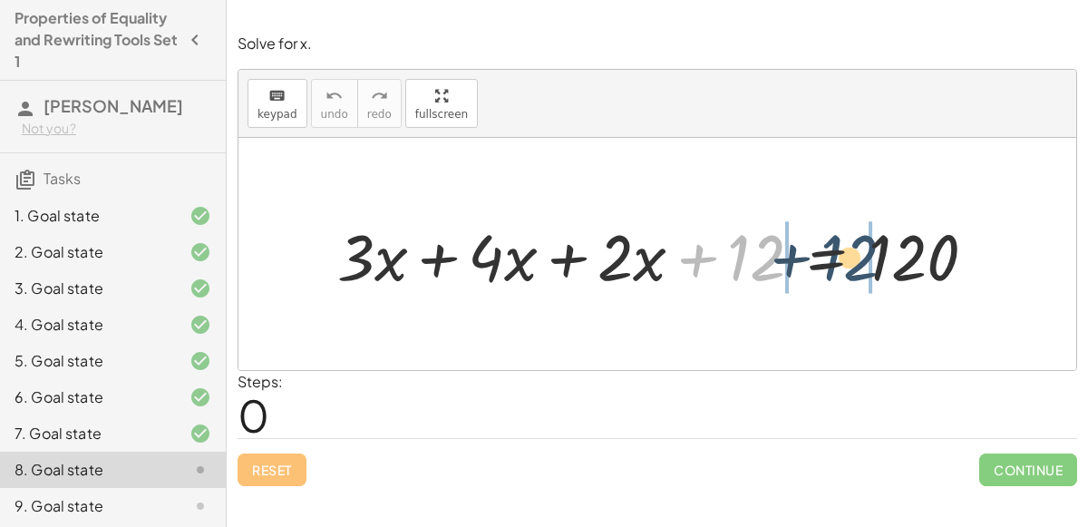
drag, startPoint x: 735, startPoint y: 249, endPoint x: 839, endPoint y: 251, distance: 104.3
click at [839, 251] on div at bounding box center [664, 254] width 672 height 84
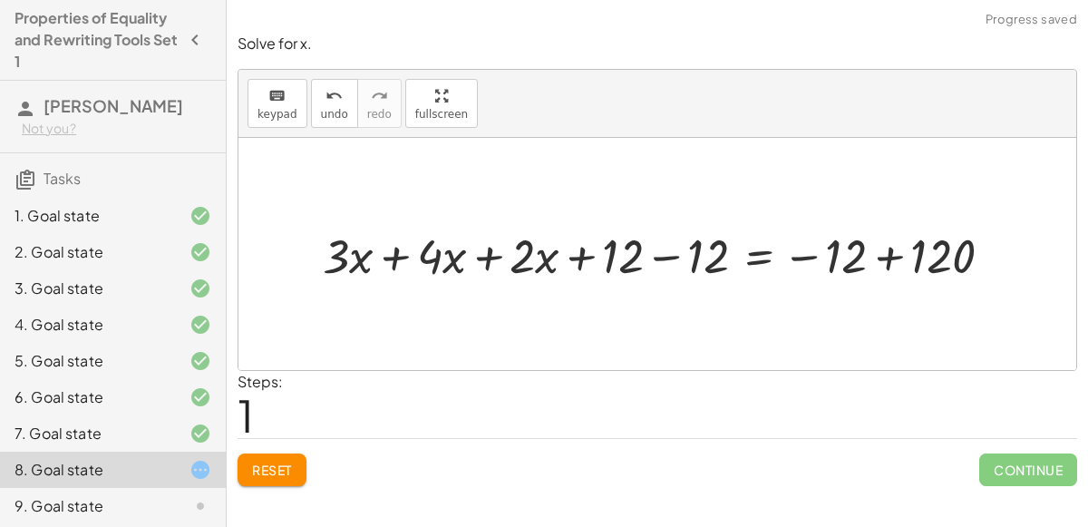
click at [394, 262] on div at bounding box center [665, 253] width 703 height 63
click at [480, 260] on div at bounding box center [714, 253] width 604 height 63
click at [565, 258] on div at bounding box center [759, 253] width 512 height 63
click at [580, 258] on div at bounding box center [759, 253] width 512 height 63
click at [667, 264] on div at bounding box center [759, 253] width 512 height 63
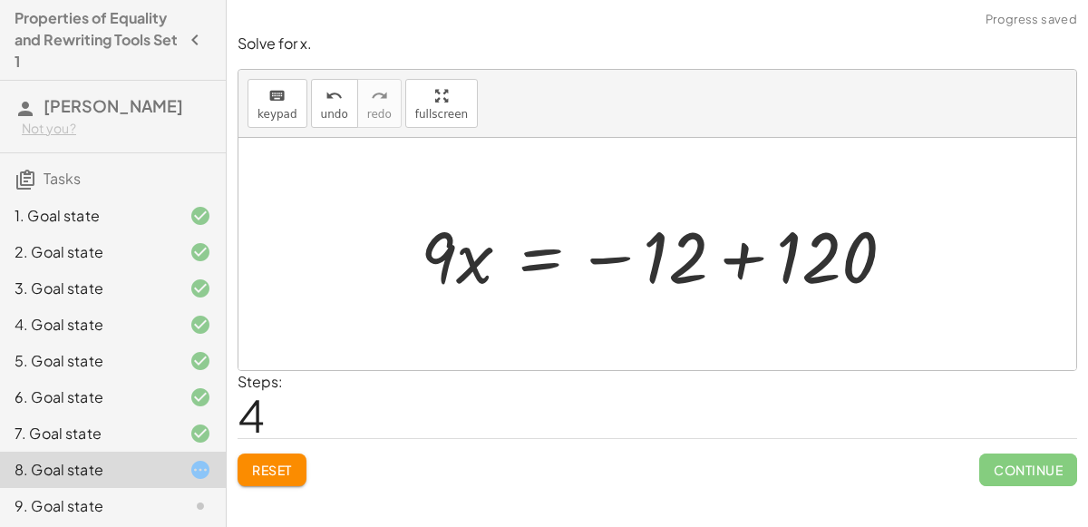
click at [749, 262] on div at bounding box center [665, 254] width 506 height 93
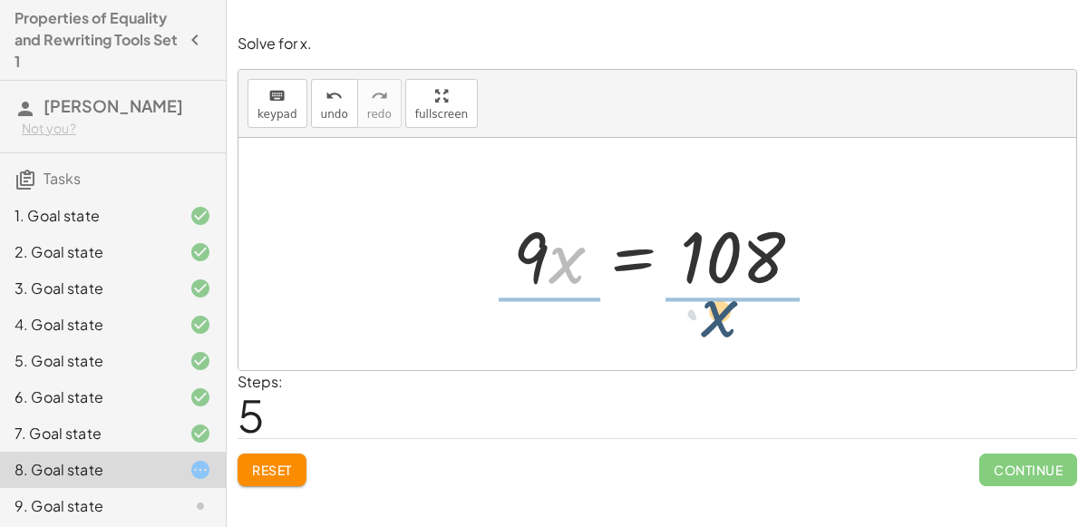
drag, startPoint x: 551, startPoint y: 268, endPoint x: 702, endPoint y: 320, distance: 159.2
click at [702, 320] on div "+ · 3 · x + · 4 · x + · 2 · x + 12 = 120 + · 3 · x + · 4 · x + · 2 · x + 12 − 1…" at bounding box center [658, 254] width 838 height 232
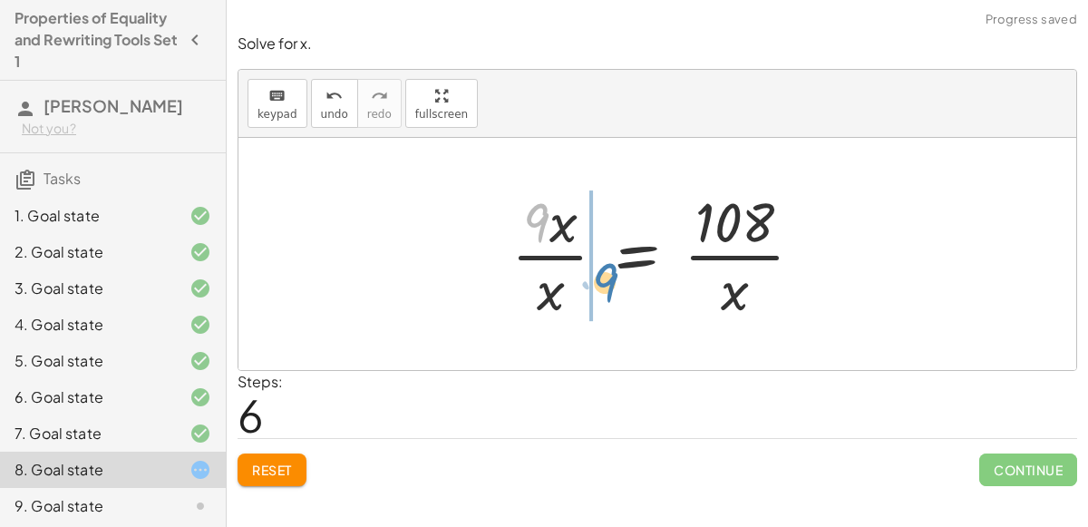
drag, startPoint x: 528, startPoint y: 230, endPoint x: 597, endPoint y: 291, distance: 91.9
click at [597, 291] on div at bounding box center [664, 254] width 325 height 140
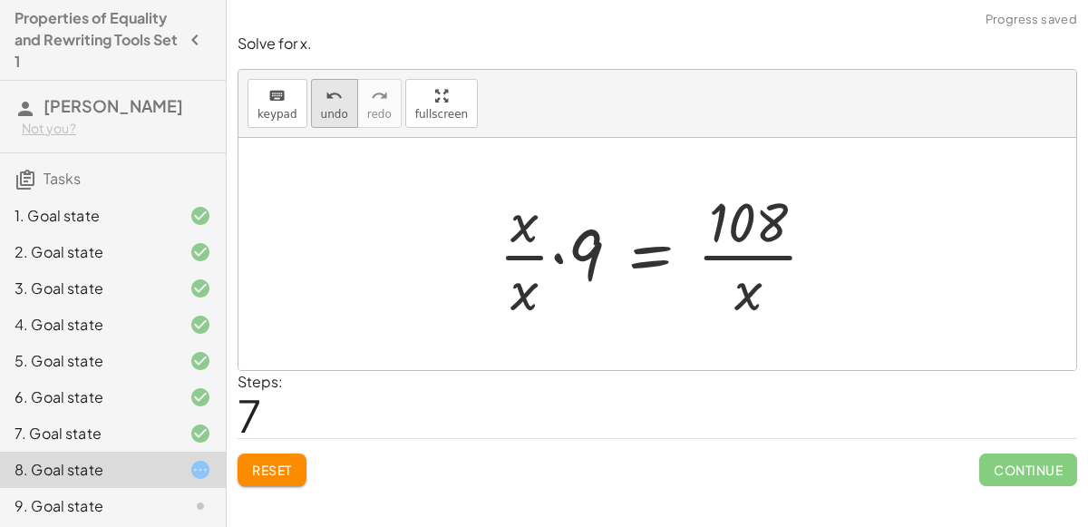
click at [336, 108] on span "undo" at bounding box center [334, 114] width 27 height 13
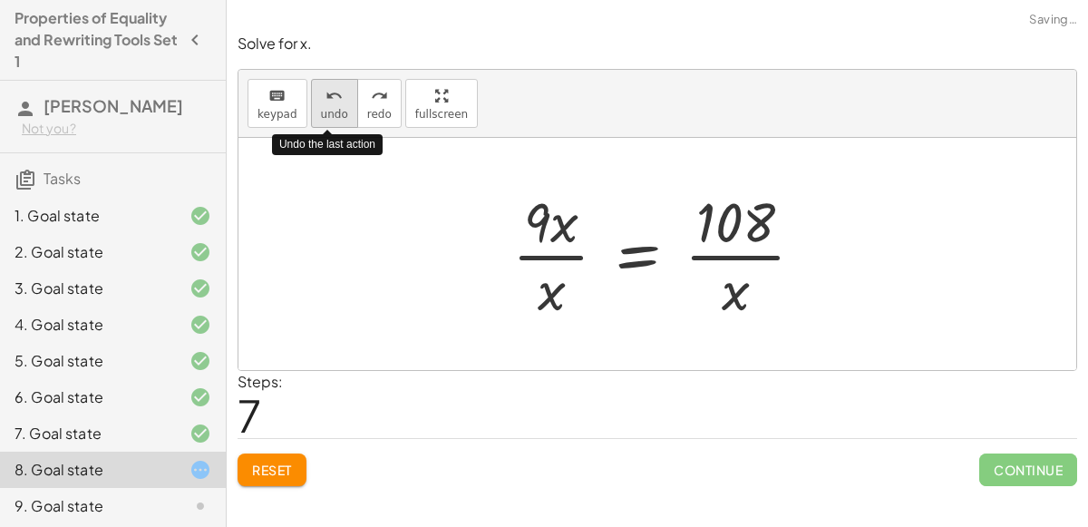
click at [336, 108] on span "undo" at bounding box center [334, 114] width 27 height 13
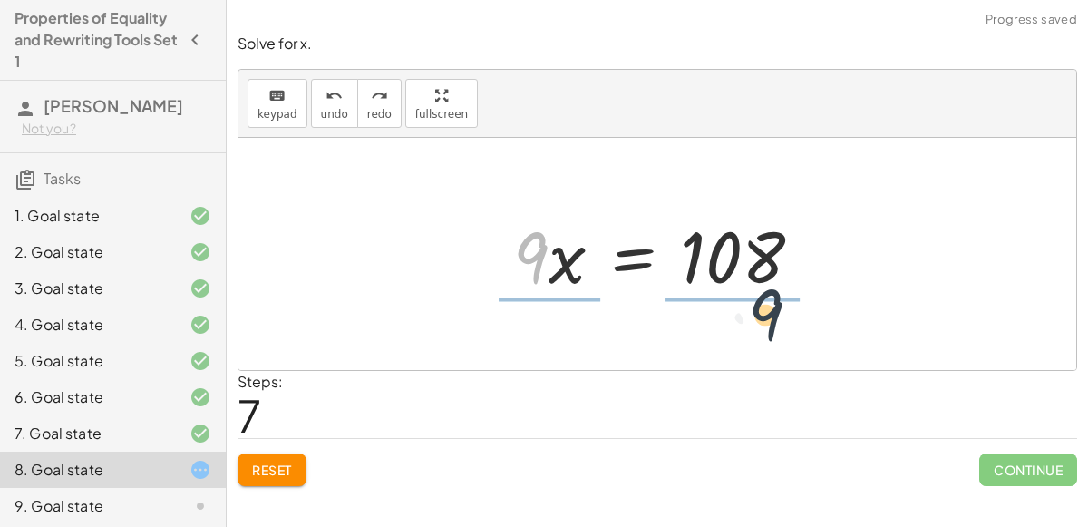
drag, startPoint x: 534, startPoint y: 253, endPoint x: 775, endPoint y: 312, distance: 248.3
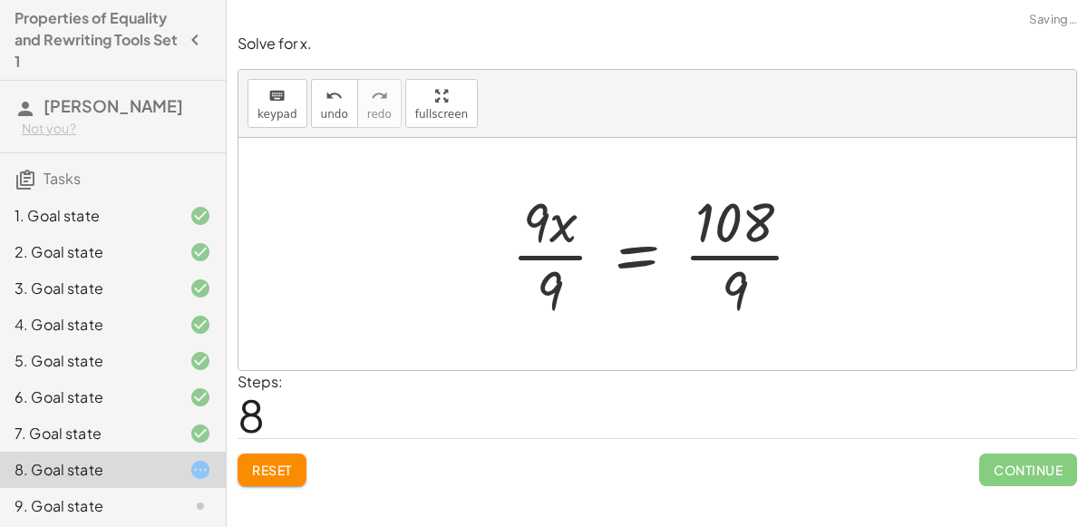
click at [561, 262] on div at bounding box center [664, 254] width 325 height 140
click at [726, 249] on div at bounding box center [684, 254] width 284 height 140
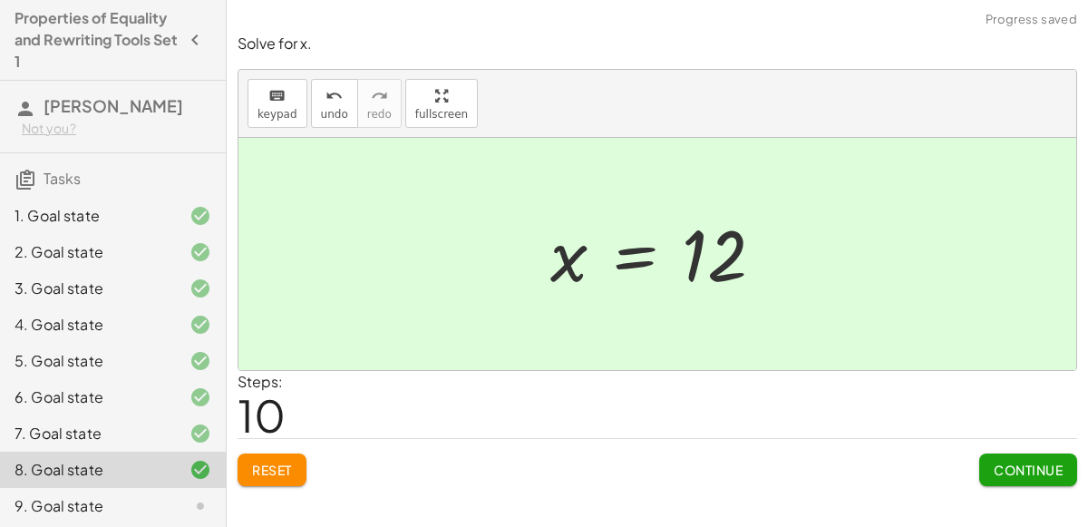
click at [1029, 472] on span "Continue" at bounding box center [1028, 470] width 69 height 16
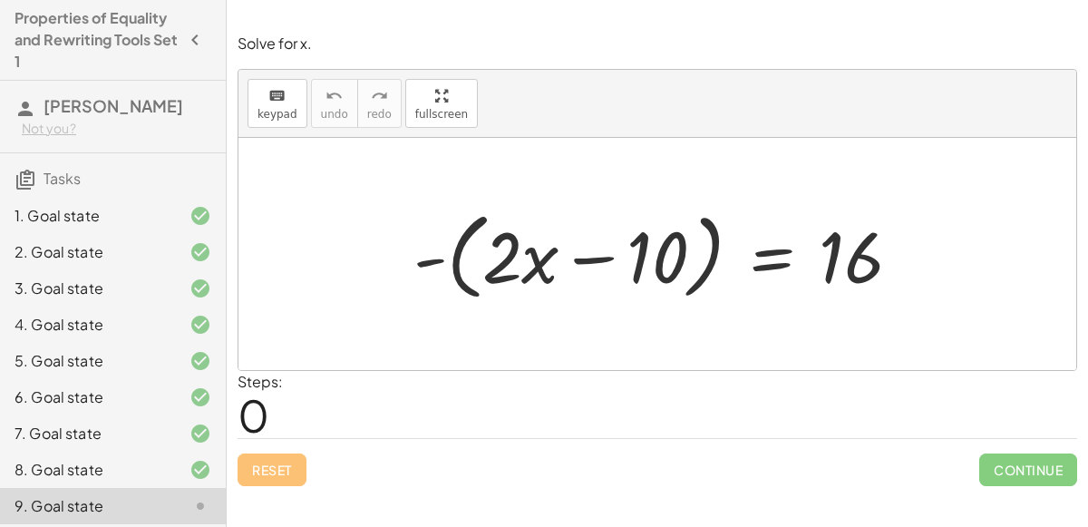
click at [497, 258] on div at bounding box center [665, 254] width 521 height 104
drag, startPoint x: 654, startPoint y: 257, endPoint x: 572, endPoint y: 229, distance: 86.0
click at [572, 229] on div at bounding box center [665, 254] width 521 height 104
drag, startPoint x: 484, startPoint y: 261, endPoint x: 641, endPoint y: 255, distance: 157.0
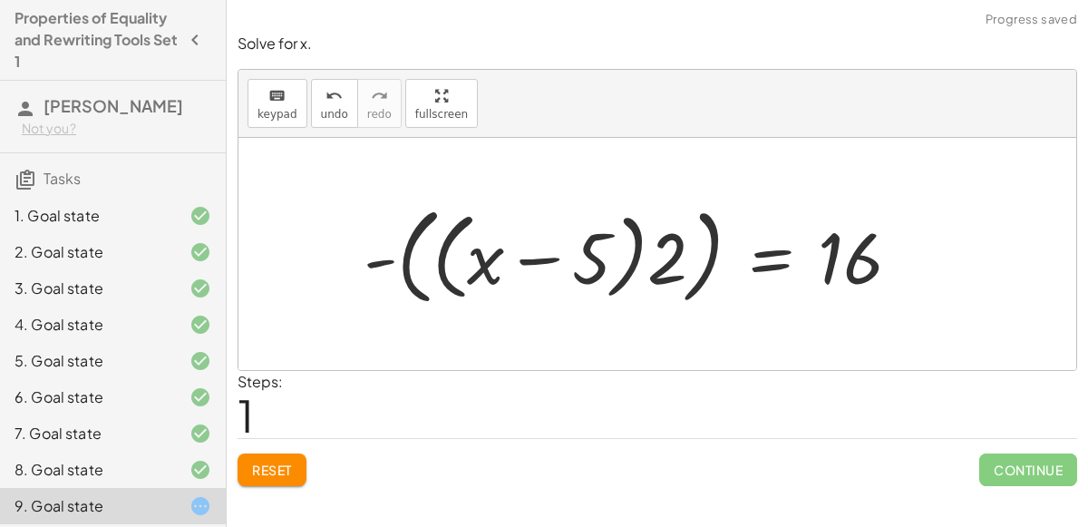
click at [540, 255] on div at bounding box center [640, 254] width 570 height 115
drag, startPoint x: 473, startPoint y: 262, endPoint x: 614, endPoint y: 260, distance: 140.6
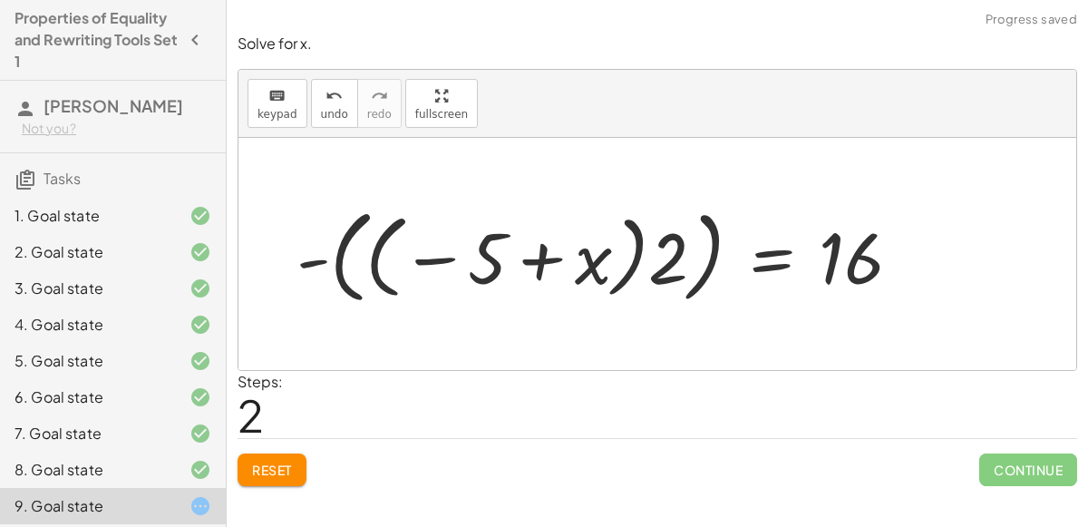
click at [545, 256] on div at bounding box center [607, 255] width 638 height 112
drag, startPoint x: 433, startPoint y: 261, endPoint x: 640, endPoint y: 251, distance: 207.9
click at [640, 251] on div at bounding box center [607, 255] width 638 height 112
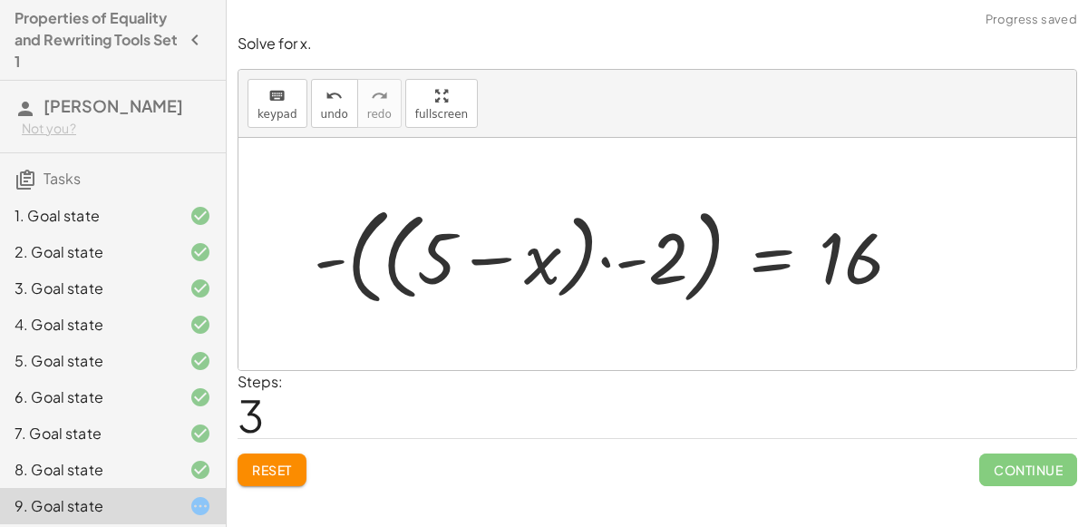
click at [613, 258] on div at bounding box center [615, 254] width 620 height 115
click at [605, 264] on div at bounding box center [615, 254] width 620 height 115
click at [452, 249] on div at bounding box center [615, 254] width 620 height 115
click at [239, 498] on div "Solve for x. keyboard keypad undo undo redo redo fullscreen + · 3 · x + 12 = 45…" at bounding box center [658, 263] width 862 height 527
click at [264, 479] on button "Reset" at bounding box center [272, 469] width 69 height 33
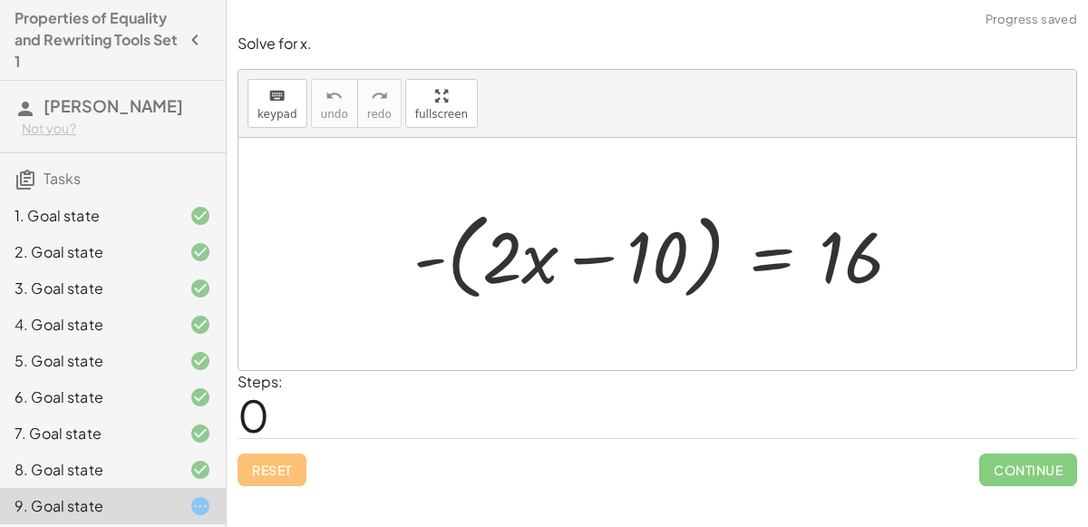
scroll to position [112, 0]
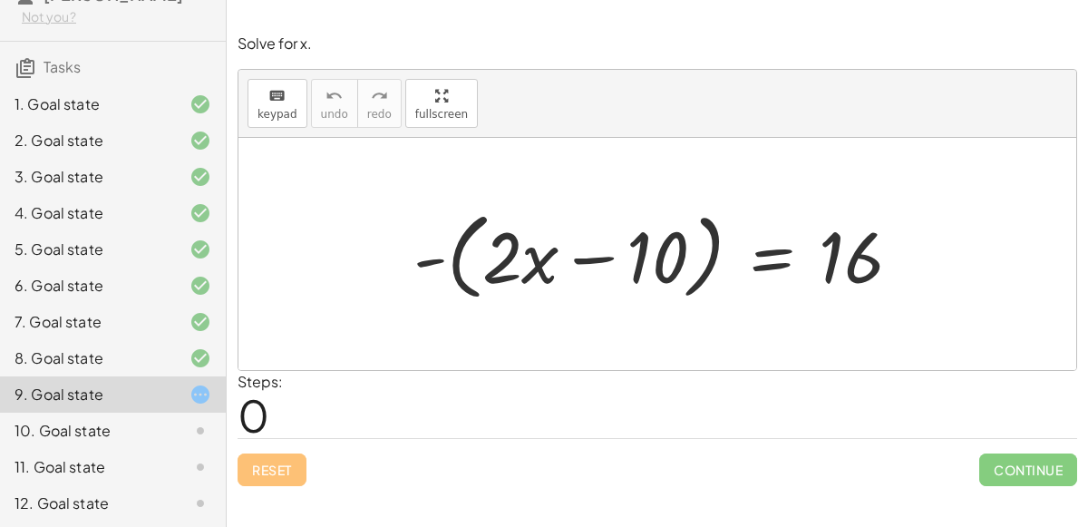
click at [577, 260] on div at bounding box center [665, 254] width 521 height 104
click at [425, 260] on div at bounding box center [665, 254] width 521 height 104
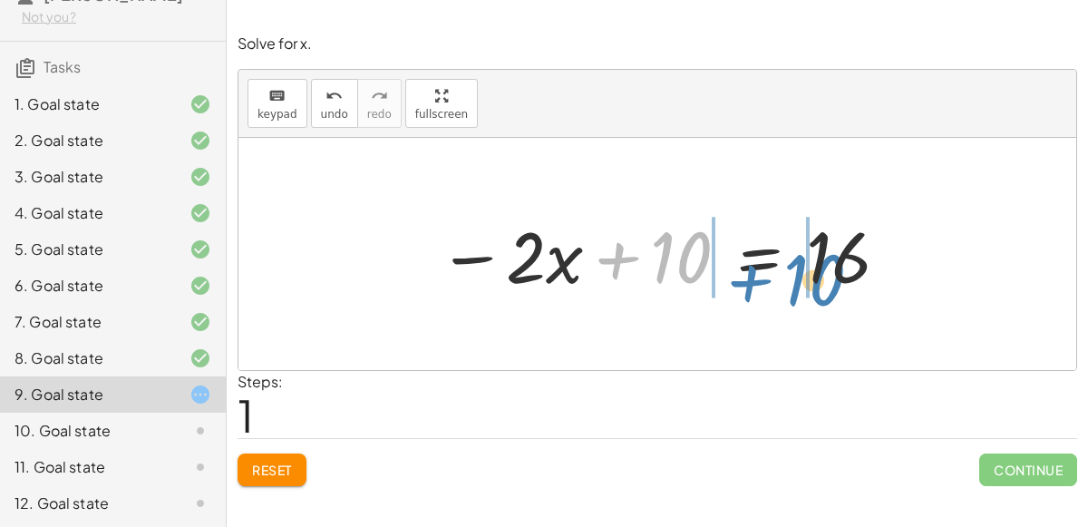
drag, startPoint x: 687, startPoint y: 258, endPoint x: 820, endPoint y: 281, distance: 134.3
click at [820, 281] on div at bounding box center [665, 254] width 472 height 93
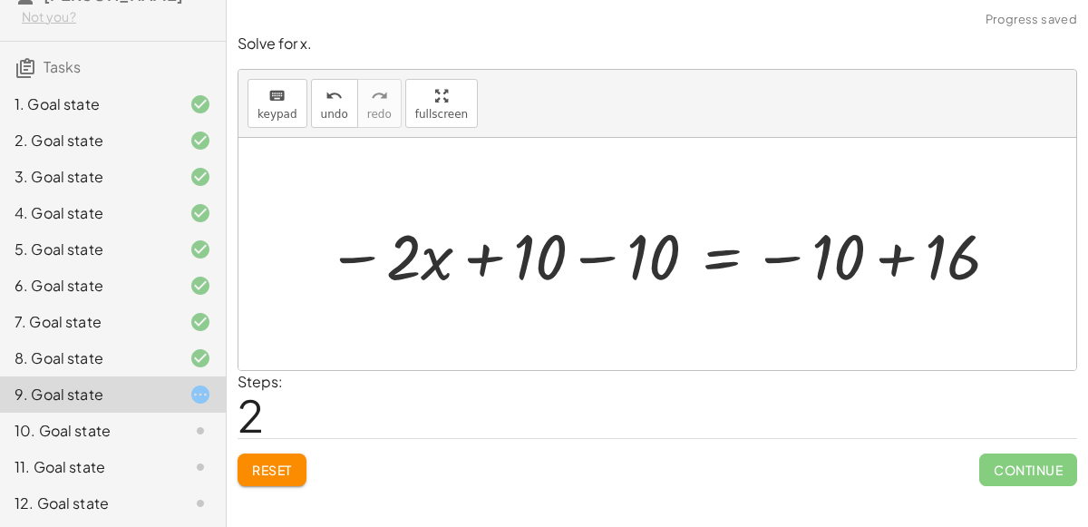
click at [595, 263] on div at bounding box center [665, 253] width 696 height 83
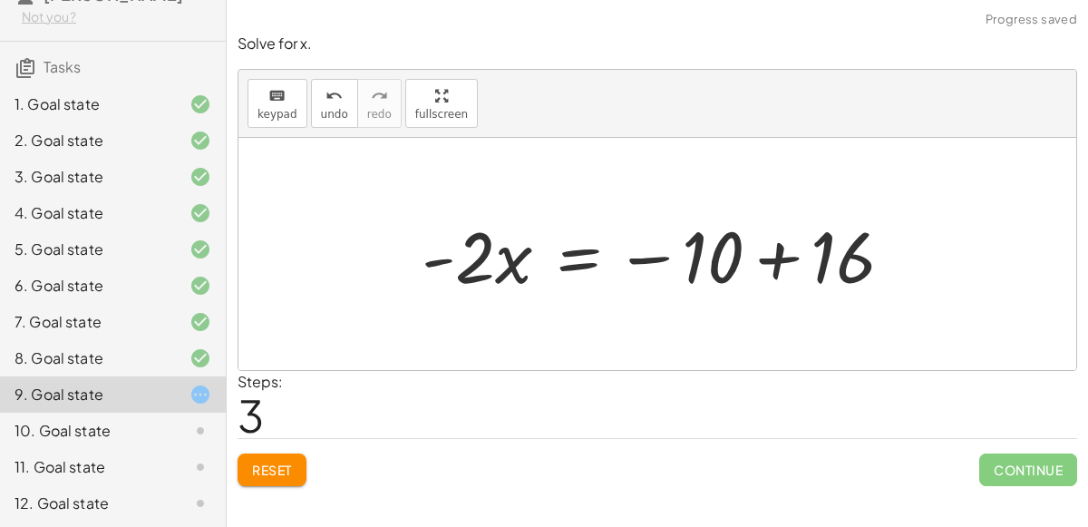
click at [798, 258] on div at bounding box center [665, 254] width 504 height 93
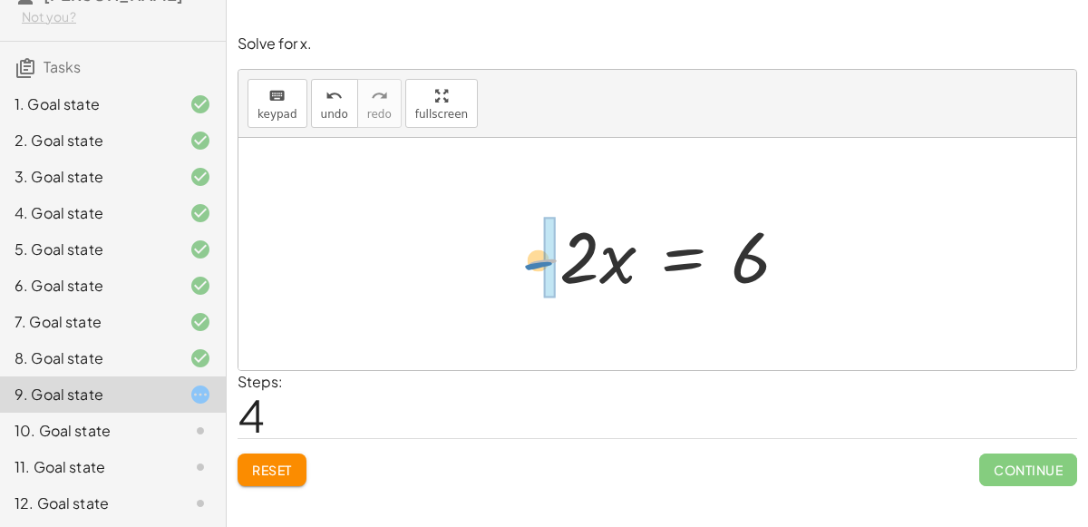
drag, startPoint x: 557, startPoint y: 279, endPoint x: 544, endPoint y: 282, distance: 13.0
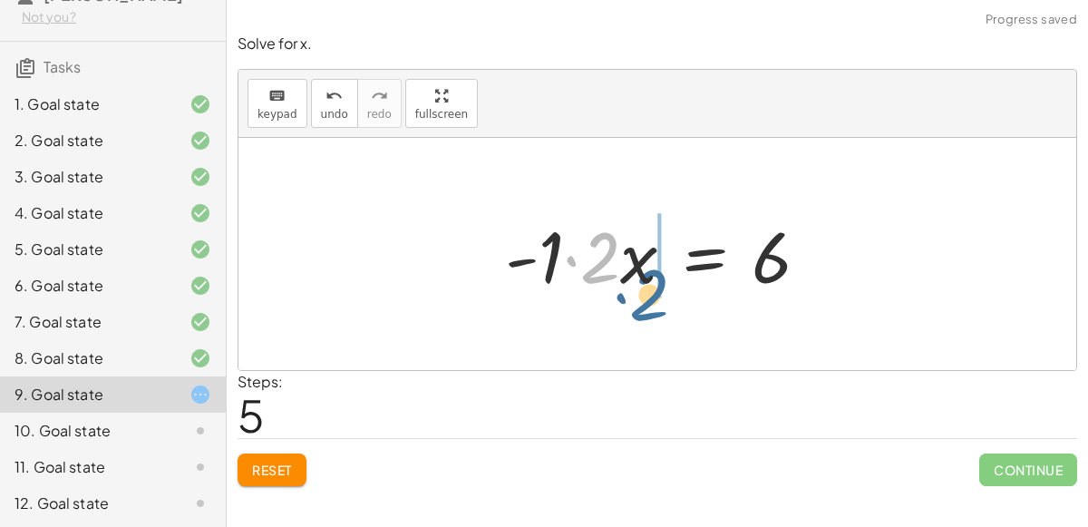
drag, startPoint x: 598, startPoint y: 277, endPoint x: 631, endPoint y: 310, distance: 47.5
click at [631, 310] on div "- ( + · 2 · x − 10 ) = 16 − · 2 · x + 10 = 16 − · 2 · x + 10 − 10 = − 10 + 16 −…" at bounding box center [658, 254] width 838 height 232
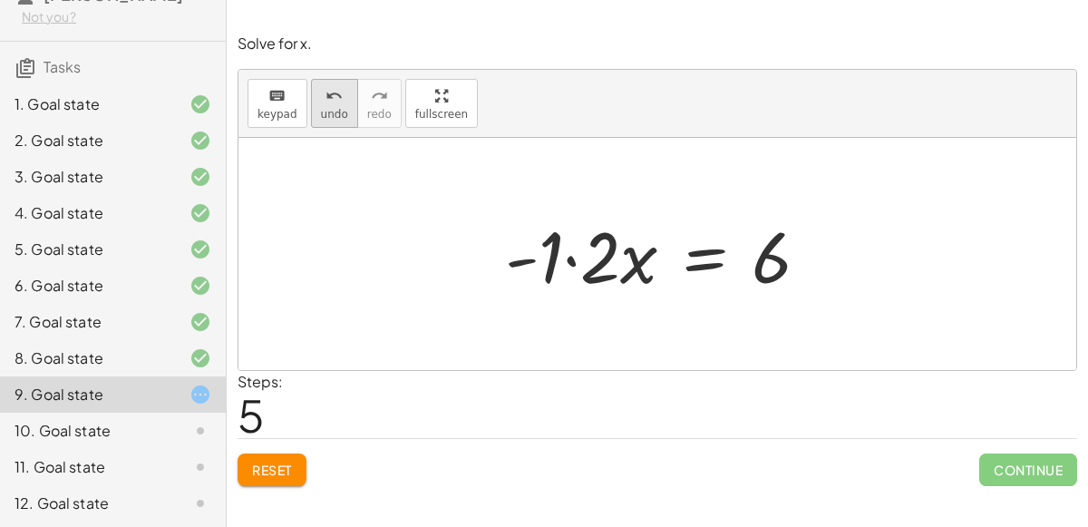
click at [313, 83] on button "undo undo" at bounding box center [334, 103] width 47 height 49
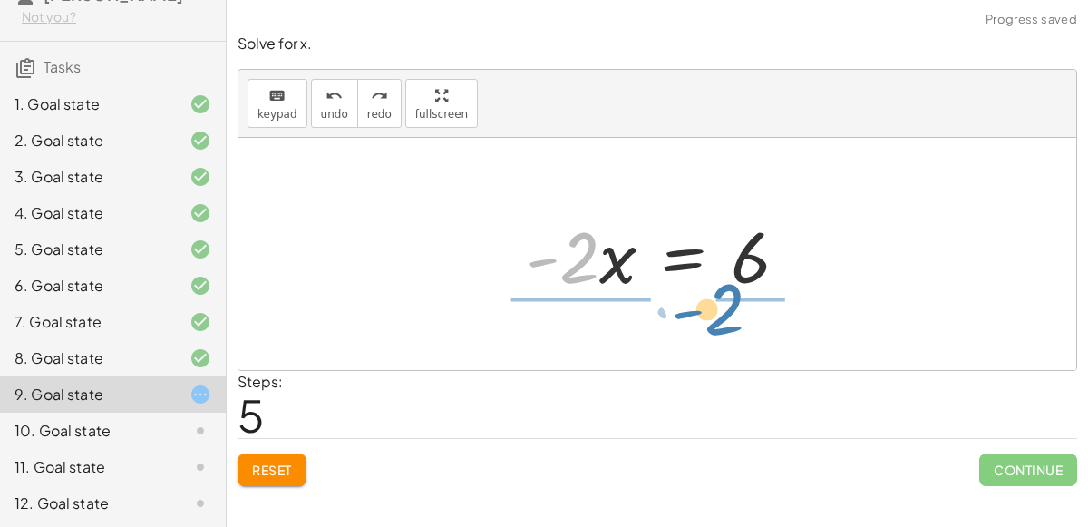
drag, startPoint x: 570, startPoint y: 267, endPoint x: 715, endPoint y: 319, distance: 154.4
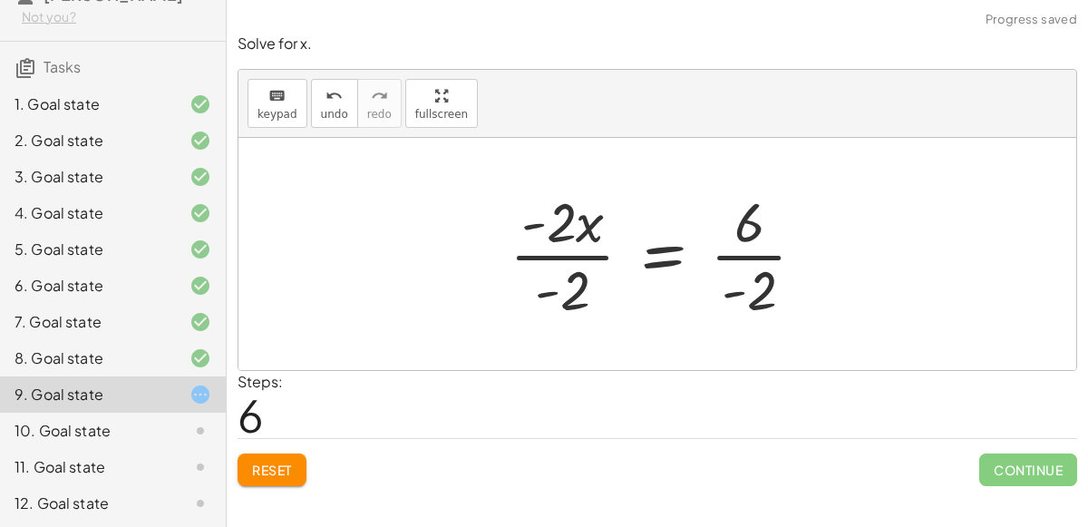
click at [570, 252] on div at bounding box center [665, 254] width 329 height 140
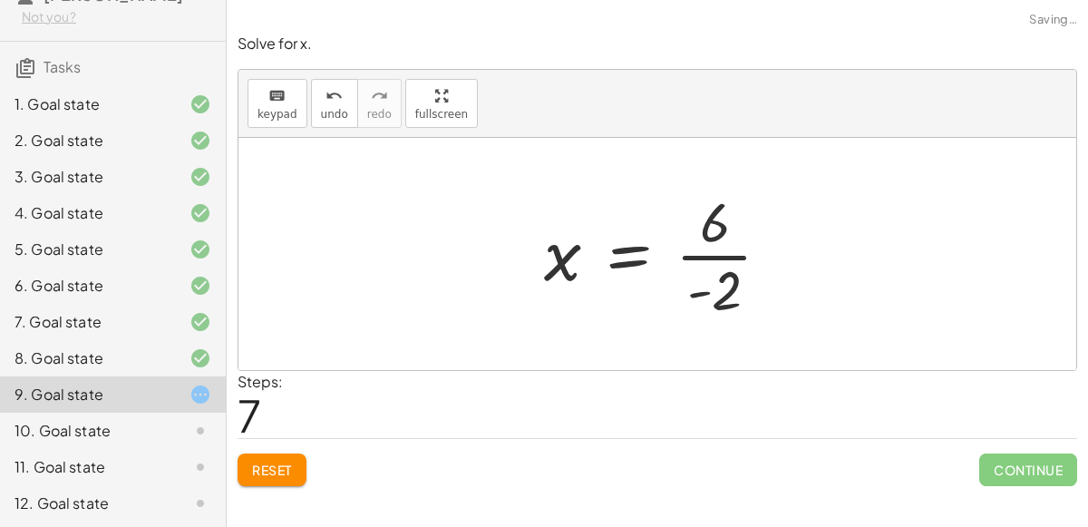
click at [705, 254] on div at bounding box center [664, 254] width 259 height 140
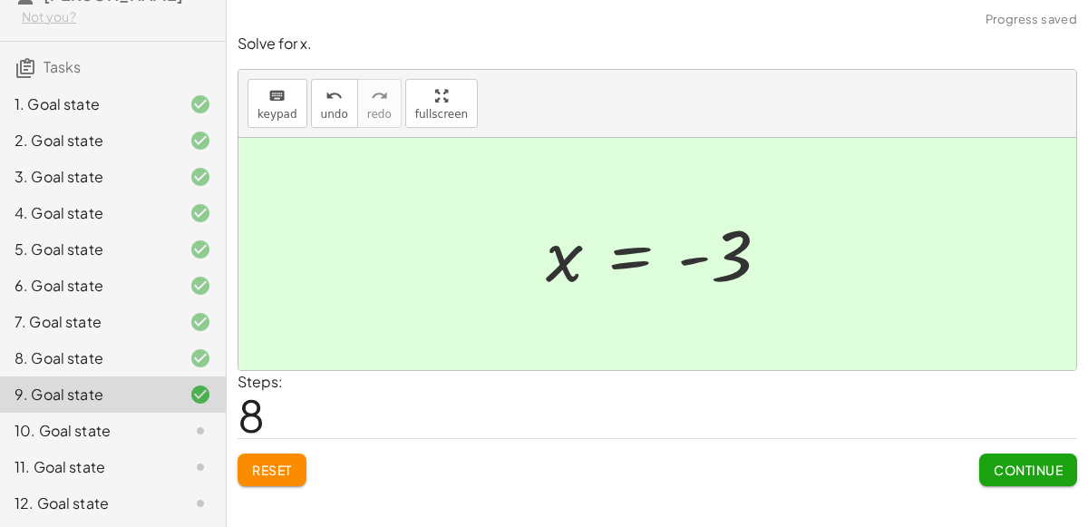
click at [1019, 456] on button "Continue" at bounding box center [1029, 469] width 98 height 33
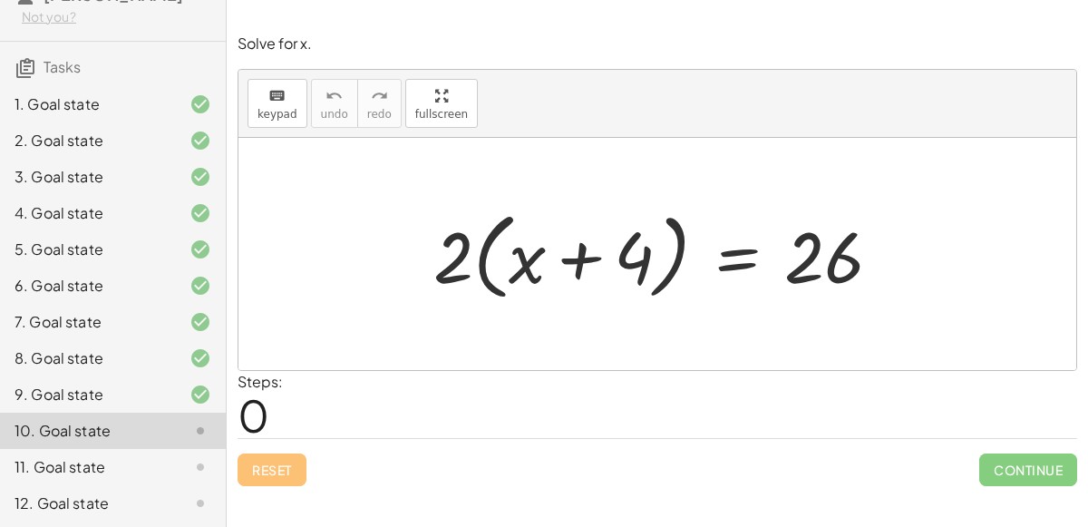
click at [456, 263] on div at bounding box center [664, 254] width 481 height 104
click at [481, 266] on div at bounding box center [664, 254] width 481 height 104
click at [574, 258] on div at bounding box center [664, 254] width 481 height 104
click at [453, 252] on div at bounding box center [664, 254] width 481 height 104
drag, startPoint x: 453, startPoint y: 254, endPoint x: 522, endPoint y: 254, distance: 68.9
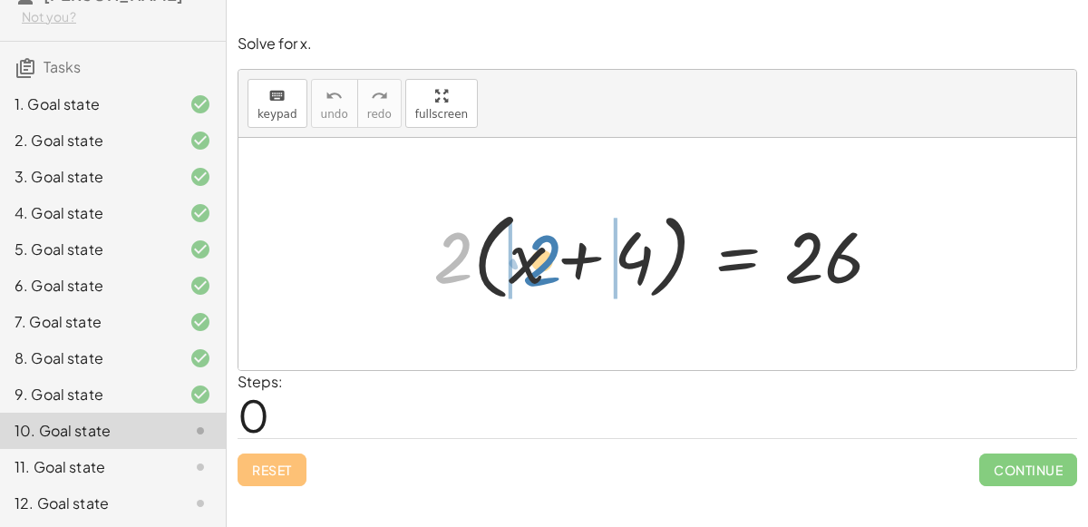
click at [522, 254] on div at bounding box center [664, 254] width 481 height 104
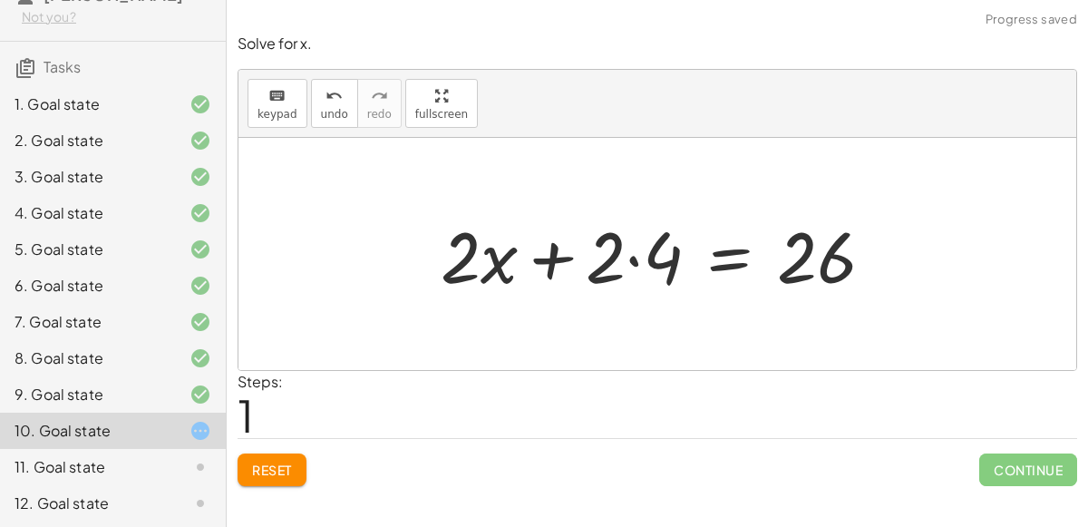
click at [636, 257] on div at bounding box center [665, 254] width 466 height 93
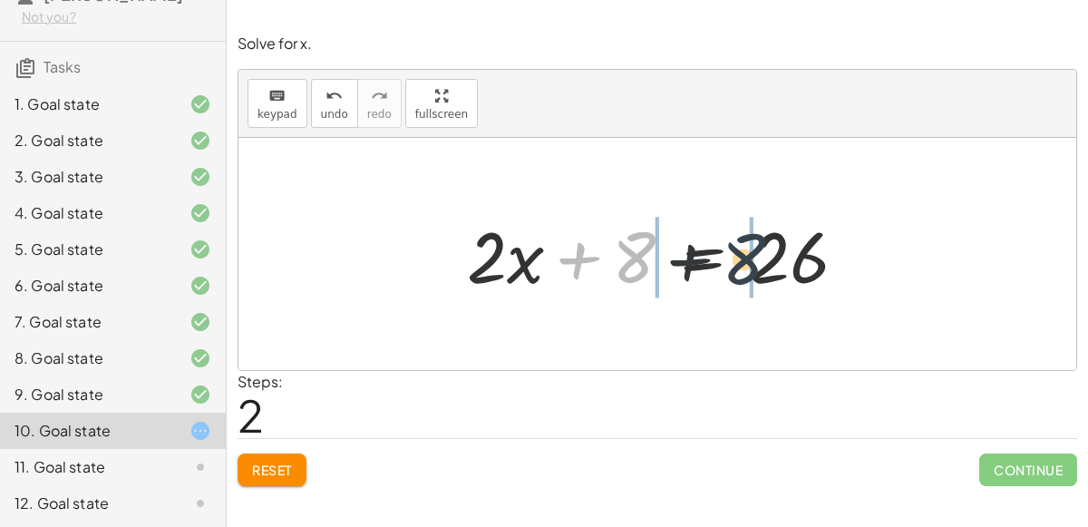
drag, startPoint x: 625, startPoint y: 258, endPoint x: 736, endPoint y: 259, distance: 110.7
click at [736, 259] on div at bounding box center [664, 254] width 413 height 93
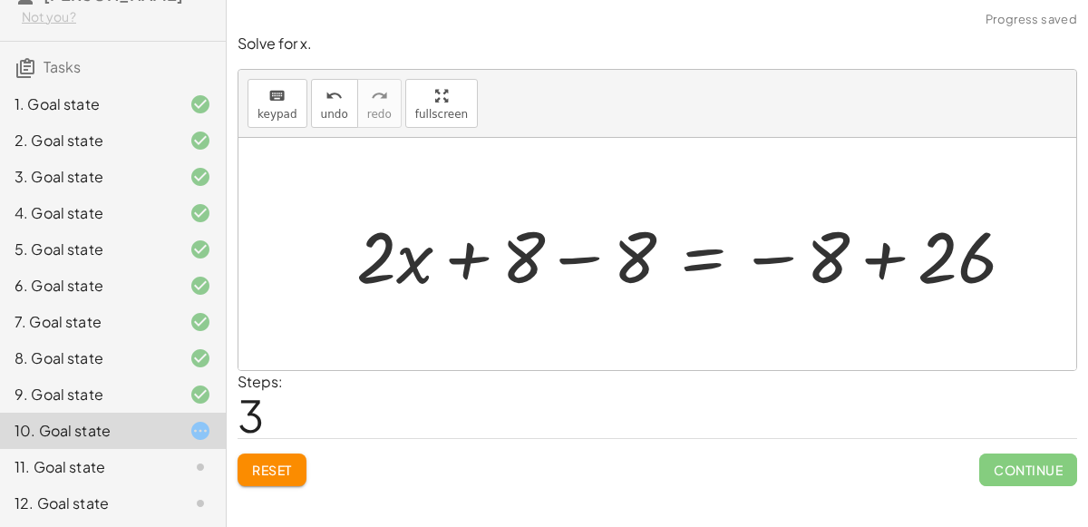
click at [580, 266] on div at bounding box center [692, 254] width 691 height 93
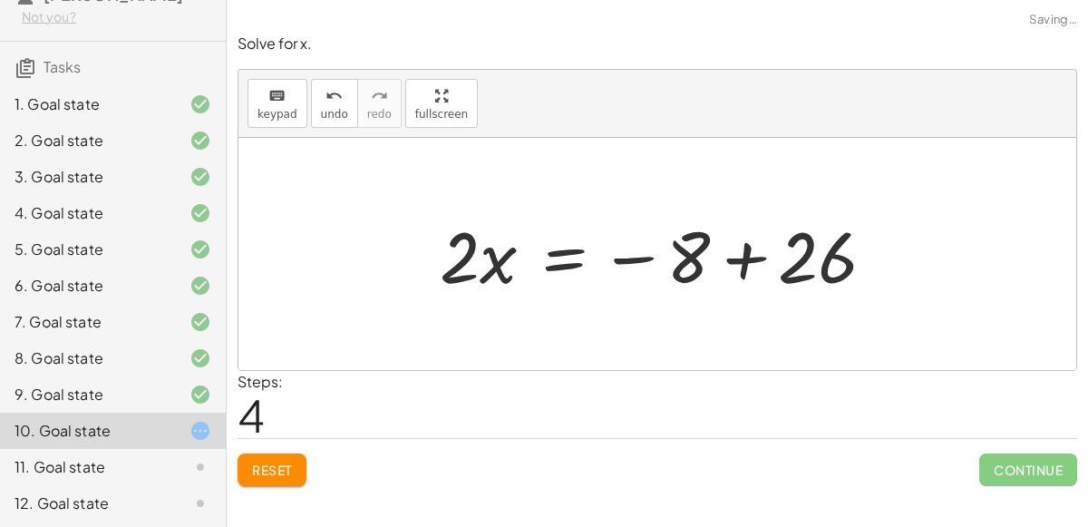
click at [740, 260] on div at bounding box center [665, 254] width 468 height 93
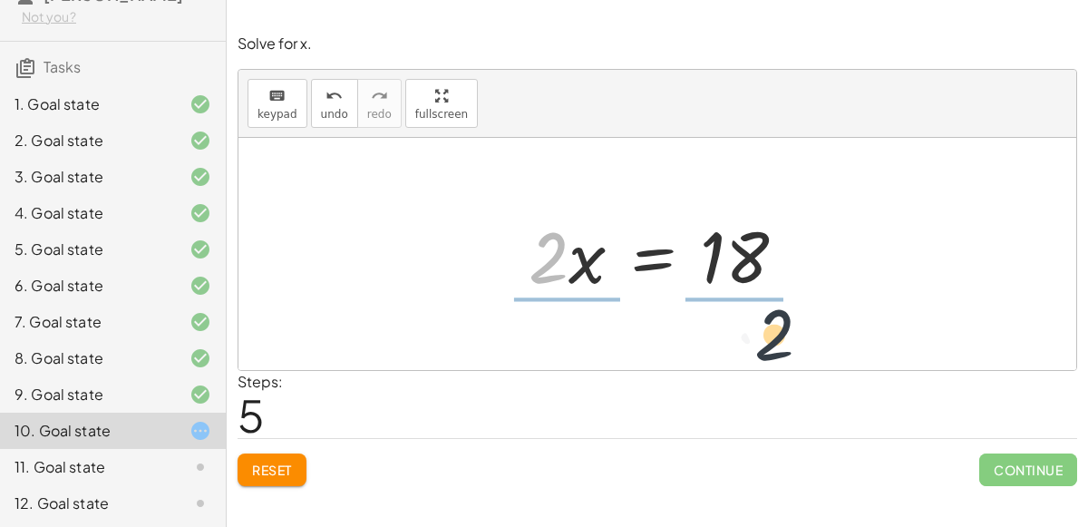
drag, startPoint x: 536, startPoint y: 252, endPoint x: 777, endPoint y: 334, distance: 254.7
click at [777, 334] on div "· 2 · ( + x + 4 ) = 26 + · 2 · x + · 2 · 4 = 26 + · 2 · x + 8 = 26 + · 2 · x + …" at bounding box center [658, 254] width 838 height 232
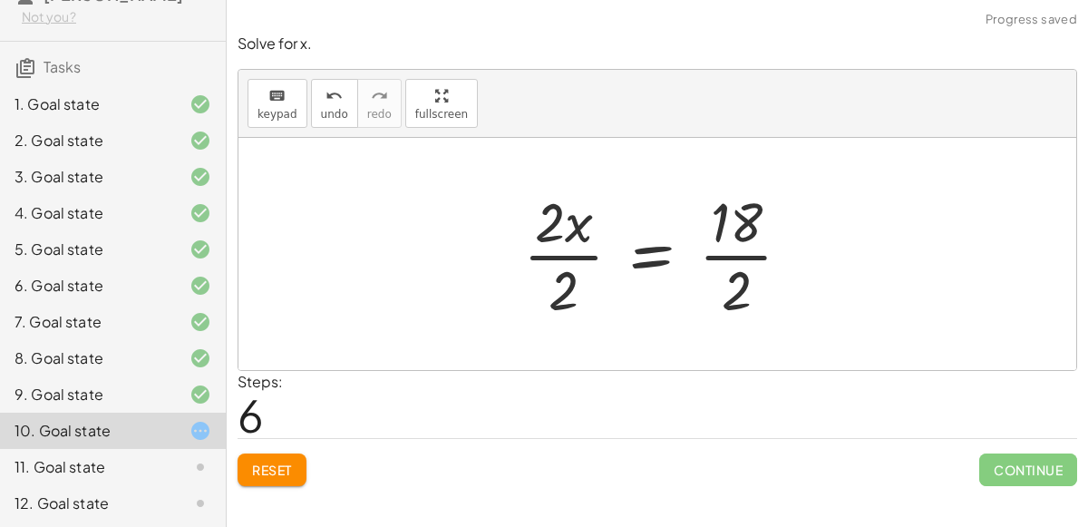
click at [574, 253] on div at bounding box center [664, 254] width 300 height 140
click at [737, 257] on div at bounding box center [686, 254] width 257 height 140
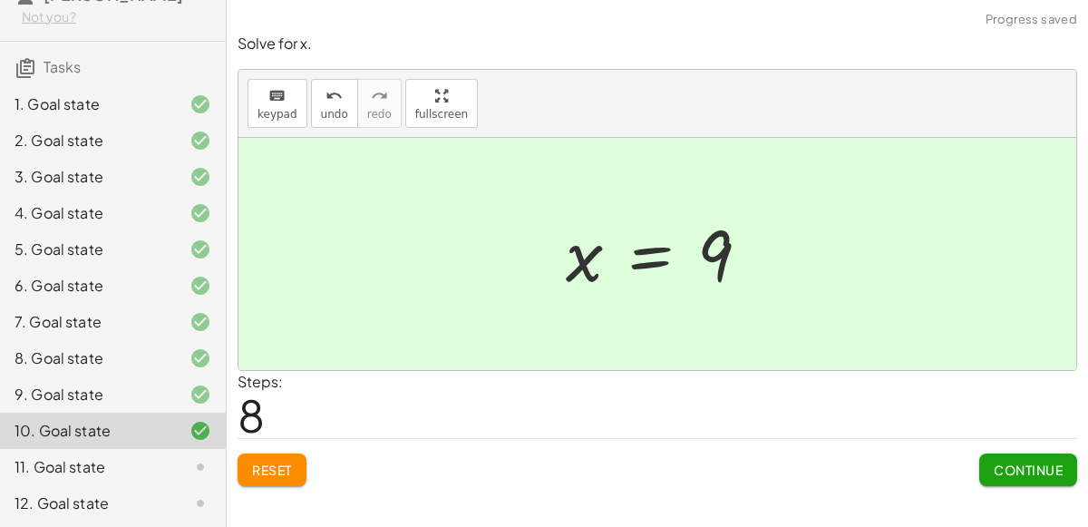
click at [1056, 453] on button "Continue" at bounding box center [1029, 469] width 98 height 33
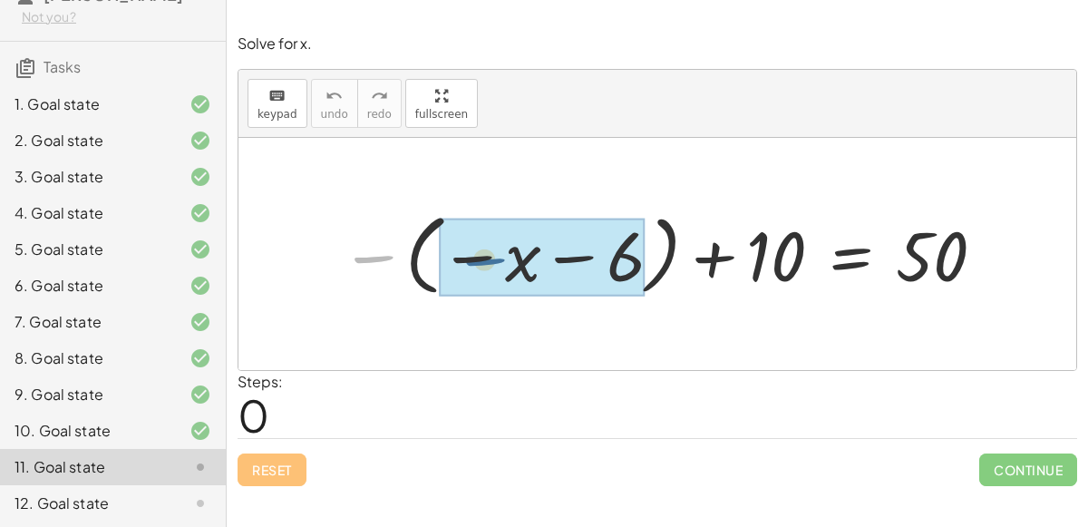
drag, startPoint x: 373, startPoint y: 253, endPoint x: 479, endPoint y: 255, distance: 106.1
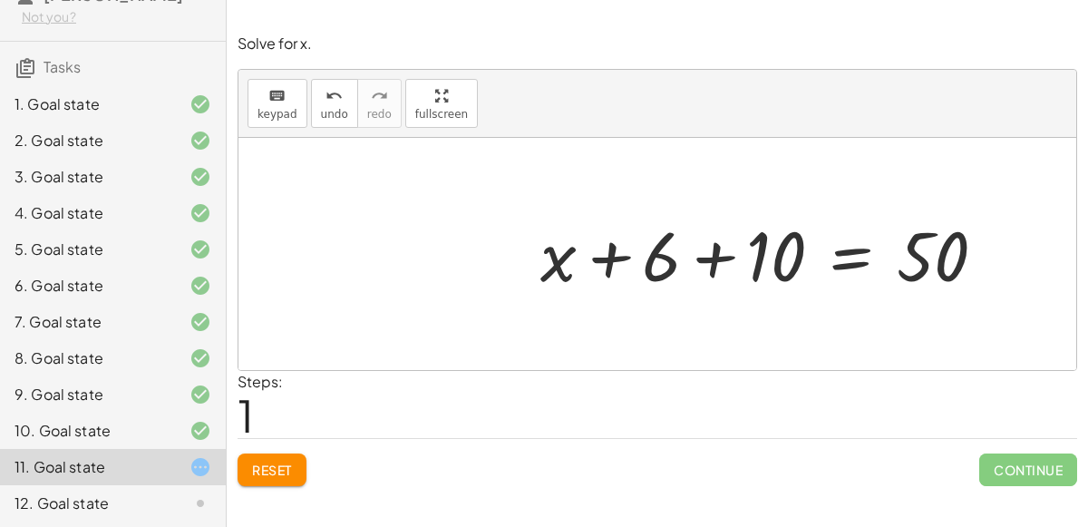
click at [710, 258] on div at bounding box center [770, 254] width 479 height 91
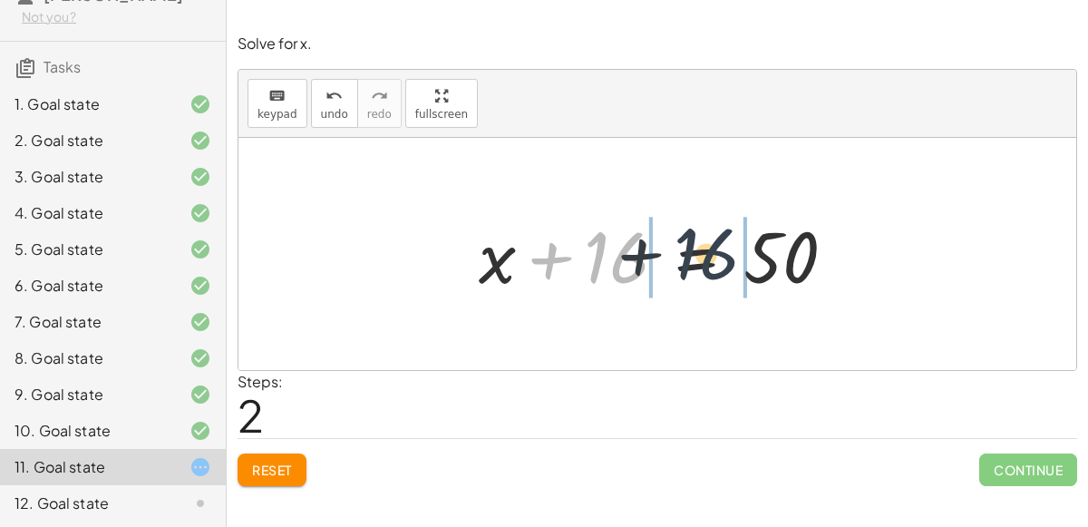
drag, startPoint x: 598, startPoint y: 282, endPoint x: 740, endPoint y: 282, distance: 142.4
click at [740, 282] on div at bounding box center [665, 254] width 390 height 93
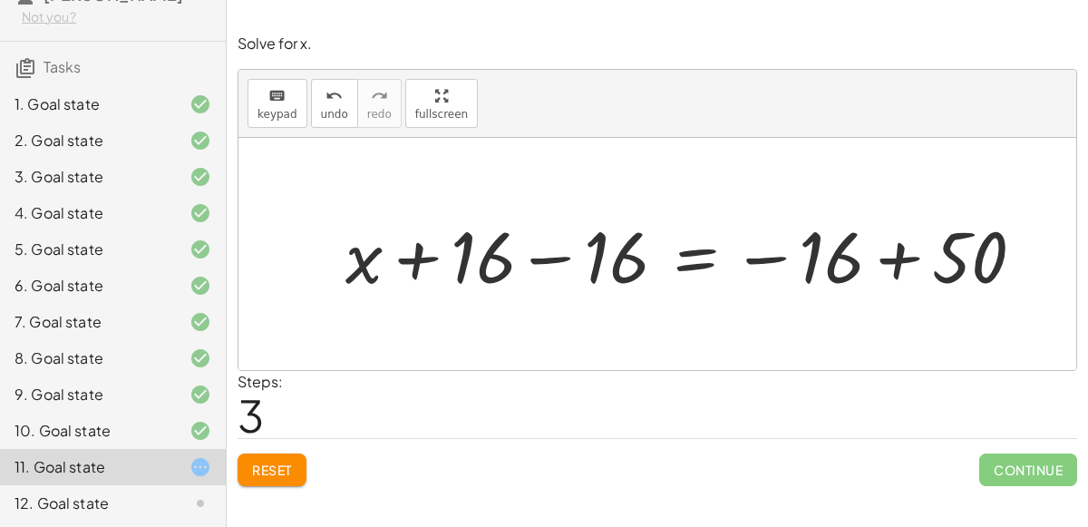
click at [555, 268] on div at bounding box center [692, 254] width 712 height 93
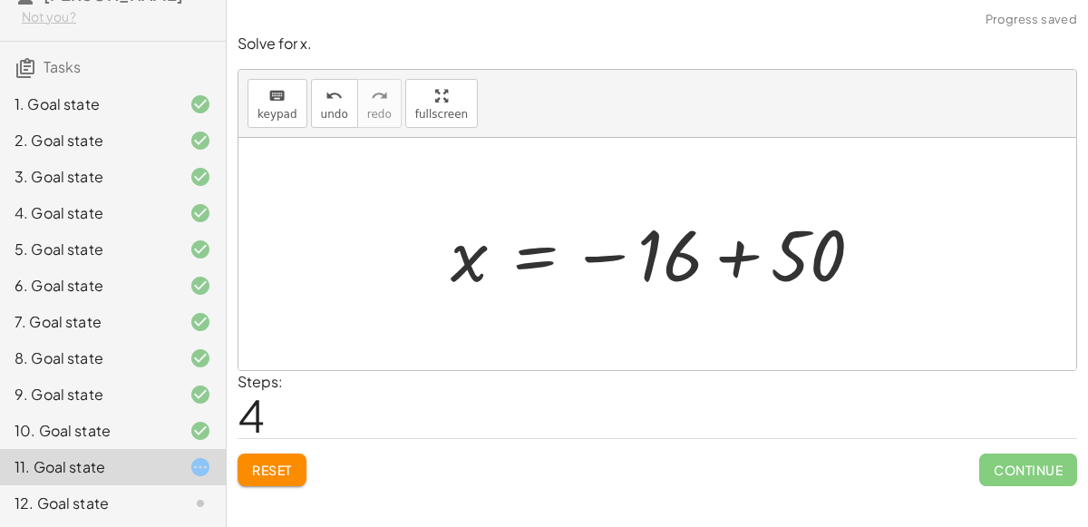
click at [731, 264] on div at bounding box center [664, 255] width 445 height 90
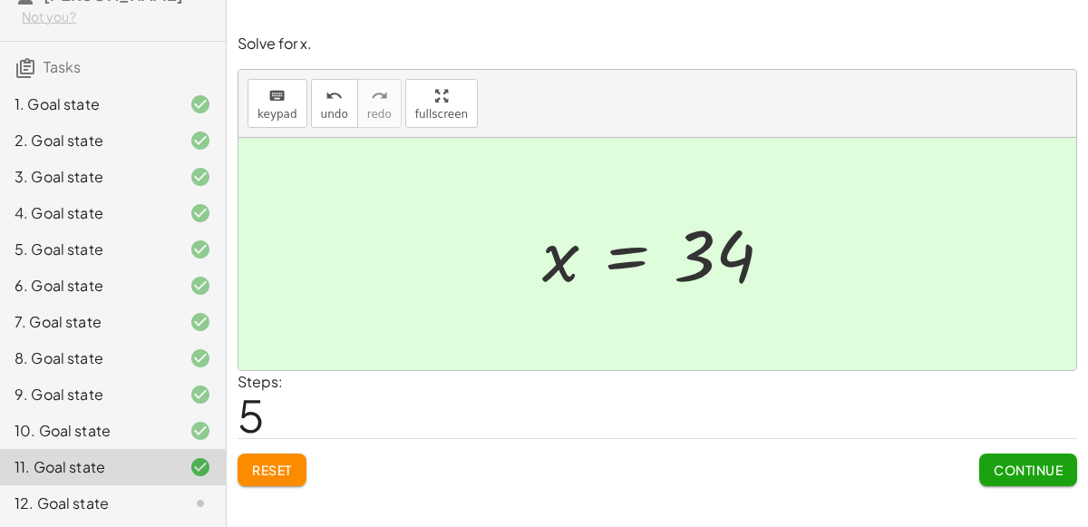
click at [1044, 479] on button "Continue" at bounding box center [1029, 469] width 98 height 33
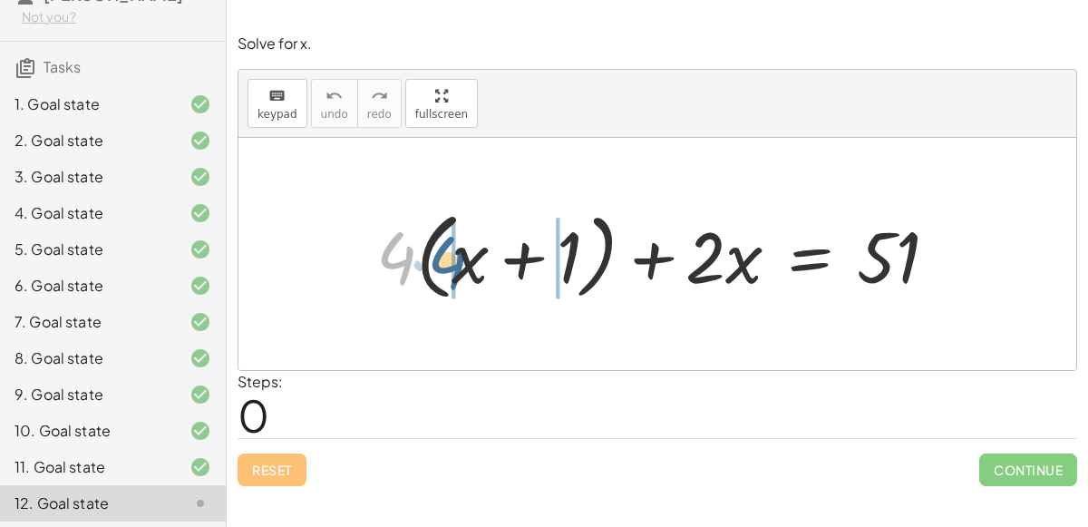
drag, startPoint x: 404, startPoint y: 261, endPoint x: 454, endPoint y: 266, distance: 51.0
click at [454, 266] on div at bounding box center [664, 254] width 595 height 104
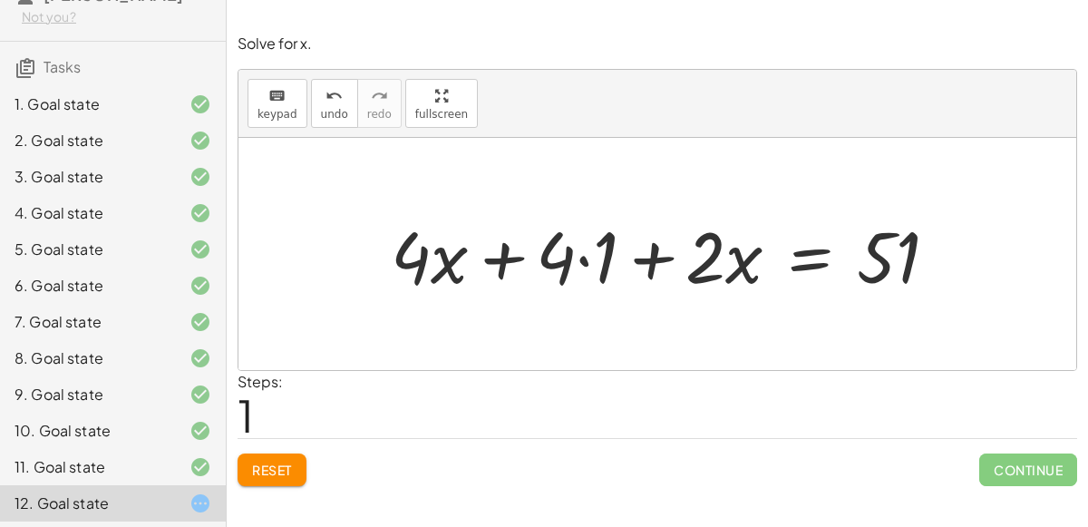
click at [575, 253] on div at bounding box center [672, 254] width 580 height 93
click at [580, 258] on div at bounding box center [672, 254] width 580 height 93
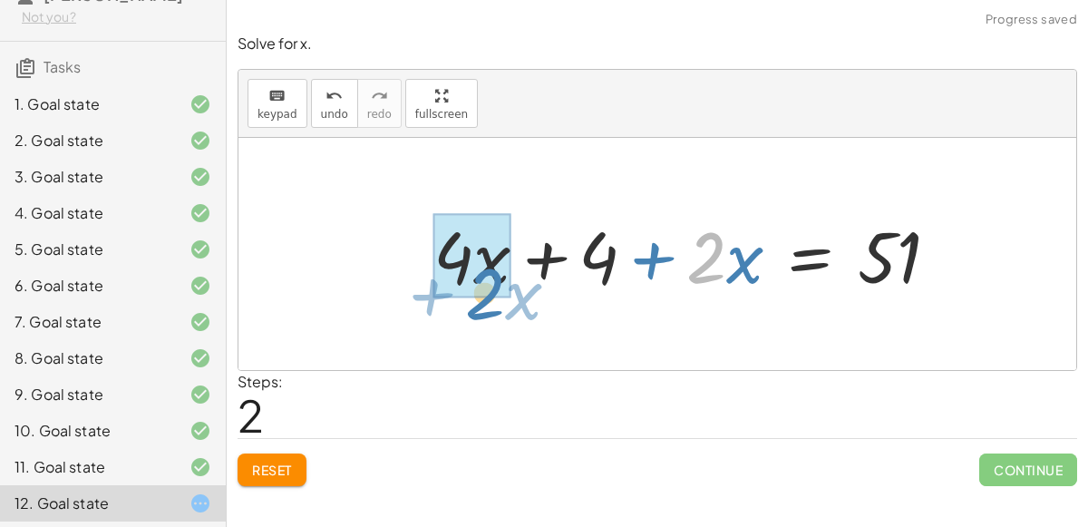
drag, startPoint x: 697, startPoint y: 253, endPoint x: 476, endPoint y: 287, distance: 222.9
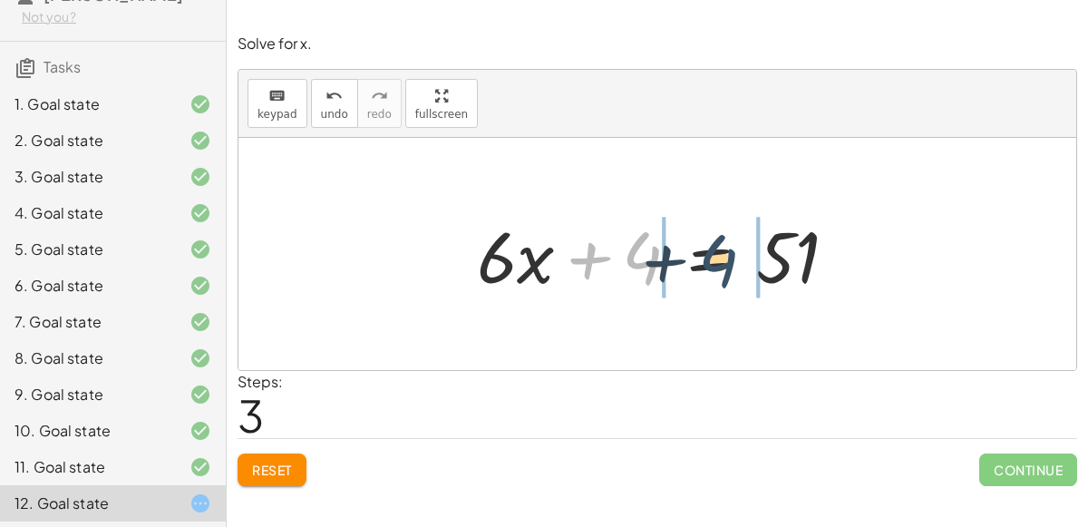
drag, startPoint x: 630, startPoint y: 262, endPoint x: 757, endPoint y: 259, distance: 127.0
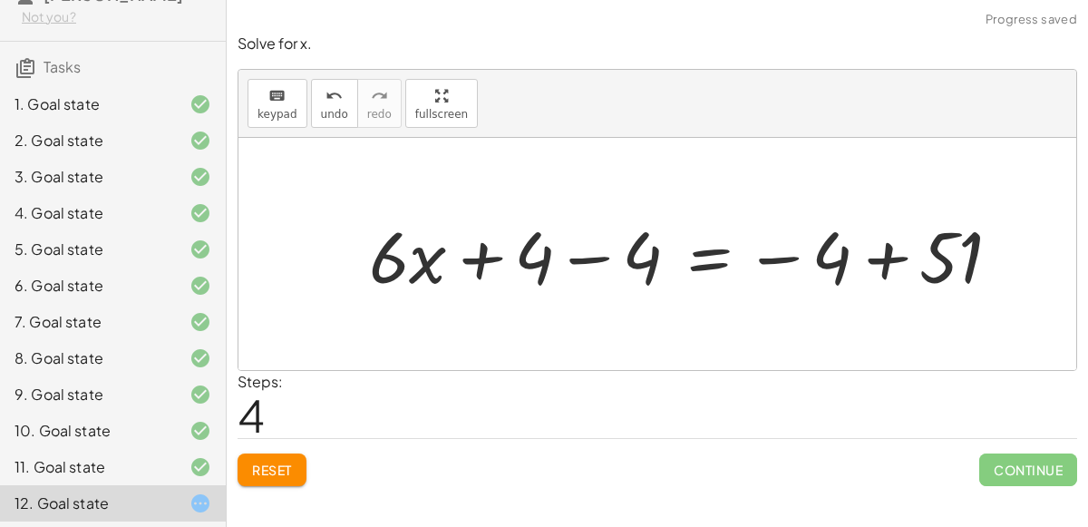
click at [483, 263] on div at bounding box center [692, 254] width 665 height 93
click at [600, 258] on div at bounding box center [692, 254] width 665 height 93
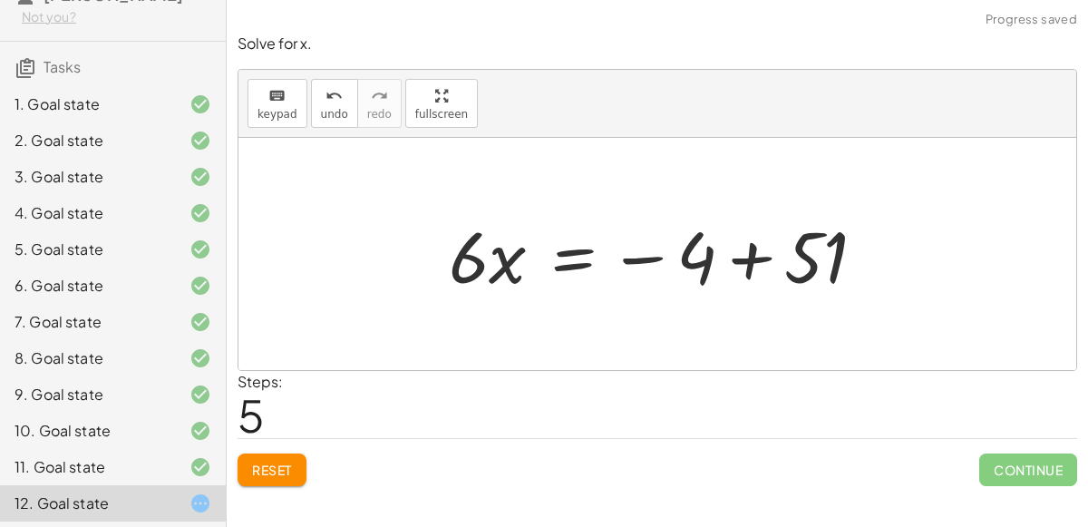
click at [727, 250] on div at bounding box center [664, 254] width 449 height 93
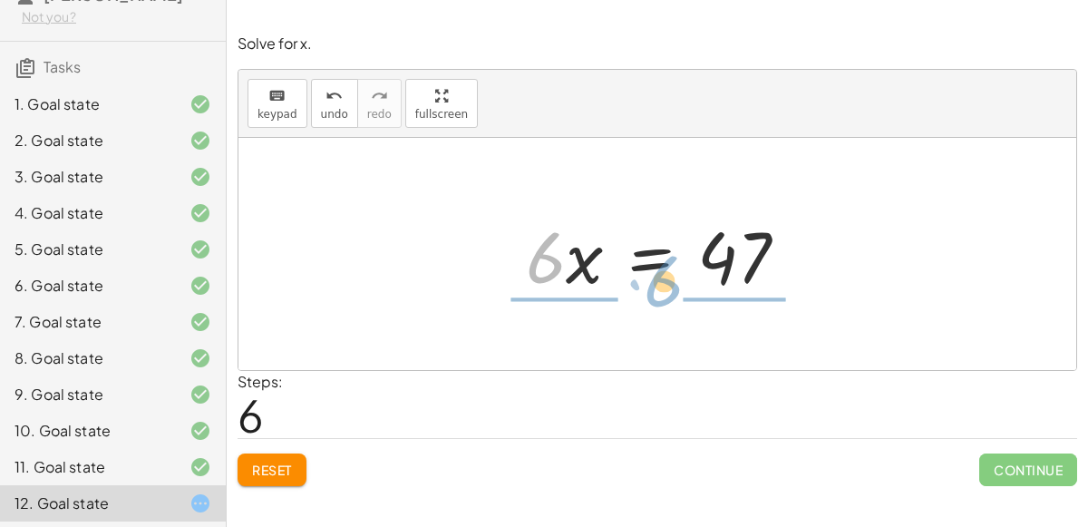
drag, startPoint x: 546, startPoint y: 257, endPoint x: 658, endPoint y: 280, distance: 114.9
click at [658, 280] on div at bounding box center [664, 254] width 295 height 93
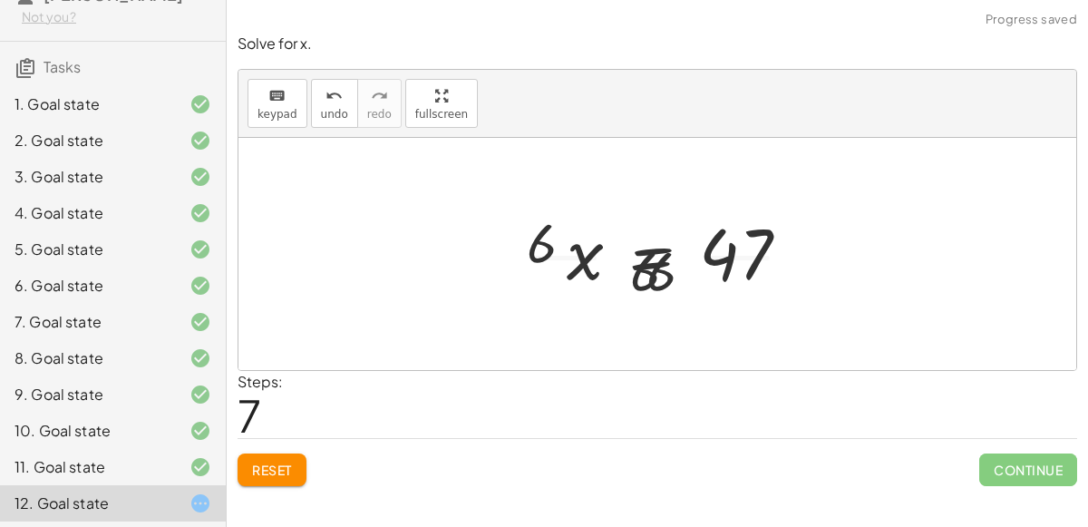
click at [658, 280] on div at bounding box center [665, 254] width 305 height 140
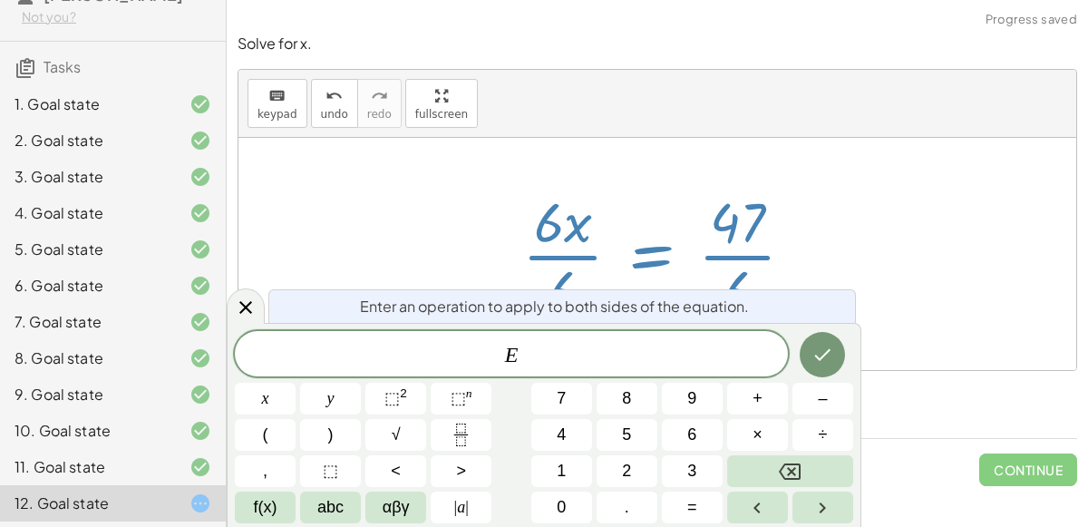
click at [768, 274] on div at bounding box center [665, 254] width 305 height 140
click at [235, 305] on icon at bounding box center [246, 308] width 22 height 22
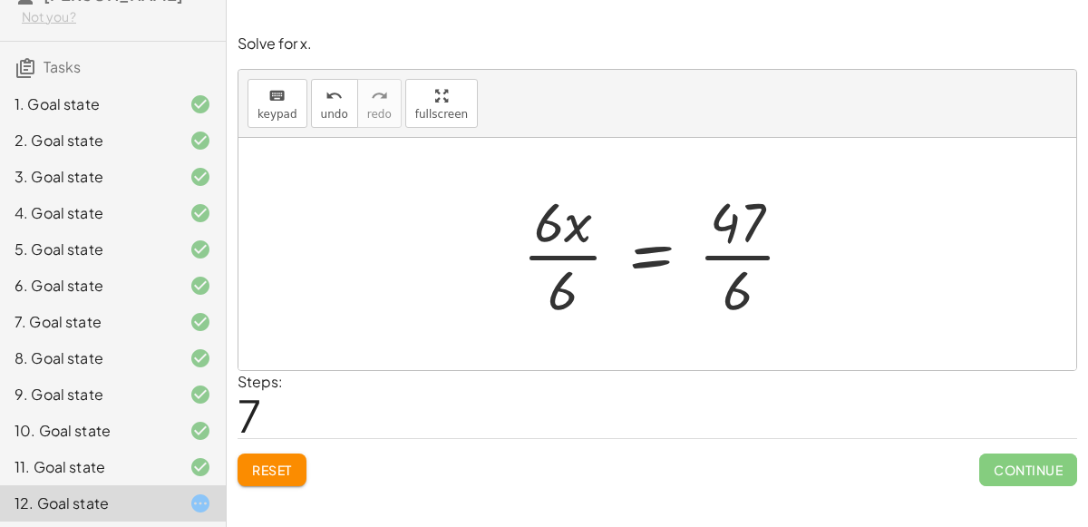
click at [563, 253] on div at bounding box center [665, 254] width 305 height 140
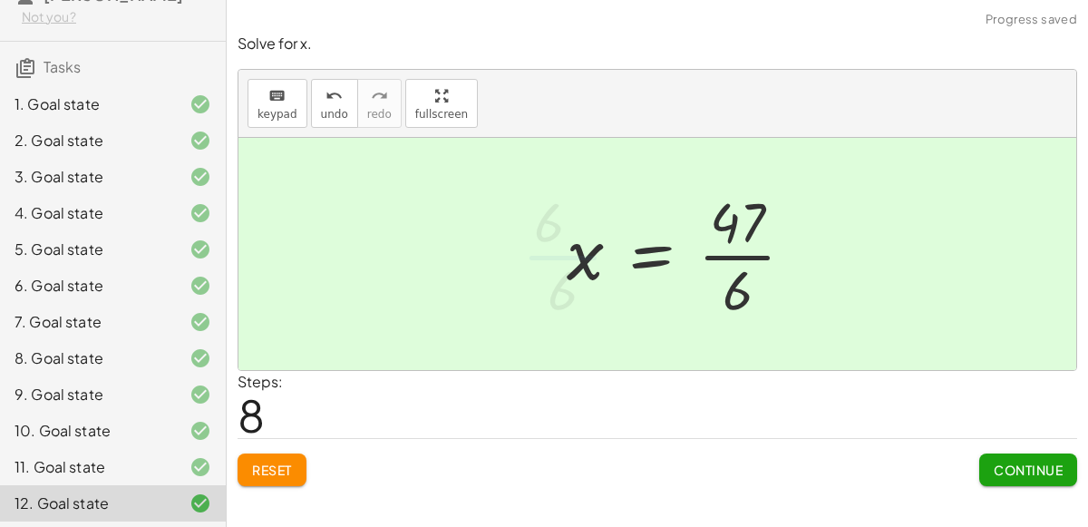
click at [754, 253] on div at bounding box center [688, 254] width 260 height 140
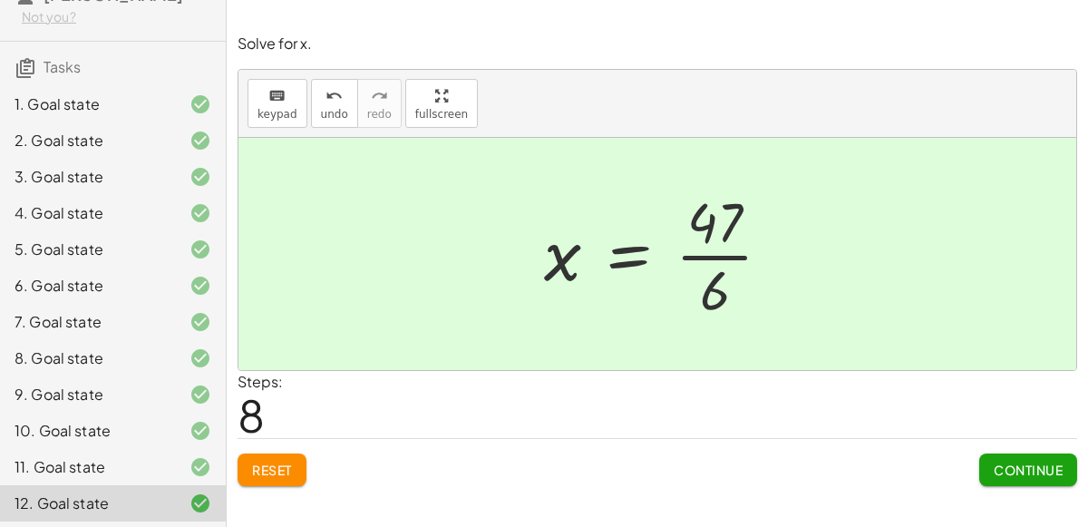
click at [990, 449] on div "Continue" at bounding box center [1029, 462] width 98 height 47
click at [998, 458] on button "Continue" at bounding box center [1029, 469] width 98 height 33
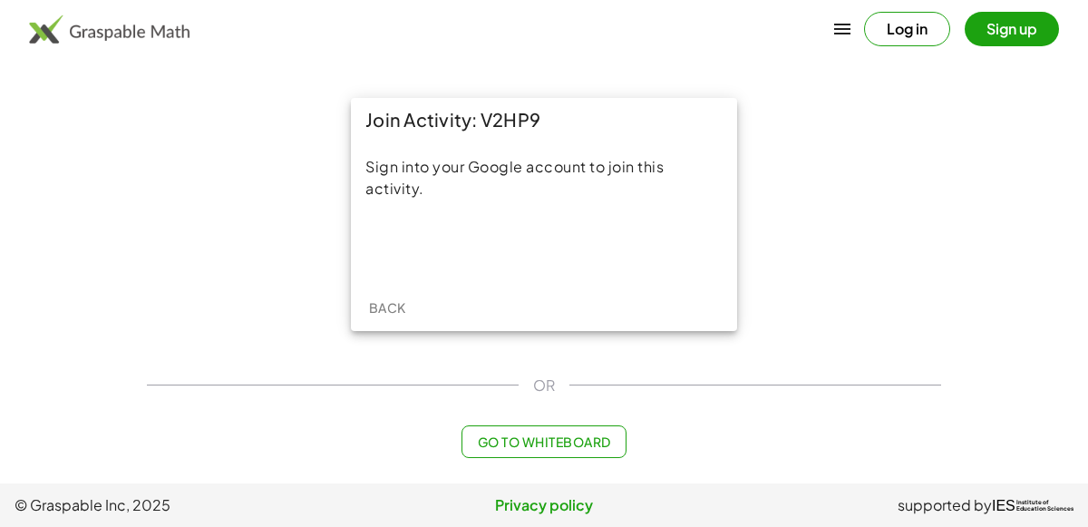
click at [590, 223] on div "Sign into your Google account to join this activity." at bounding box center [544, 212] width 386 height 142
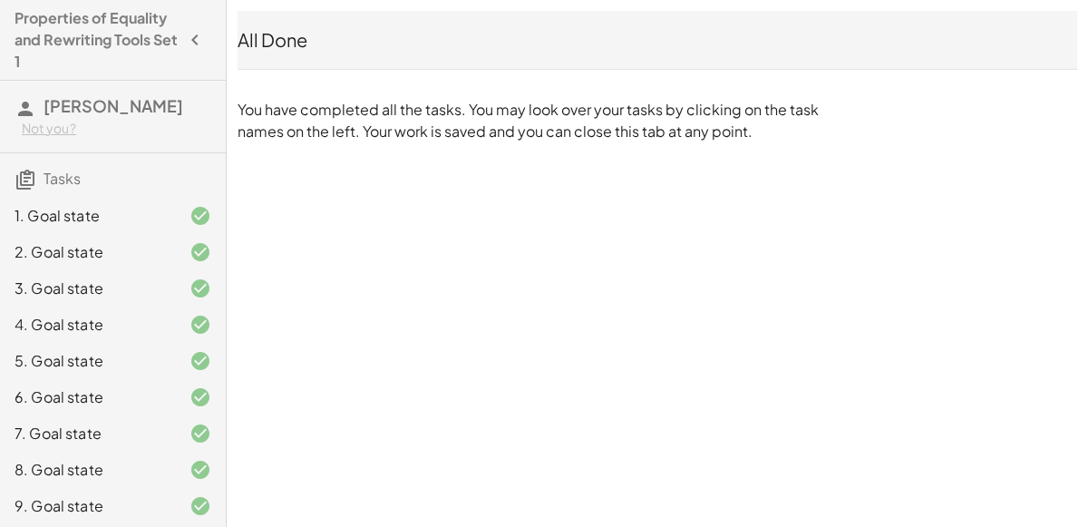
click at [83, 214] on div "1. Goal state" at bounding box center [88, 216] width 146 height 22
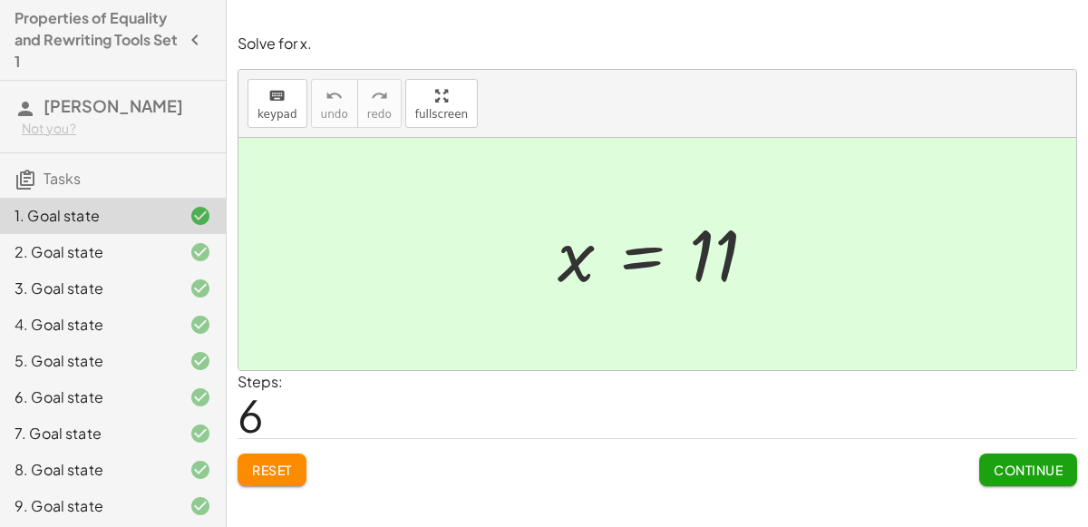
click at [267, 456] on button "Reset" at bounding box center [272, 469] width 69 height 33
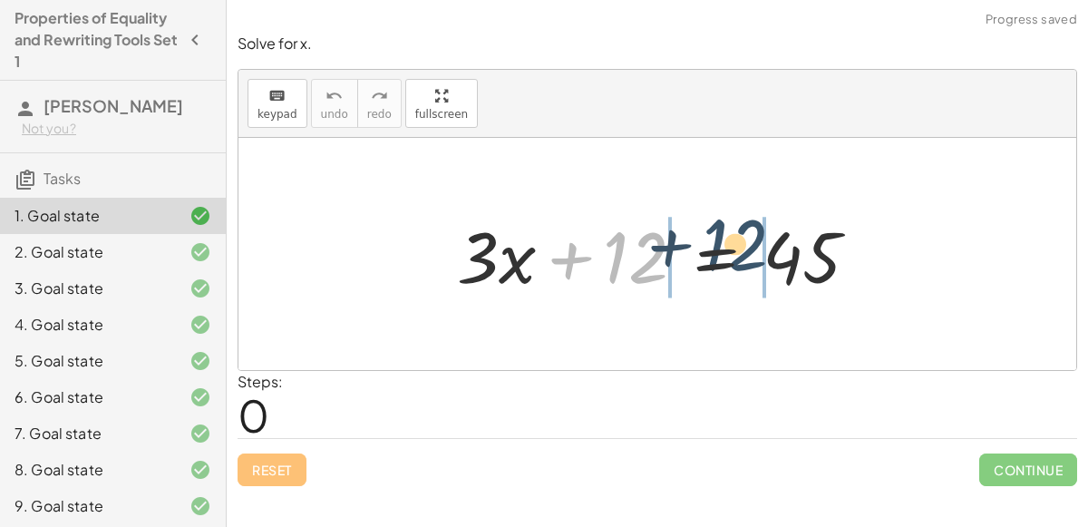
drag, startPoint x: 629, startPoint y: 283, endPoint x: 736, endPoint y: 271, distance: 106.8
click at [736, 271] on div at bounding box center [665, 254] width 434 height 93
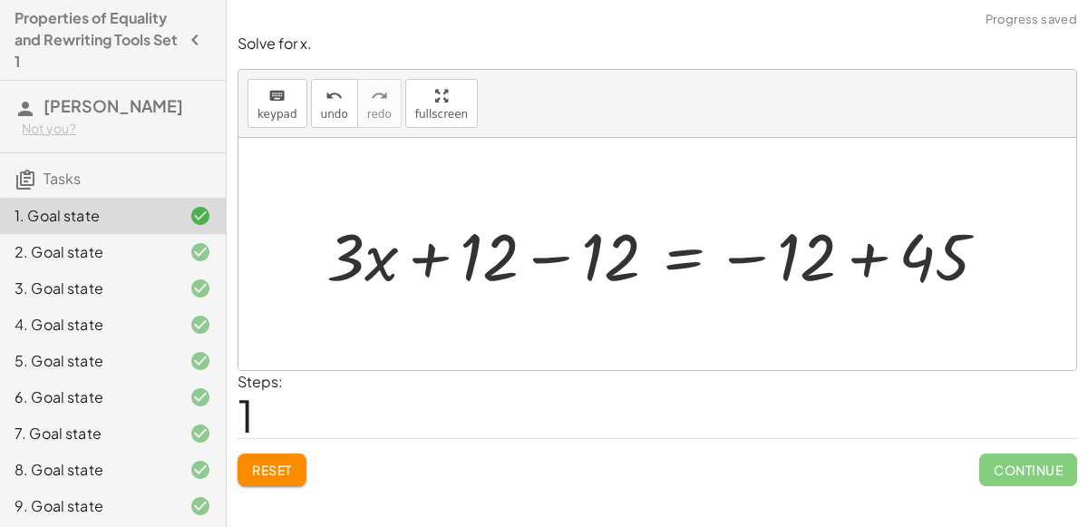
click at [574, 263] on div at bounding box center [664, 254] width 694 height 86
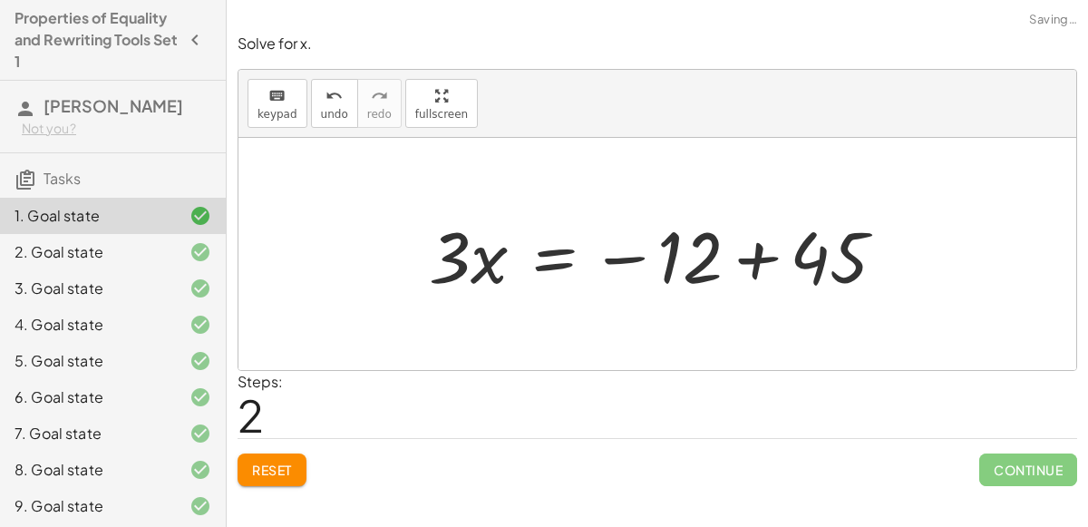
click at [764, 257] on div at bounding box center [665, 254] width 490 height 93
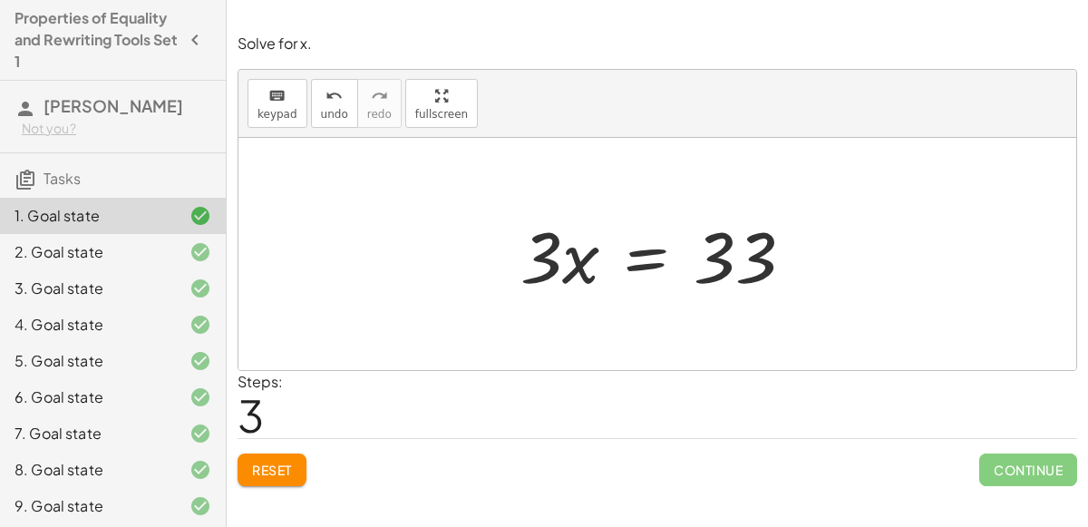
click at [165, 249] on div at bounding box center [186, 252] width 51 height 22
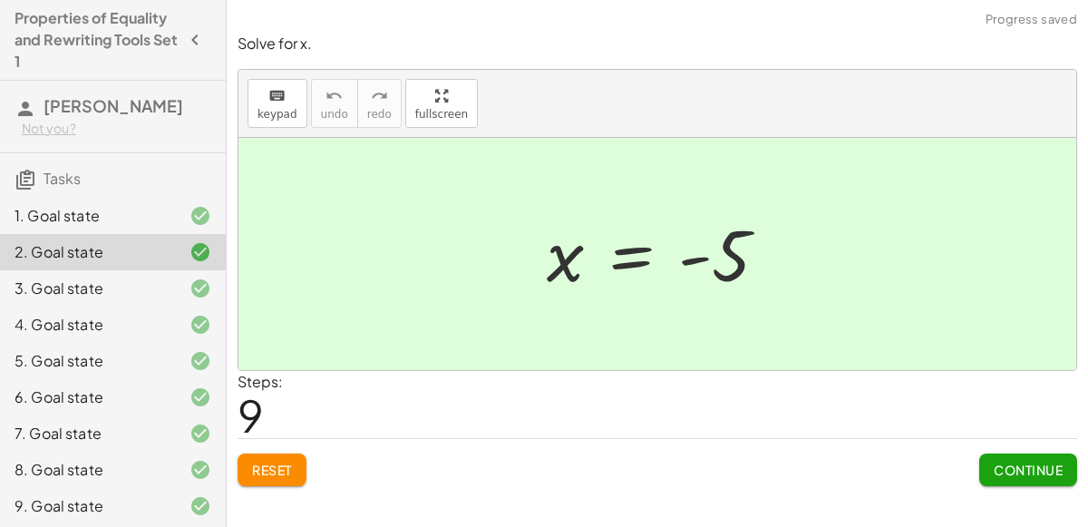
click at [173, 217] on div at bounding box center [186, 216] width 51 height 22
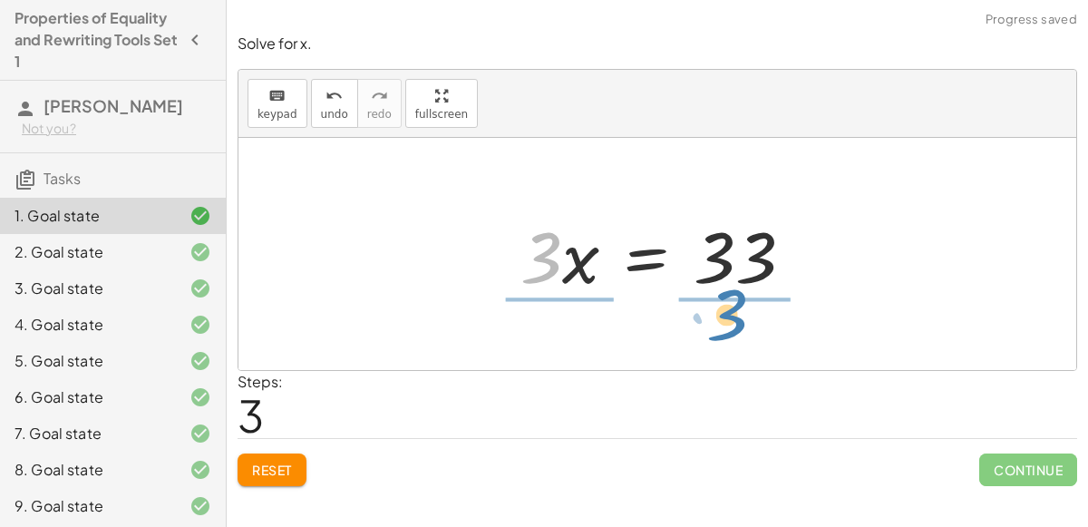
drag, startPoint x: 534, startPoint y: 276, endPoint x: 724, endPoint y: 333, distance: 198.0
click at [724, 333] on div "+ · 3 · x + 12 = 45 + · 3 · x + 12 − 12 = − 12 + 45 + · 3 · x + 0 = − 12 + 45 ·…" at bounding box center [658, 254] width 838 height 232
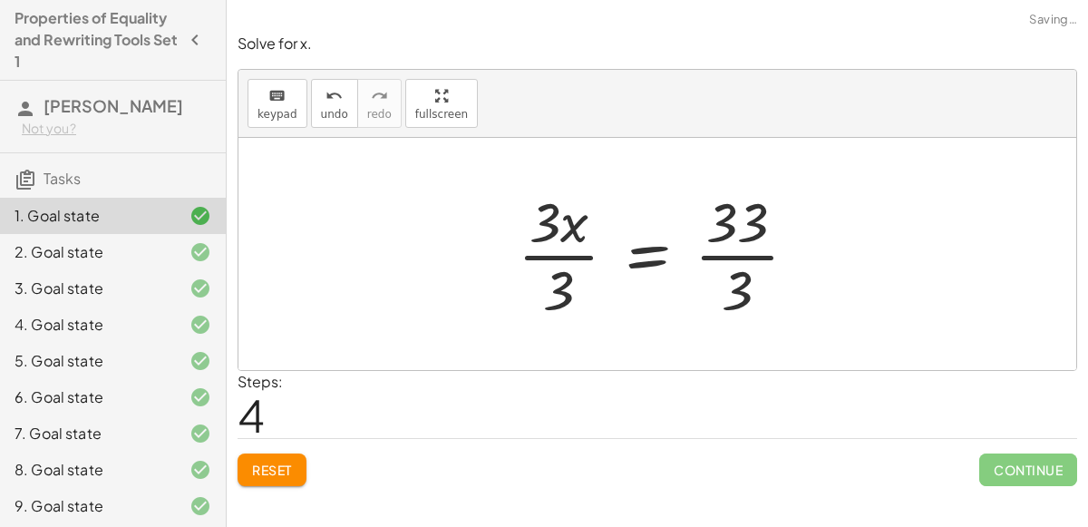
click at [576, 258] on div at bounding box center [665, 254] width 312 height 140
click at [740, 253] on div at bounding box center [687, 254] width 267 height 140
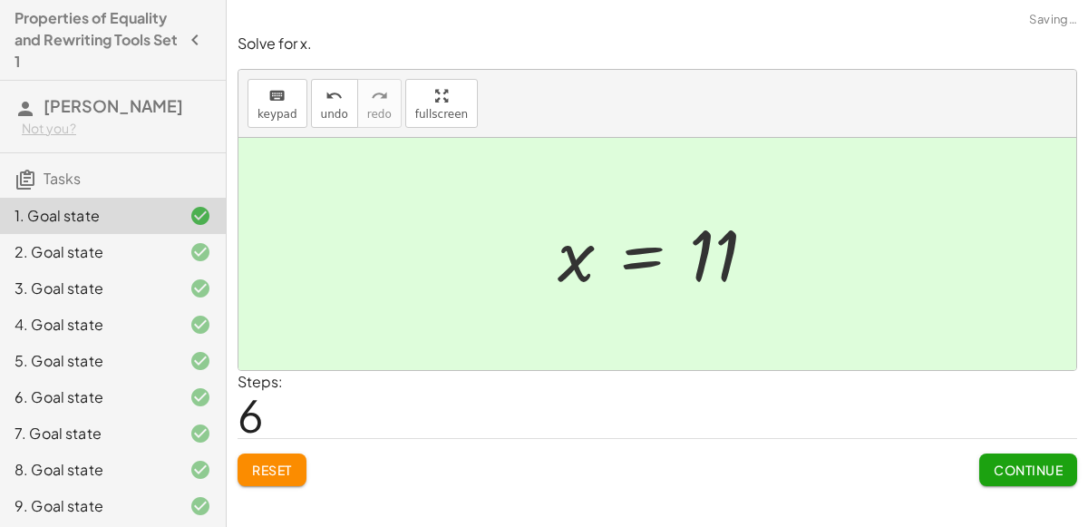
click at [156, 258] on div "2. Goal state" at bounding box center [88, 252] width 146 height 22
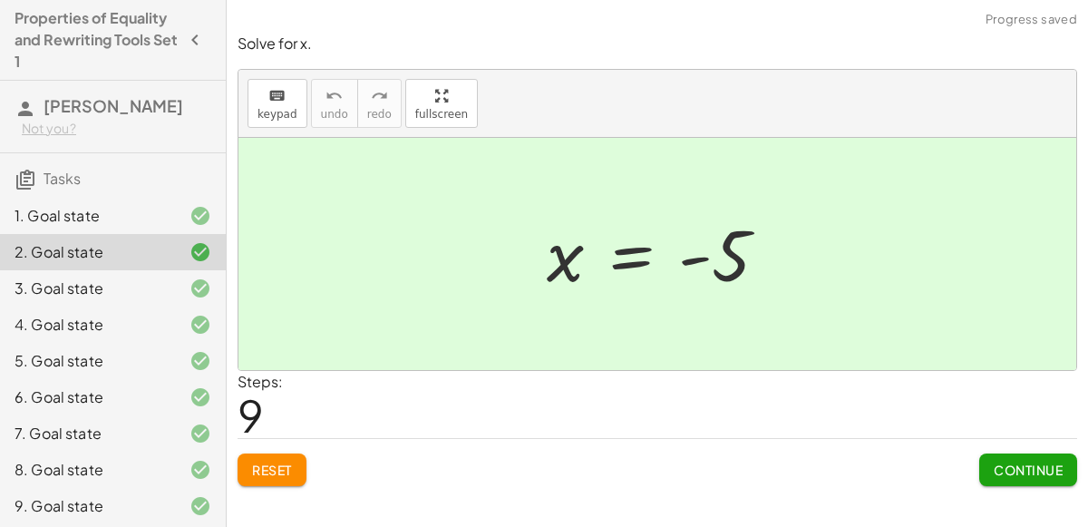
click at [275, 483] on button "Reset" at bounding box center [272, 469] width 69 height 33
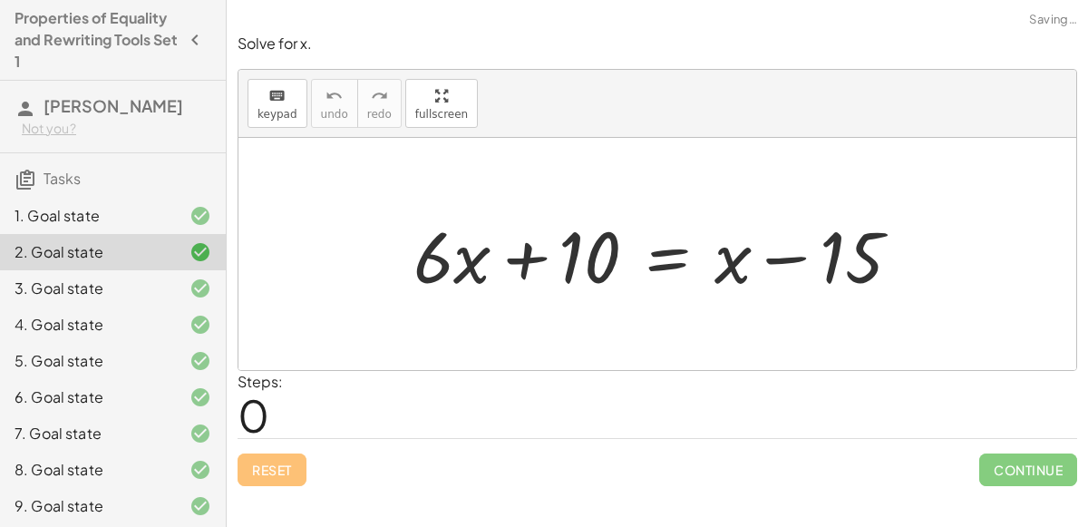
click at [788, 264] on div at bounding box center [665, 254] width 520 height 93
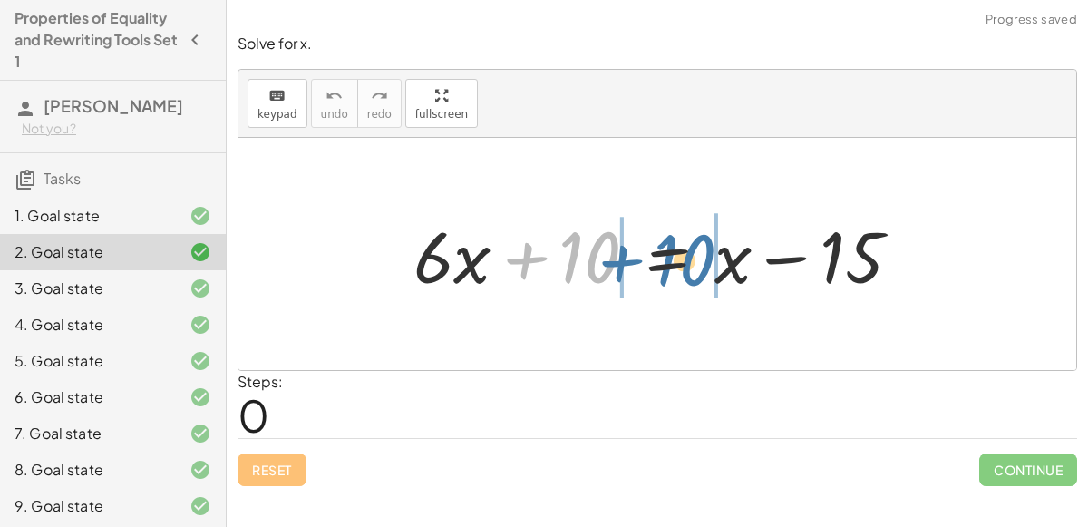
drag, startPoint x: 570, startPoint y: 259, endPoint x: 666, endPoint y: 262, distance: 96.2
click at [666, 262] on div at bounding box center [665, 254] width 520 height 93
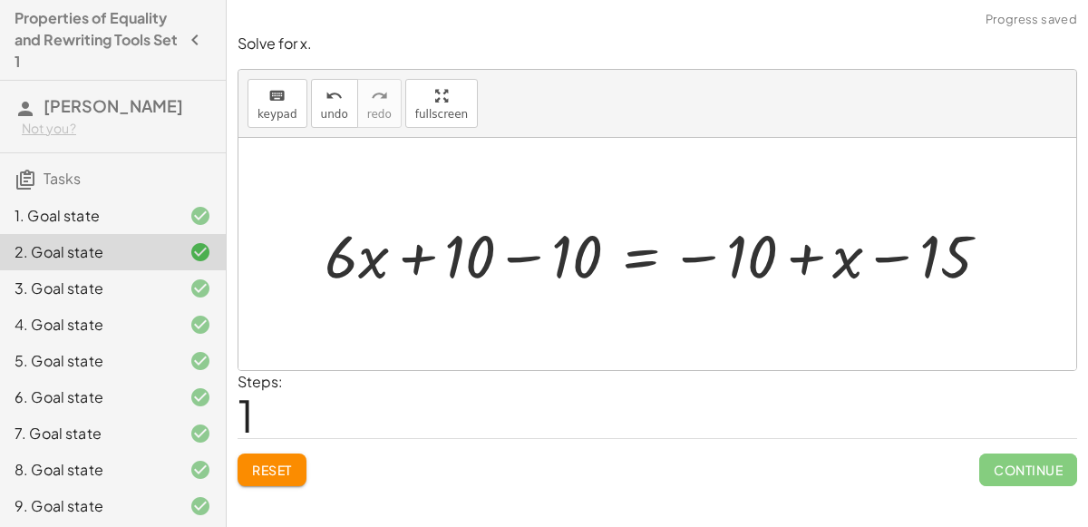
click at [810, 267] on div at bounding box center [664, 254] width 697 height 79
click at [930, 241] on div at bounding box center [664, 254] width 697 height 79
drag, startPoint x: 930, startPoint y: 241, endPoint x: 762, endPoint y: 246, distance: 167.8
click at [762, 246] on div at bounding box center [664, 254] width 697 height 79
click at [801, 258] on div at bounding box center [664, 254] width 697 height 79
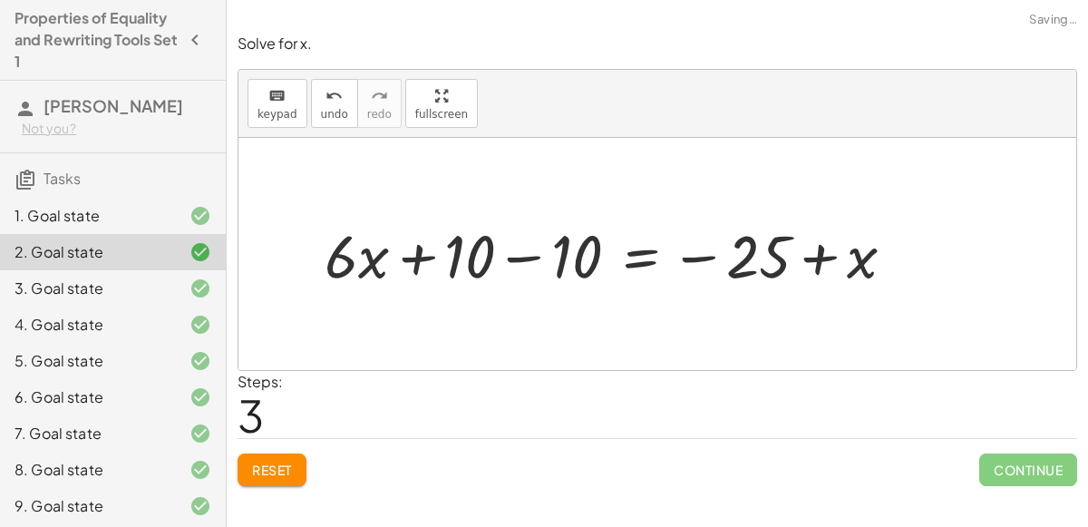
click at [518, 258] on div at bounding box center [617, 254] width 603 height 79
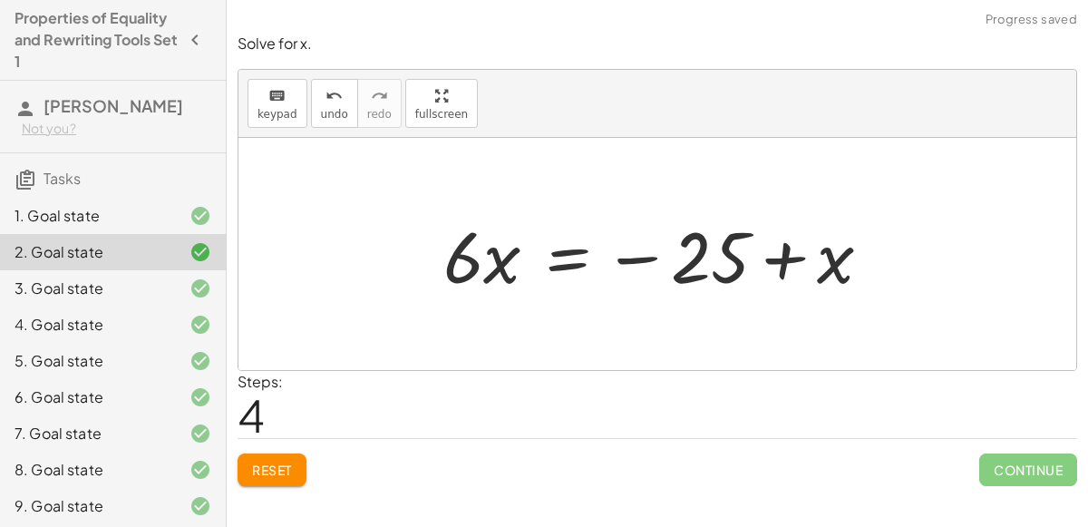
click at [782, 252] on div at bounding box center [664, 254] width 461 height 93
drag, startPoint x: 832, startPoint y: 270, endPoint x: 674, endPoint y: 269, distance: 157.8
click at [674, 269] on div at bounding box center [664, 254] width 461 height 93
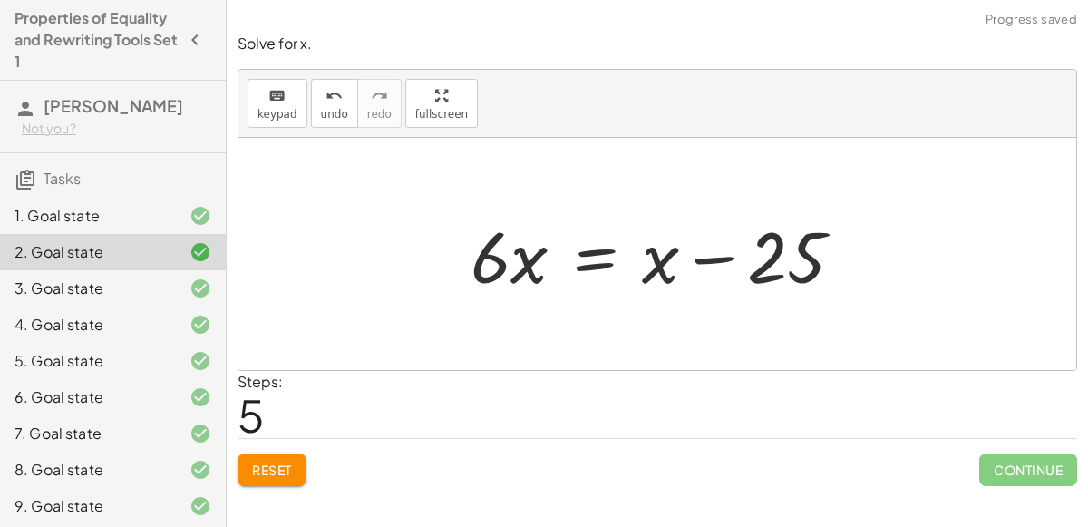
click at [717, 263] on div at bounding box center [664, 254] width 405 height 93
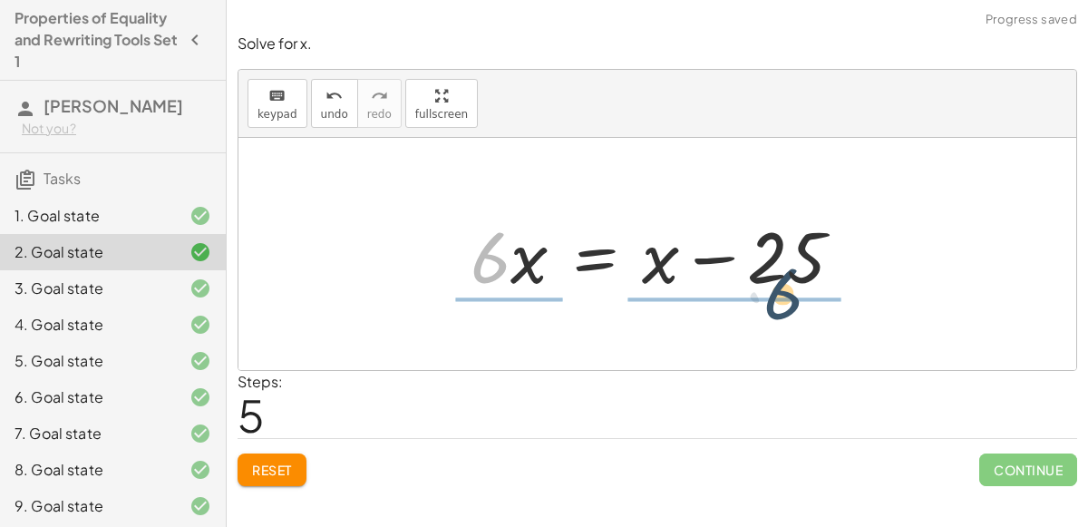
drag, startPoint x: 492, startPoint y: 268, endPoint x: 785, endPoint y: 305, distance: 296.2
click at [785, 305] on div "+ · 6 · x + 10 = + x − 15 + · 6 · x + 10 − 10 = − 10 + x − 15 + · 6 · x + 10 − …" at bounding box center [658, 254] width 838 height 232
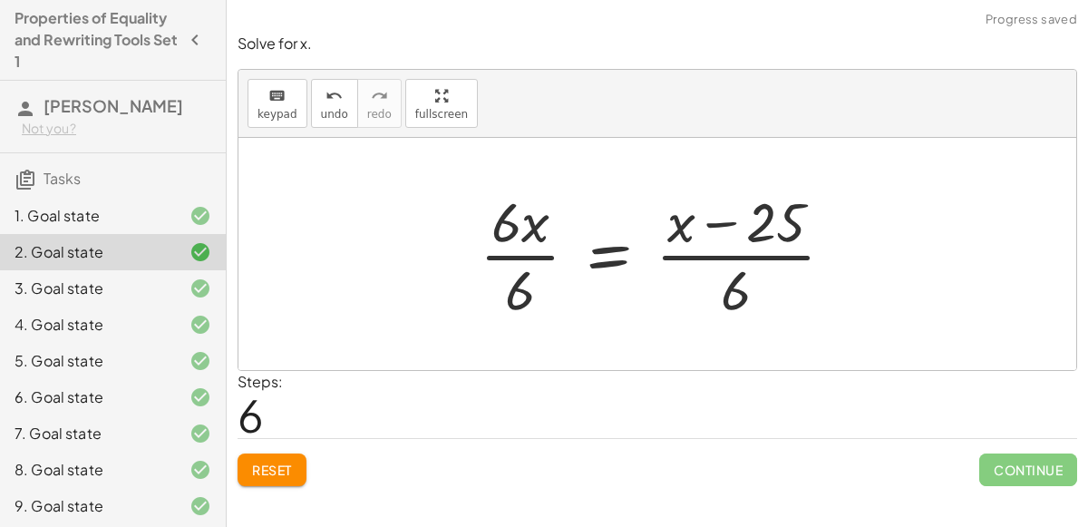
click at [528, 254] on div at bounding box center [664, 254] width 387 height 140
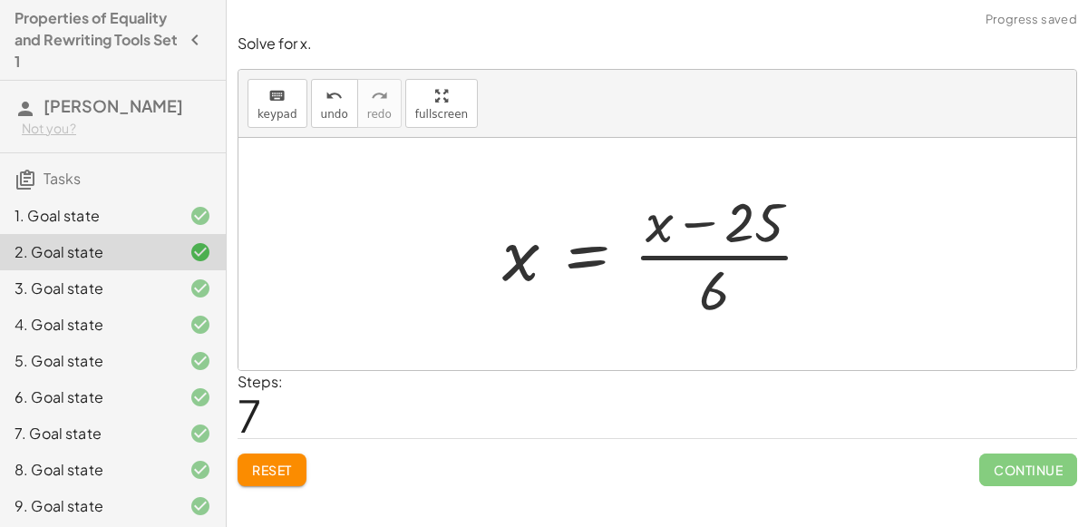
click at [721, 263] on div at bounding box center [664, 254] width 343 height 140
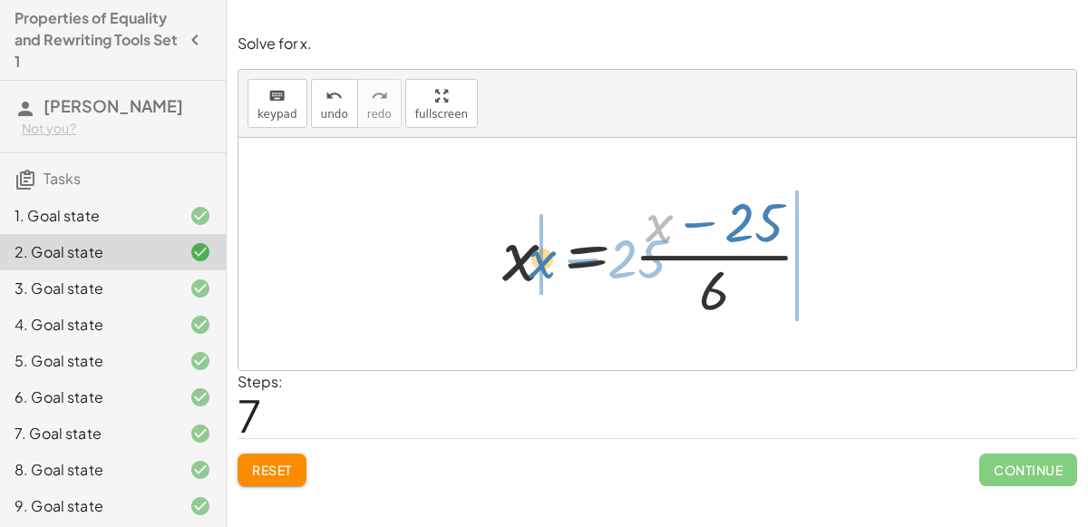
drag, startPoint x: 660, startPoint y: 225, endPoint x: 542, endPoint y: 260, distance: 123.1
click at [542, 260] on div at bounding box center [664, 254] width 343 height 140
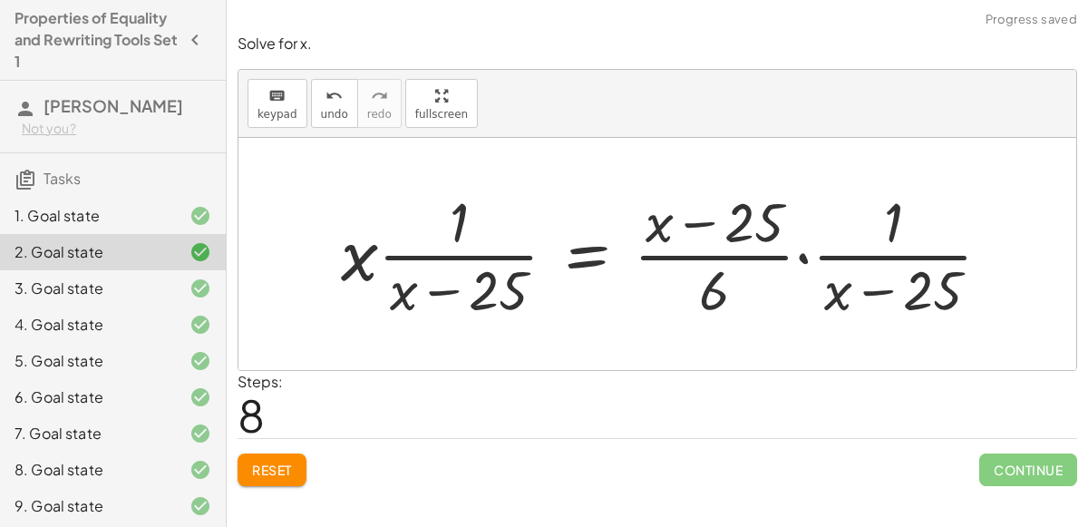
click at [683, 263] on div at bounding box center [673, 254] width 683 height 140
click at [297, 464] on button "Reset" at bounding box center [272, 469] width 69 height 33
